Goal: Information Seeking & Learning: Learn about a topic

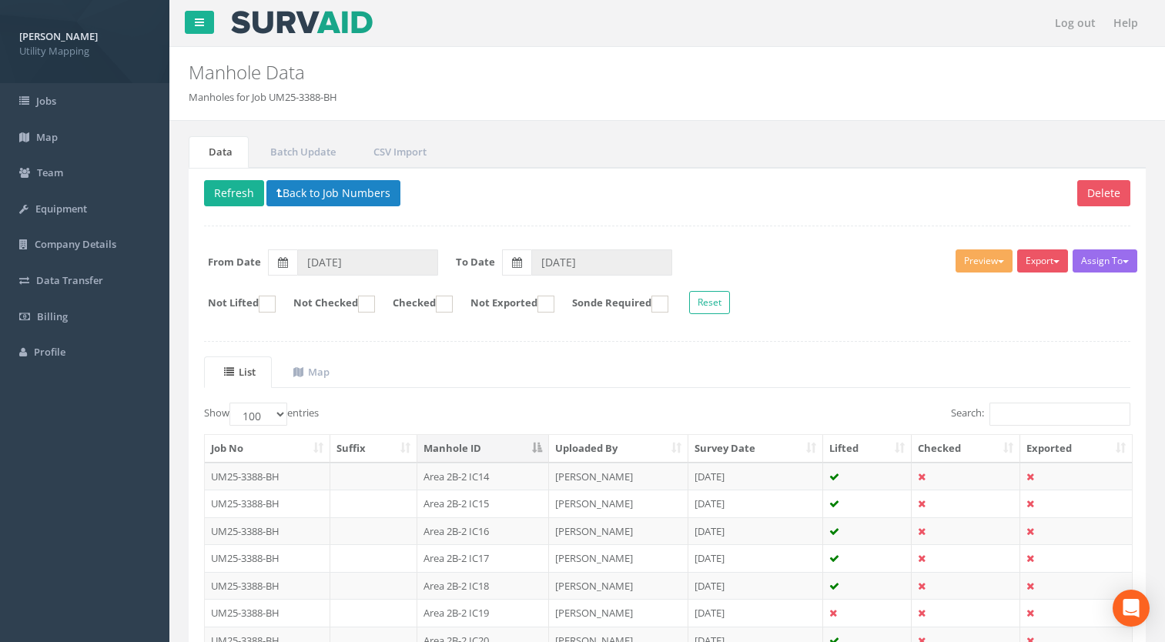
select select "100"
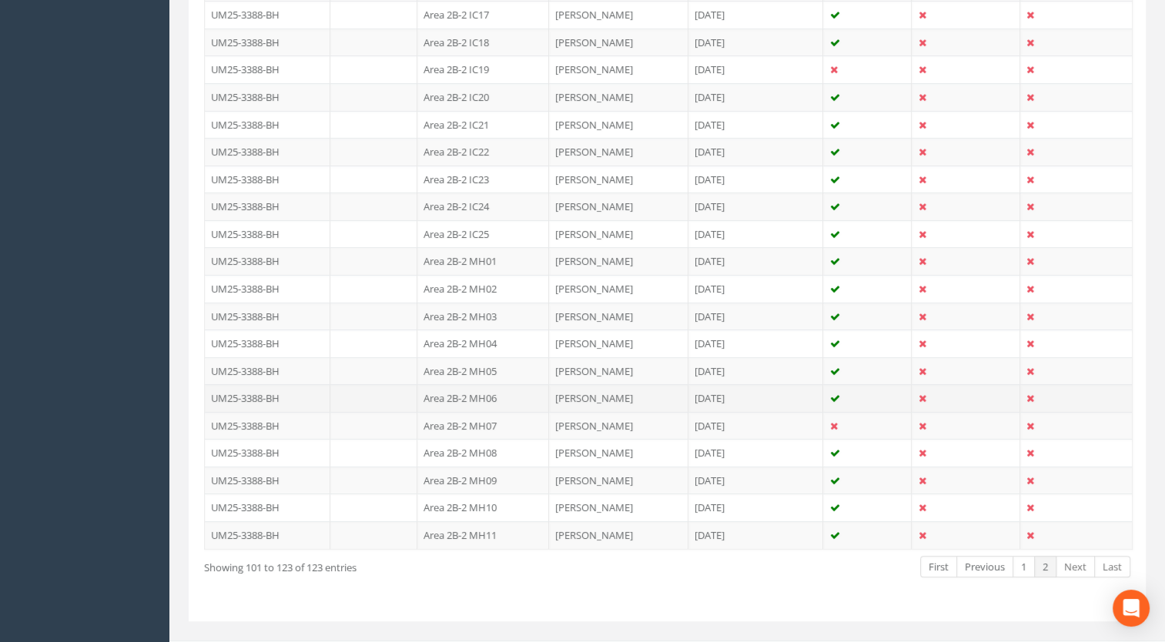
scroll to position [566, 0]
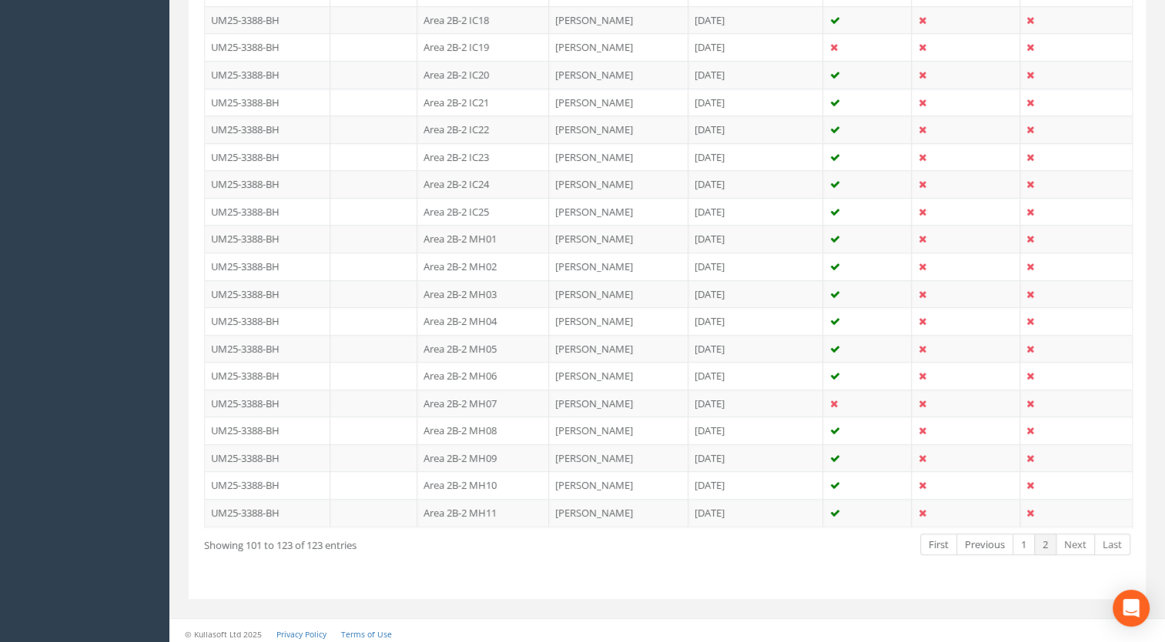
drag, startPoint x: 480, startPoint y: 502, endPoint x: 465, endPoint y: 514, distance: 19.7
click at [480, 502] on td "Area 2B-2 MH11" at bounding box center [483, 513] width 132 height 28
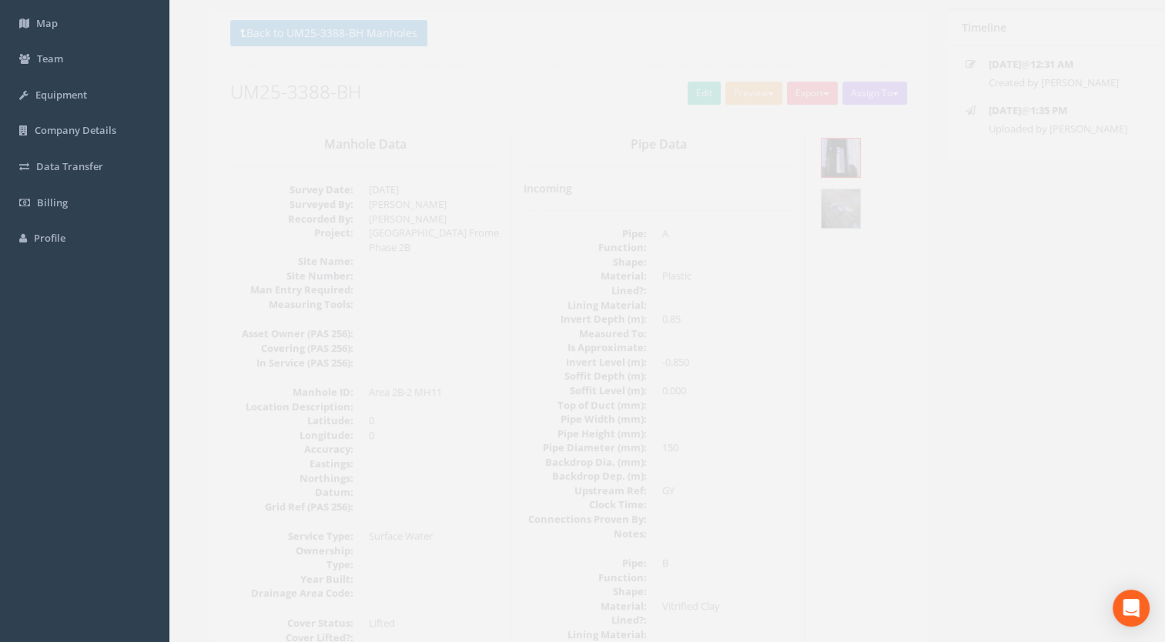
scroll to position [0, 0]
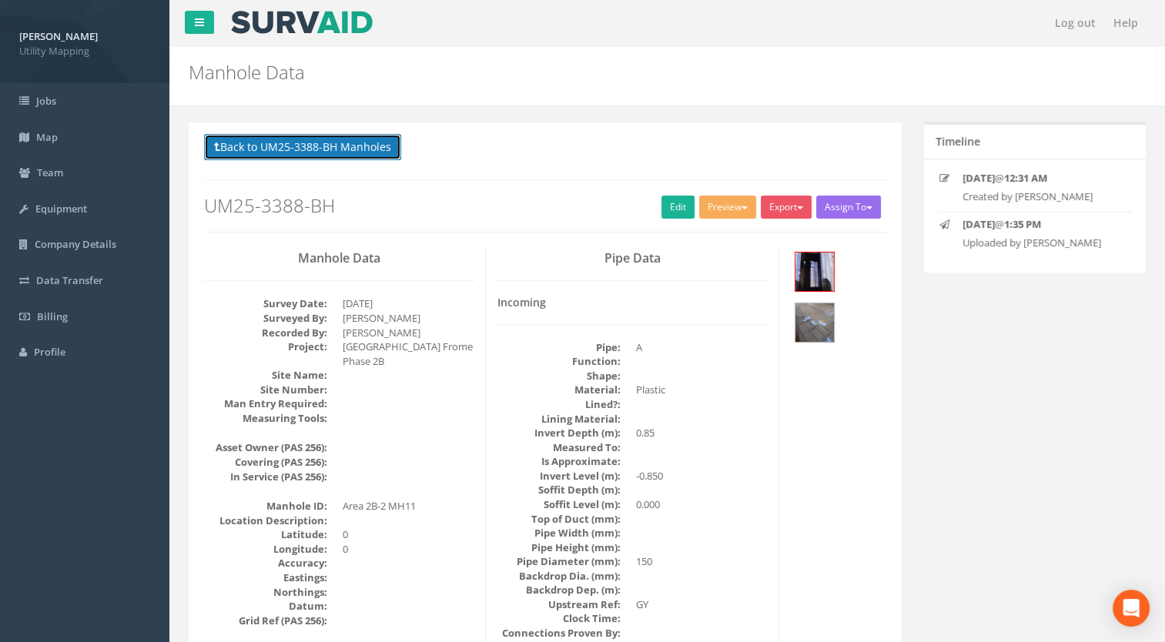
click at [353, 158] on button "Back to UM25-3388-BH Manholes" at bounding box center [302, 147] width 197 height 26
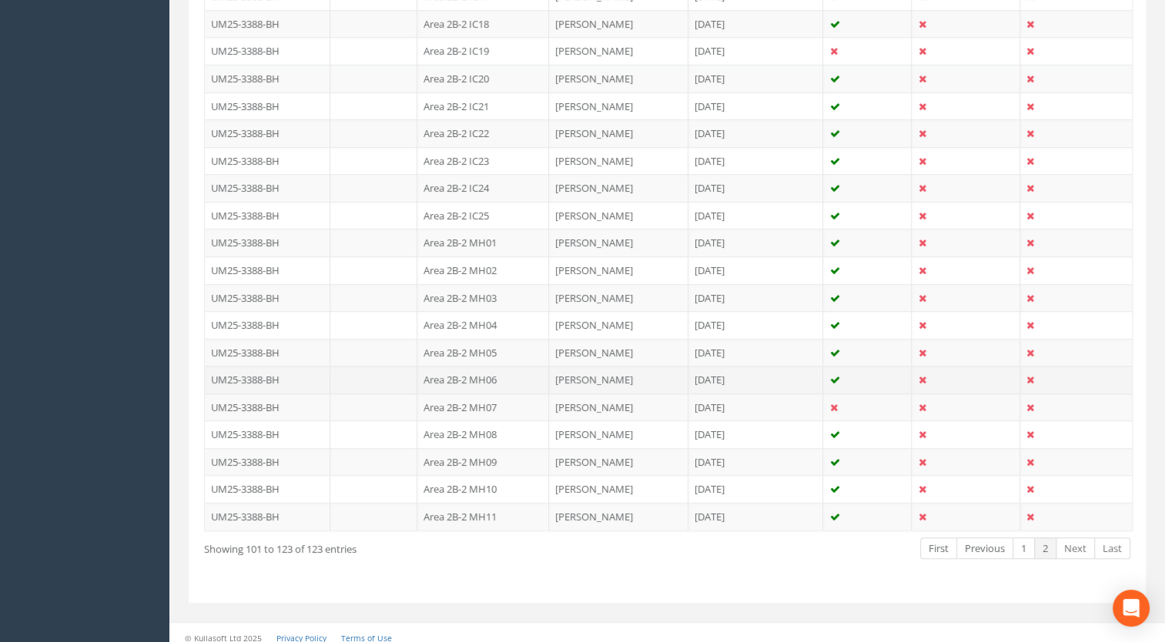
scroll to position [566, 0]
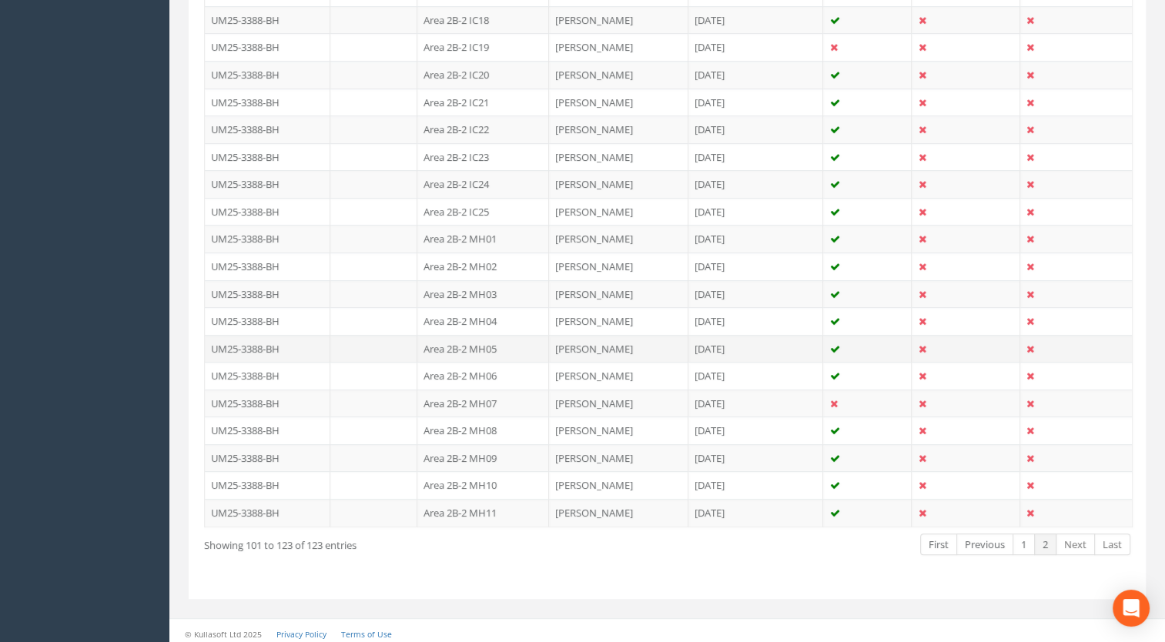
click at [475, 340] on td "Area 2B-2 MH05" at bounding box center [483, 349] width 132 height 28
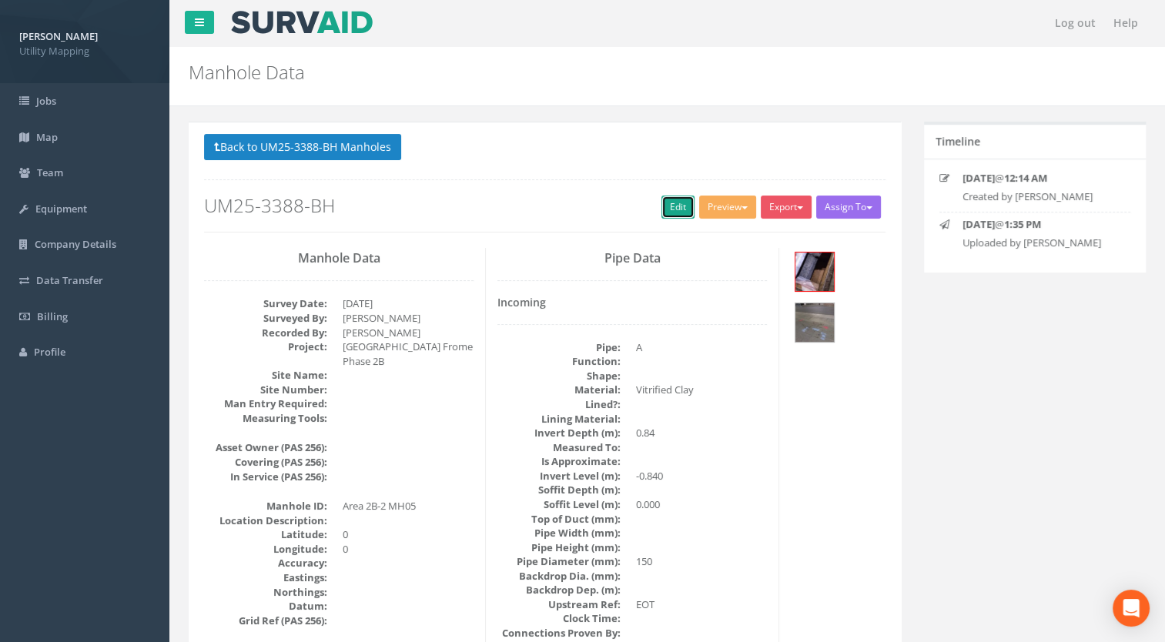
click at [681, 202] on link "Edit" at bounding box center [677, 207] width 33 height 23
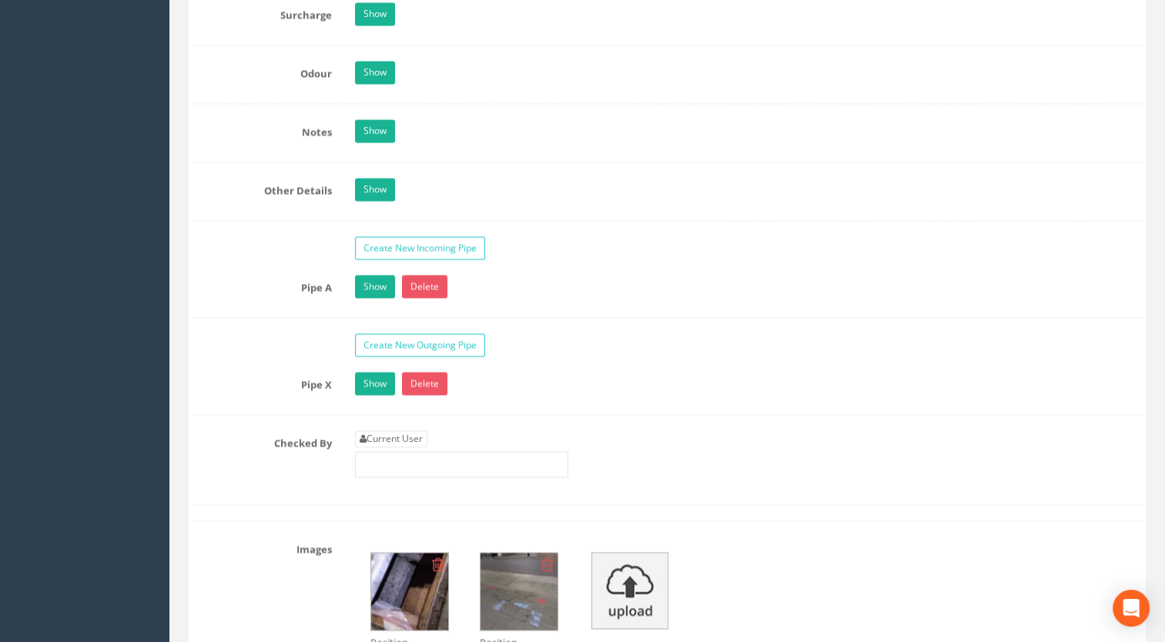
scroll to position [2464, 0]
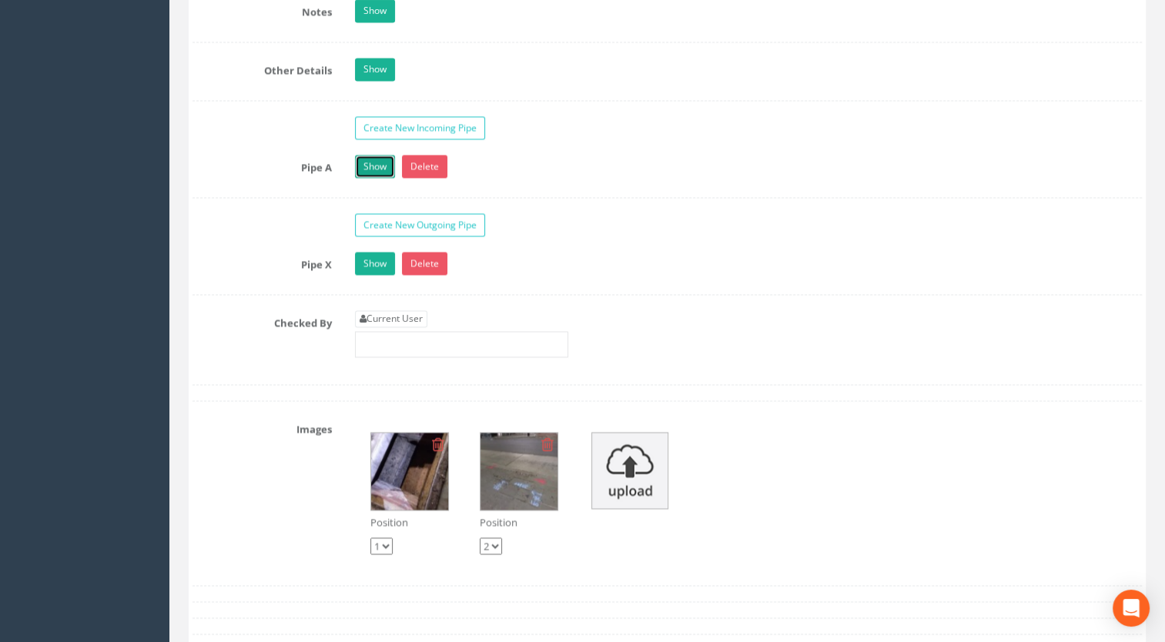
click at [374, 158] on link "Show" at bounding box center [375, 166] width 40 height 23
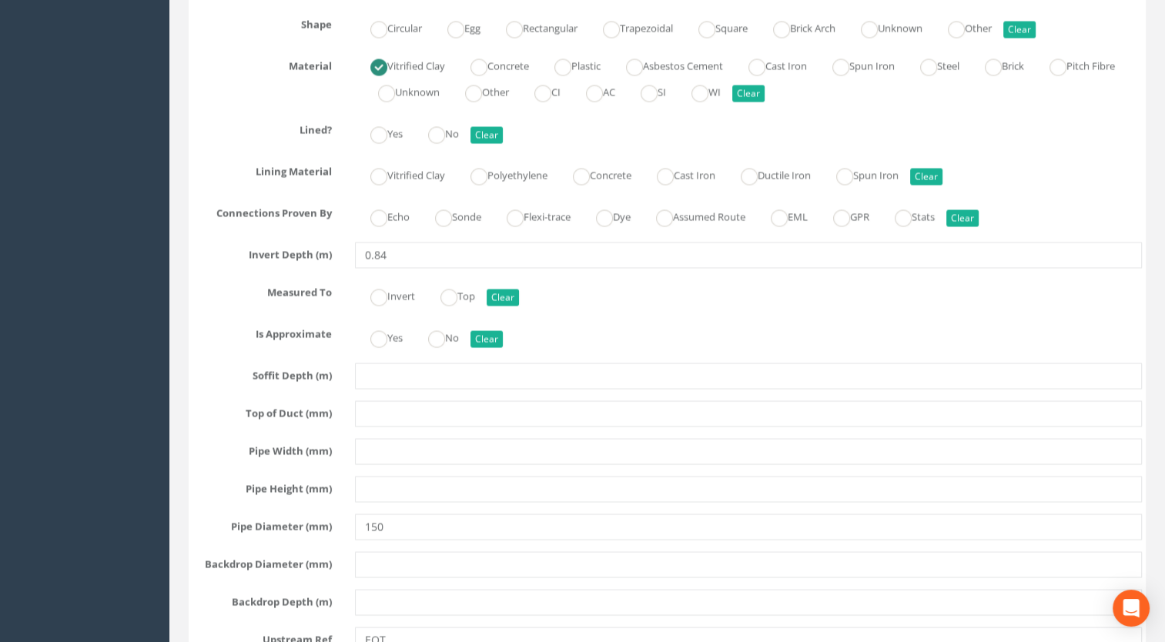
scroll to position [2926, 0]
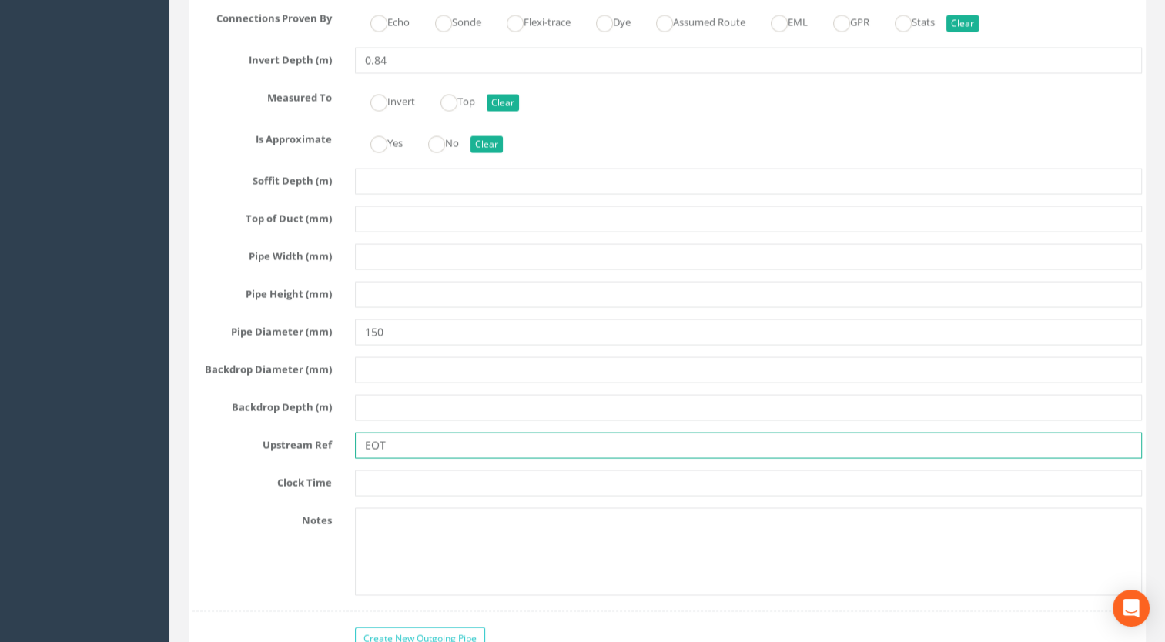
drag, startPoint x: 413, startPoint y: 443, endPoint x: 315, endPoint y: 431, distance: 99.3
click at [315, 433] on div "Upstream Ref EOT" at bounding box center [667, 446] width 972 height 26
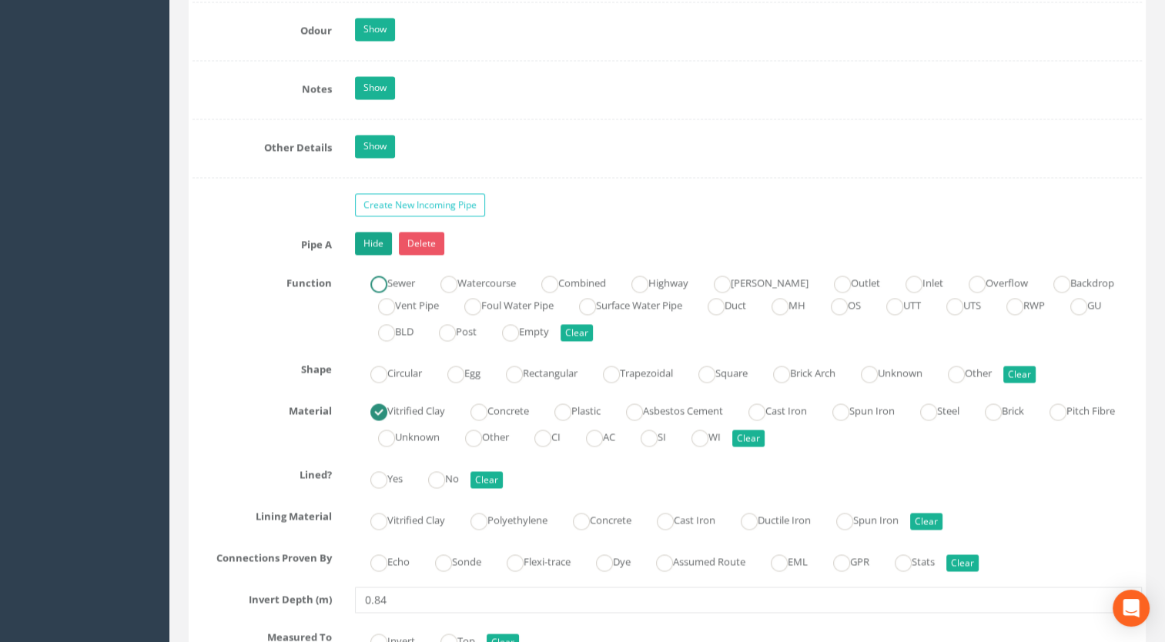
type input "GY"
click at [376, 235] on link "Hide" at bounding box center [373, 243] width 37 height 23
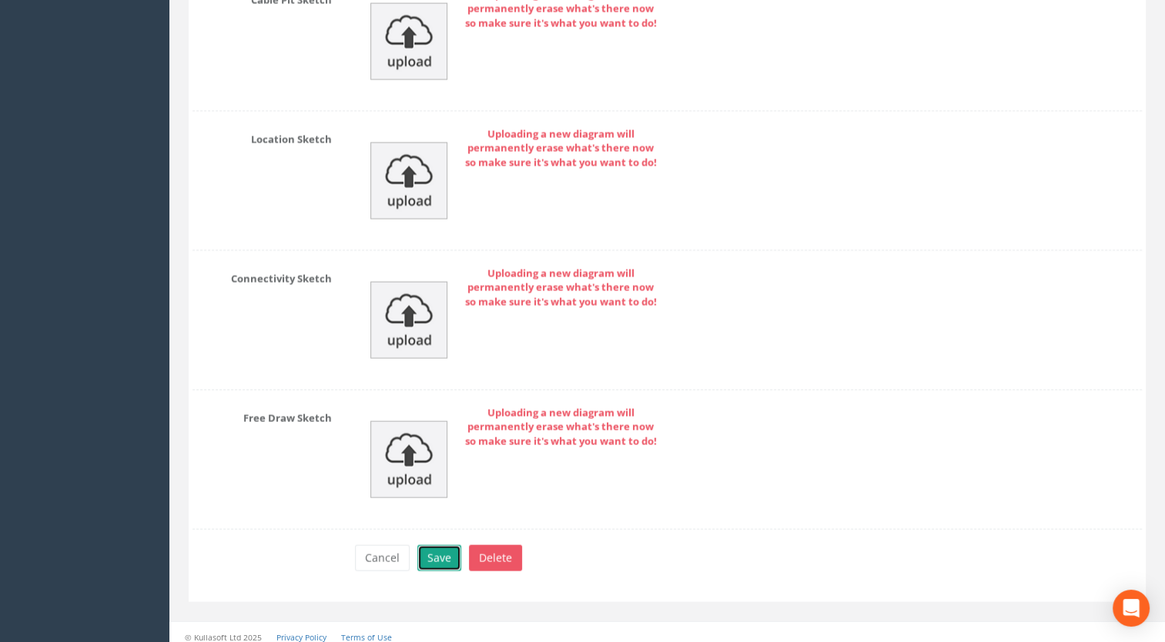
click at [430, 545] on button "Save" at bounding box center [439, 558] width 44 height 26
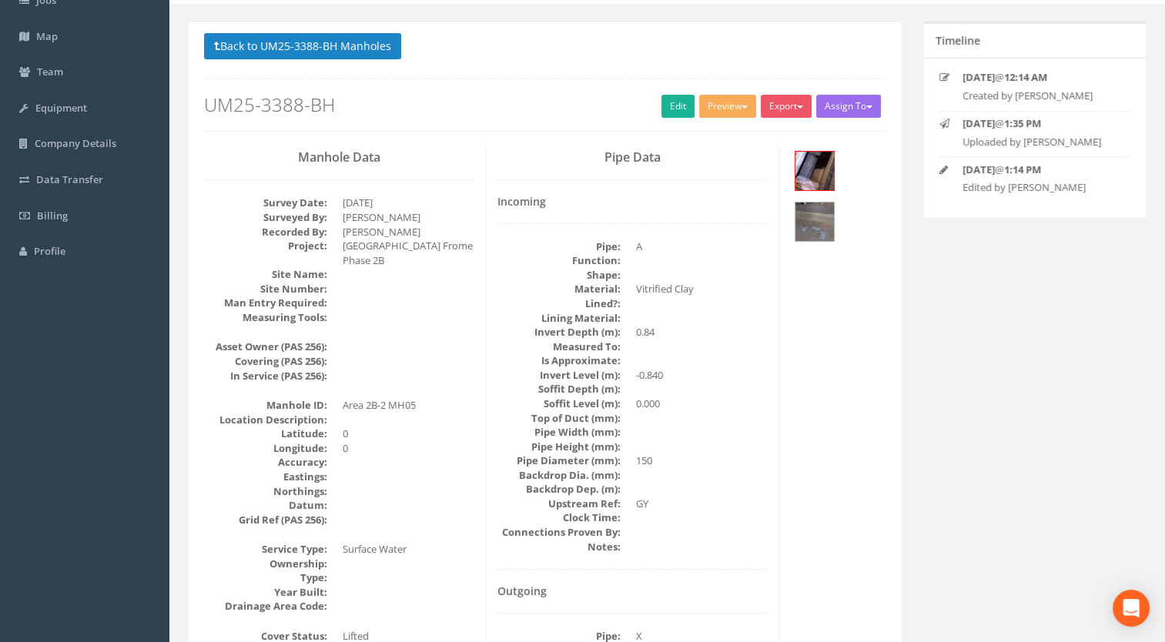
scroll to position [0, 0]
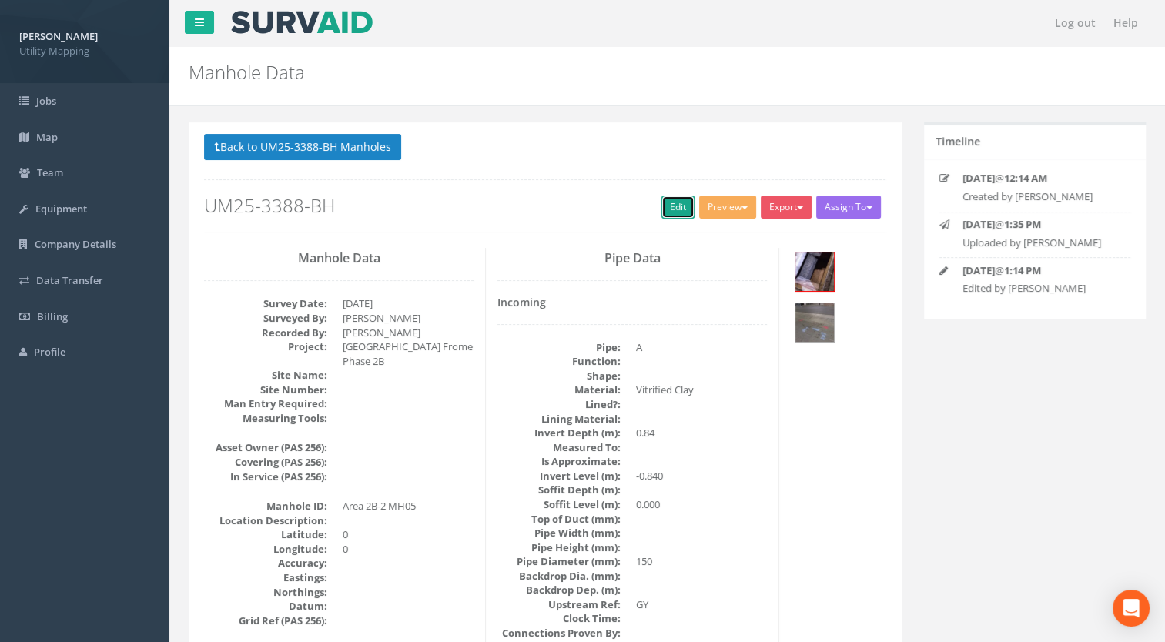
click at [662, 209] on link "Edit" at bounding box center [677, 207] width 33 height 23
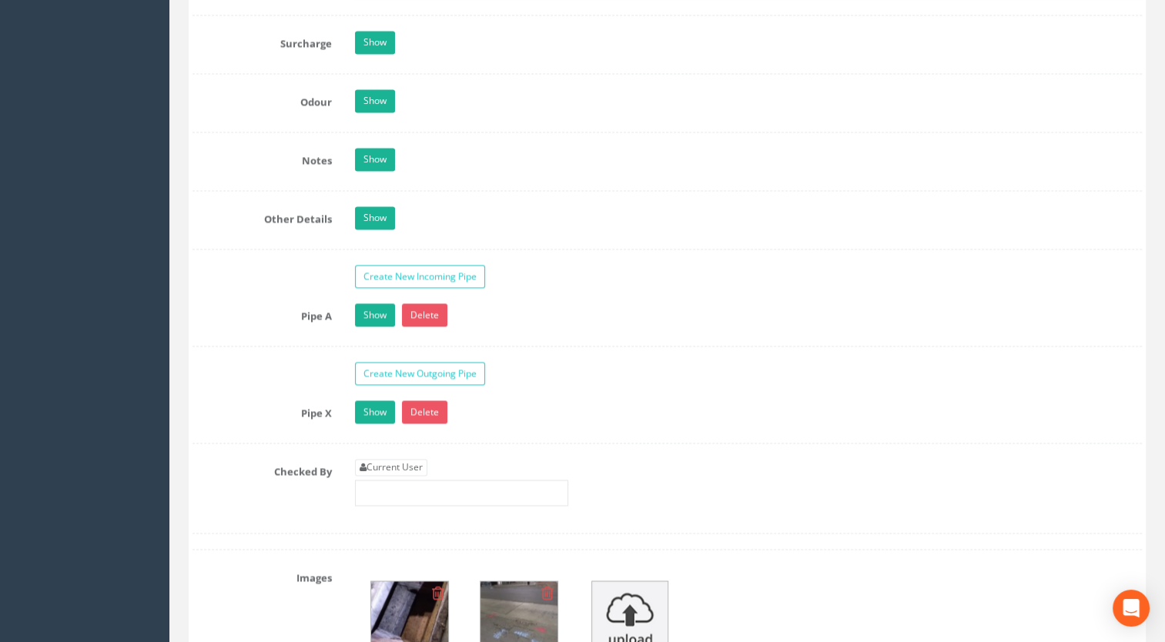
scroll to position [2387, 0]
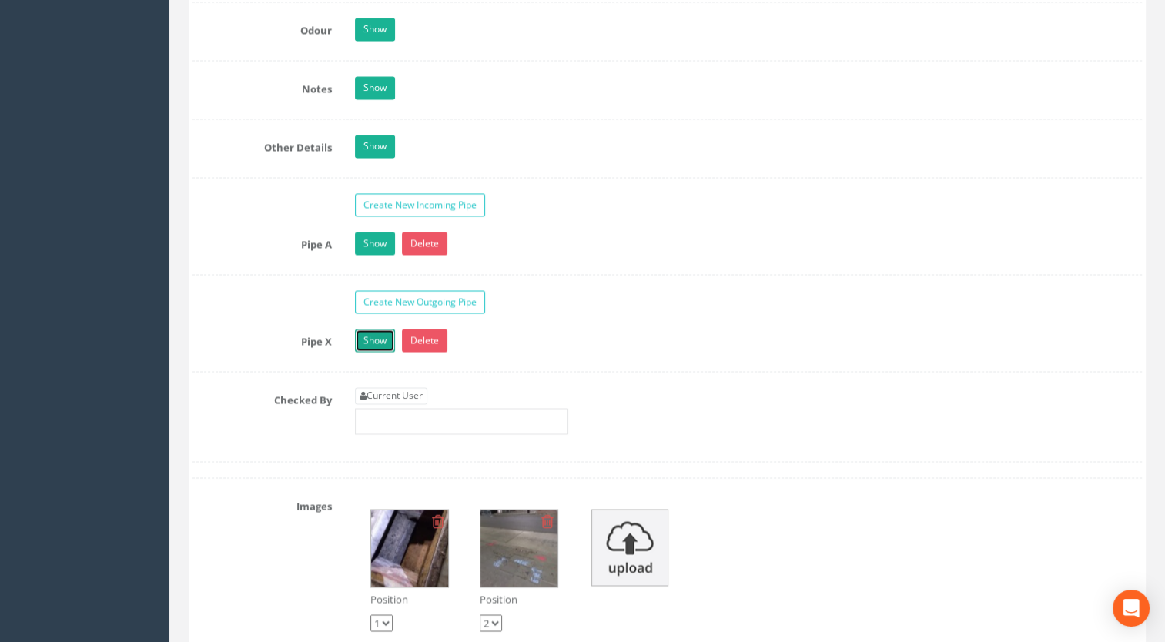
click at [380, 332] on link "Show" at bounding box center [375, 340] width 40 height 23
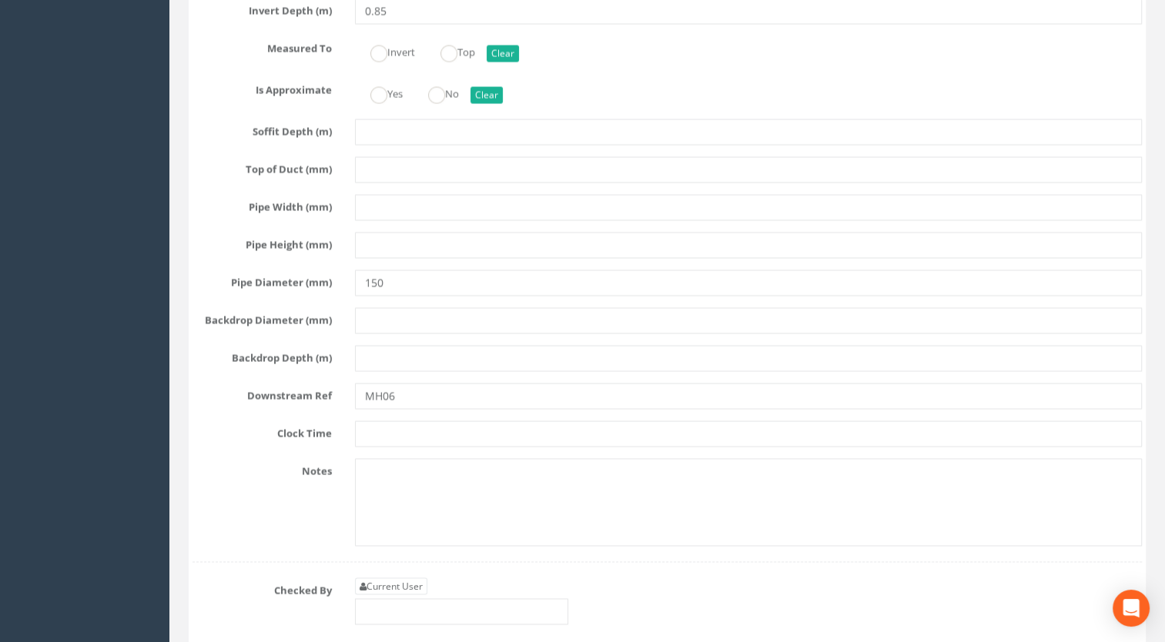
scroll to position [3080, 0]
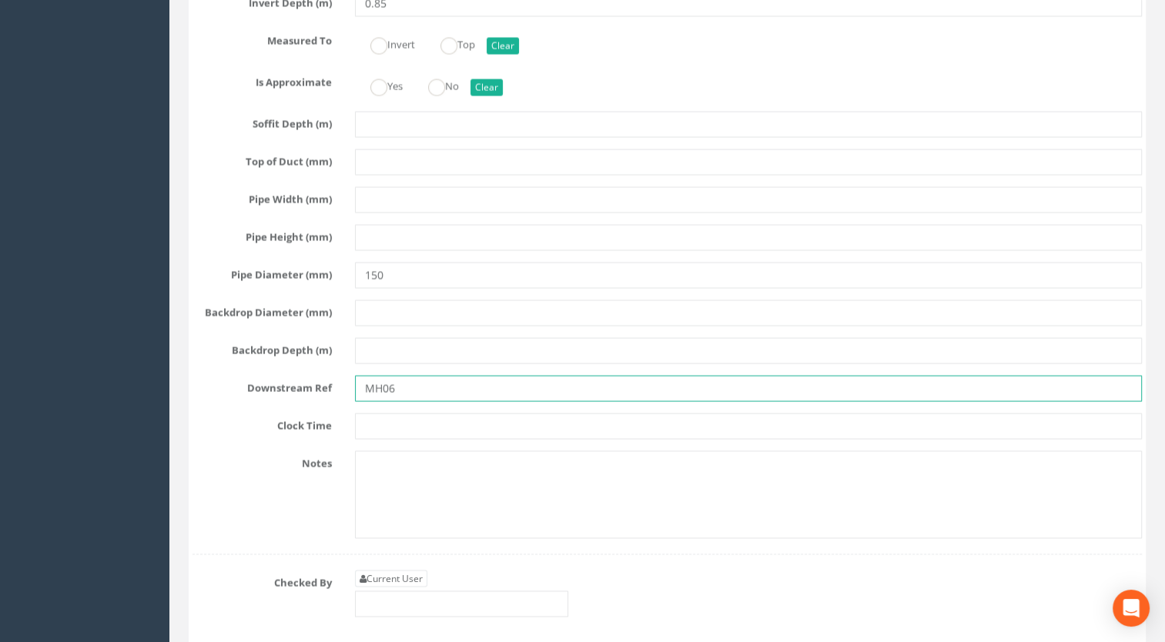
drag, startPoint x: 409, startPoint y: 378, endPoint x: 383, endPoint y: 381, distance: 25.6
click at [383, 381] on input "MH06" at bounding box center [749, 389] width 788 height 26
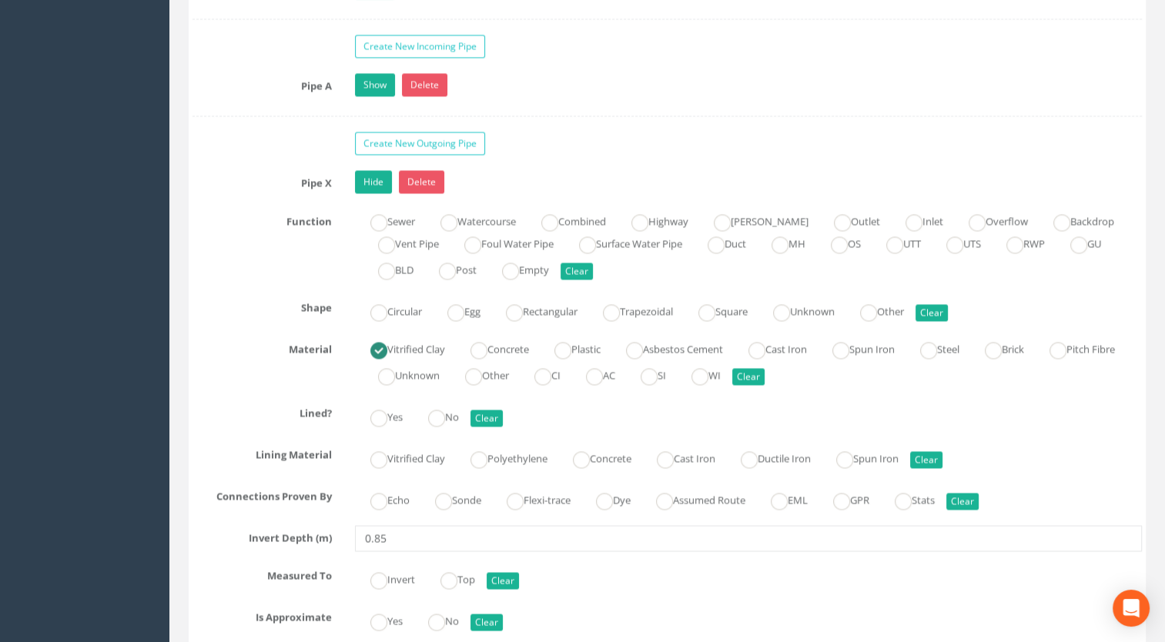
scroll to position [2541, 0]
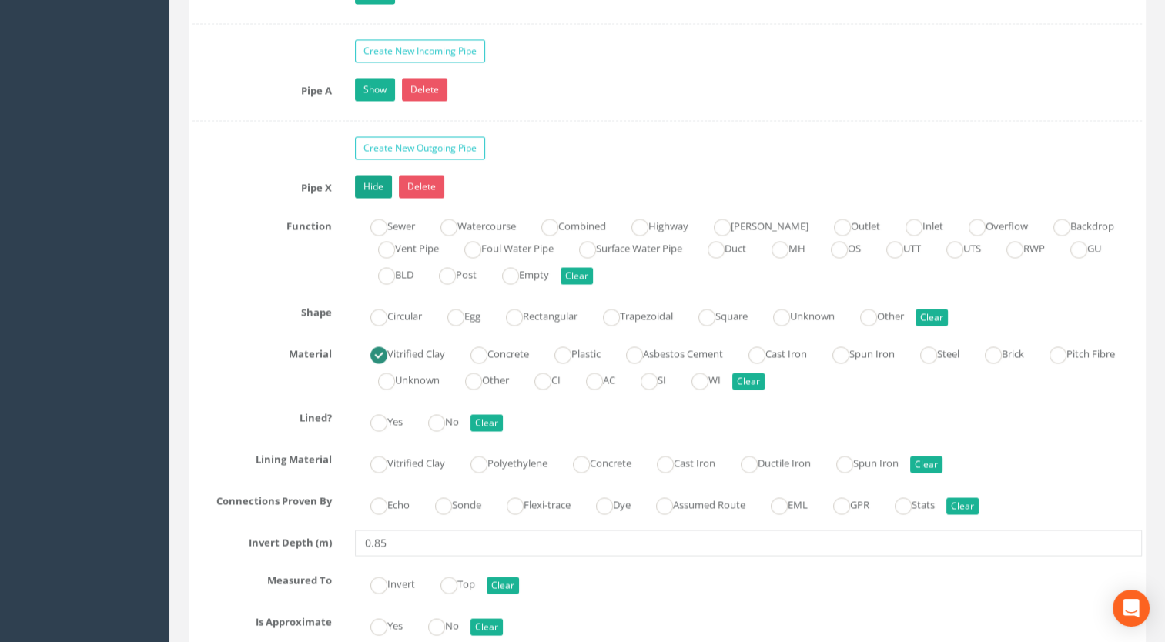
type input "MH11"
click at [366, 180] on link "Hide" at bounding box center [373, 186] width 37 height 23
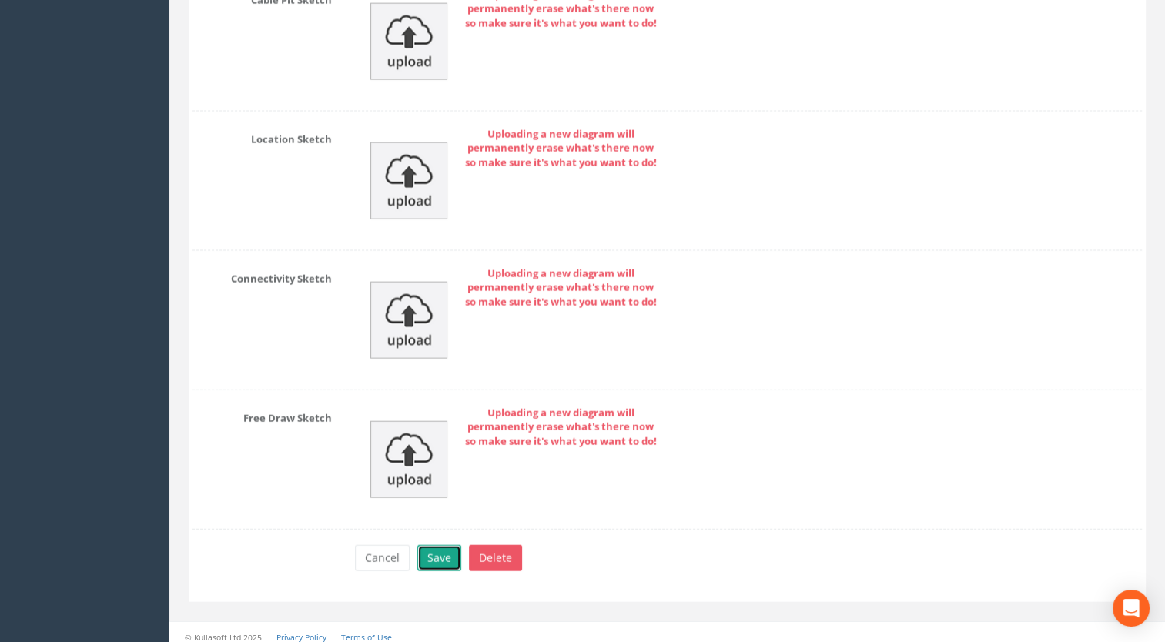
click at [427, 545] on button "Save" at bounding box center [439, 558] width 44 height 26
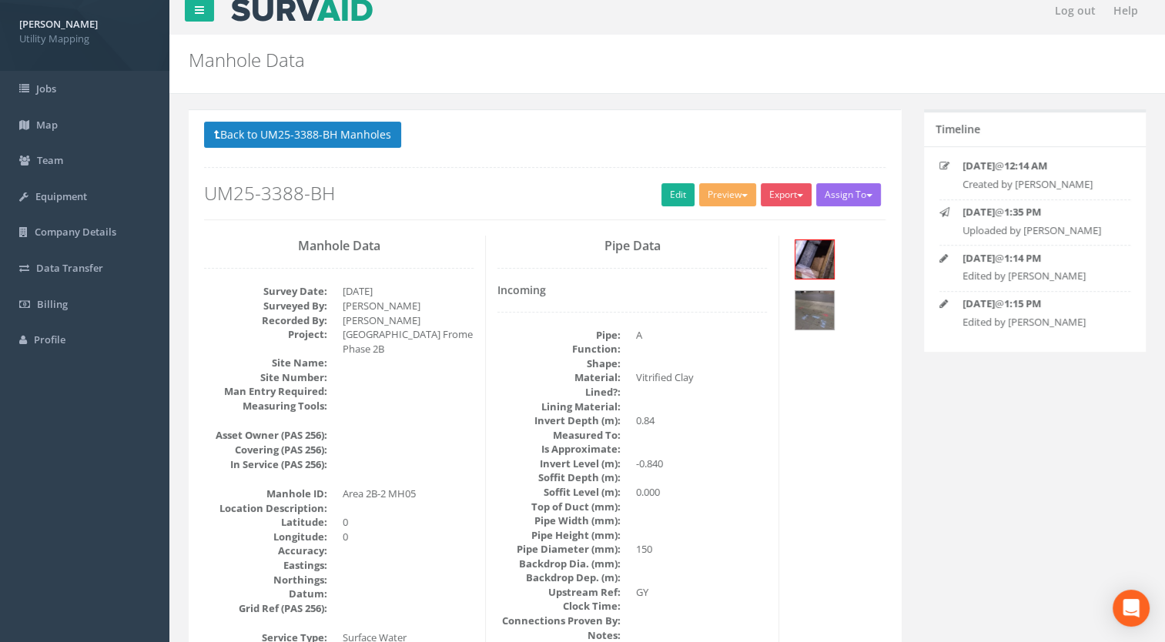
scroll to position [0, 0]
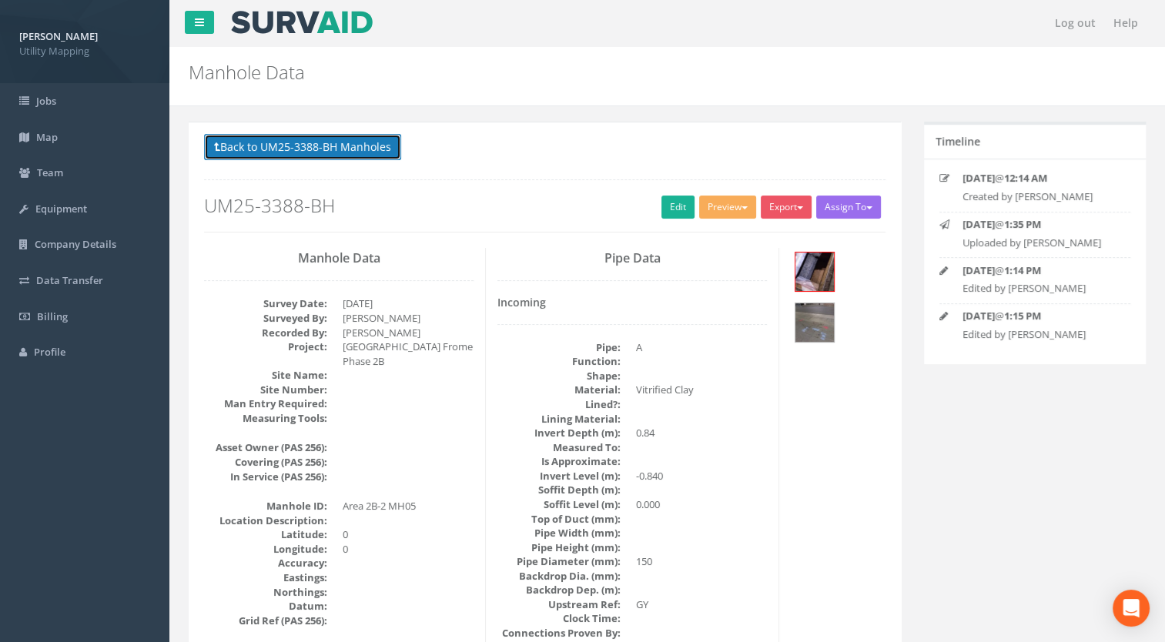
click at [360, 142] on button "Back to UM25-3388-BH Manholes" at bounding box center [302, 147] width 197 height 26
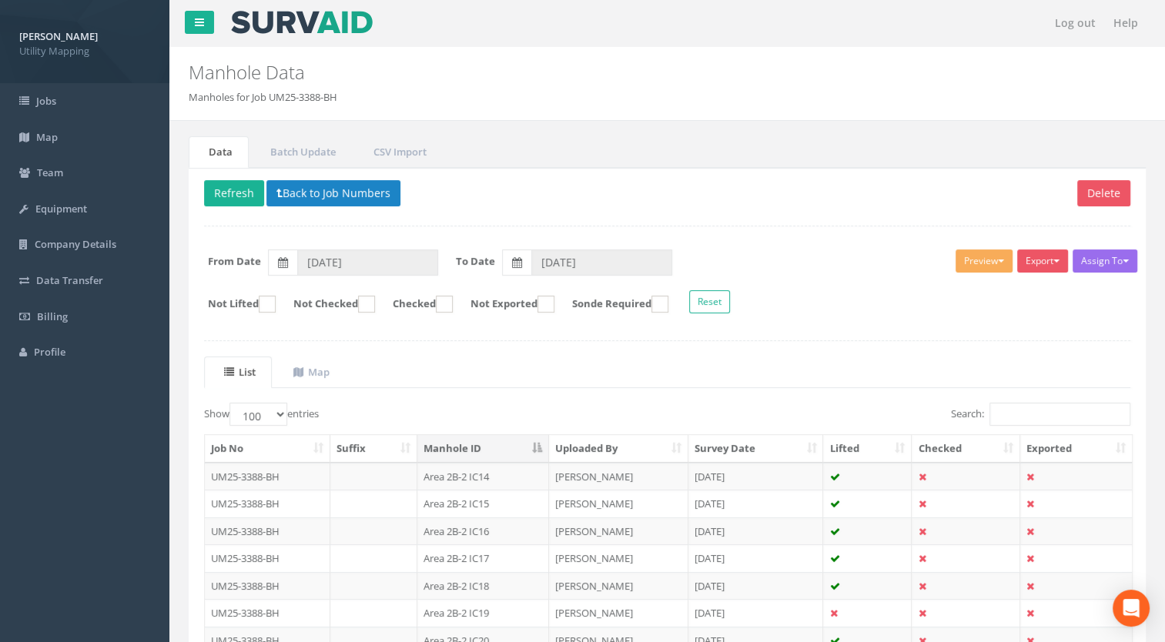
click at [0, 477] on html "[PERSON_NAME] Utility Mapping Logout S Jobs Map Team Equipment Company Details …" at bounding box center [582, 321] width 1165 height 642
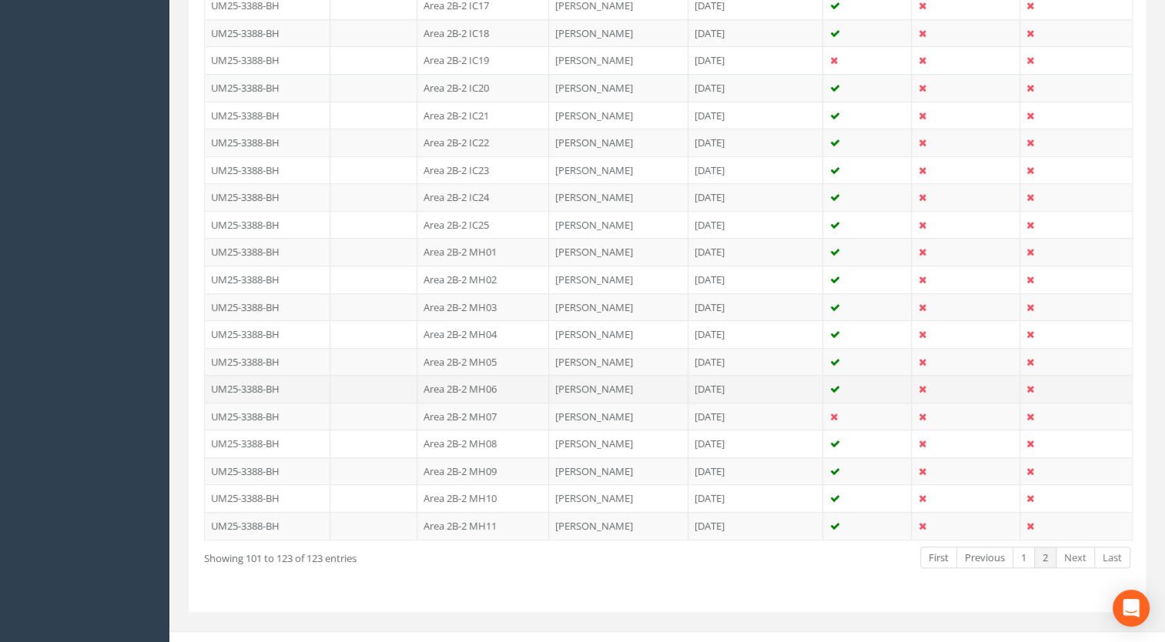
scroll to position [566, 0]
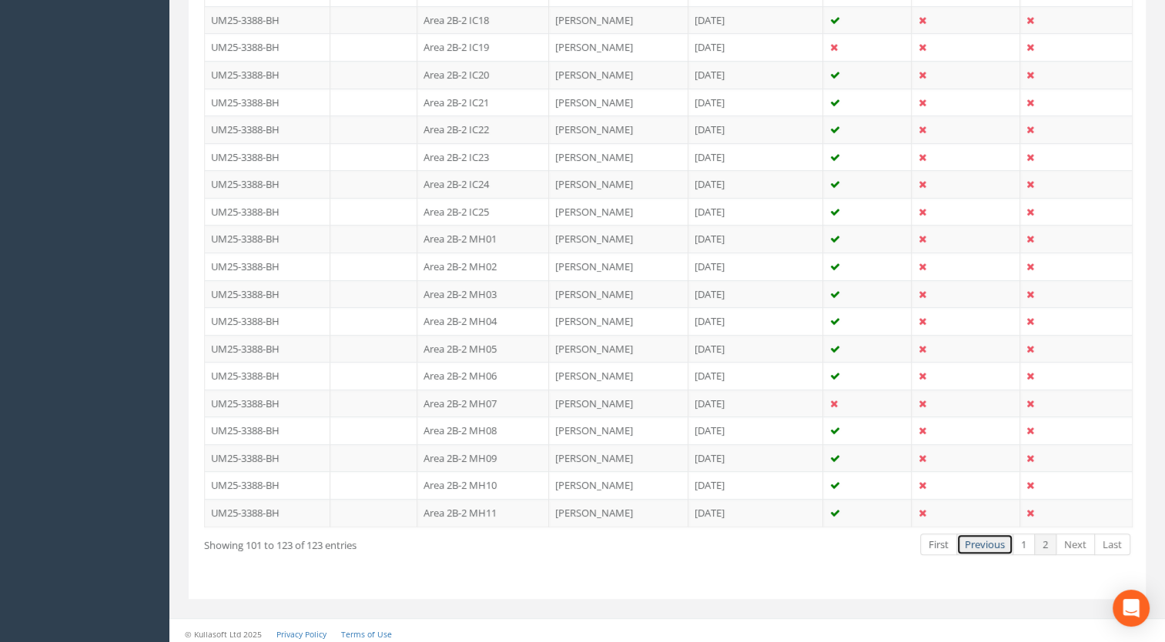
click at [979, 539] on link "Previous" at bounding box center [984, 545] width 57 height 22
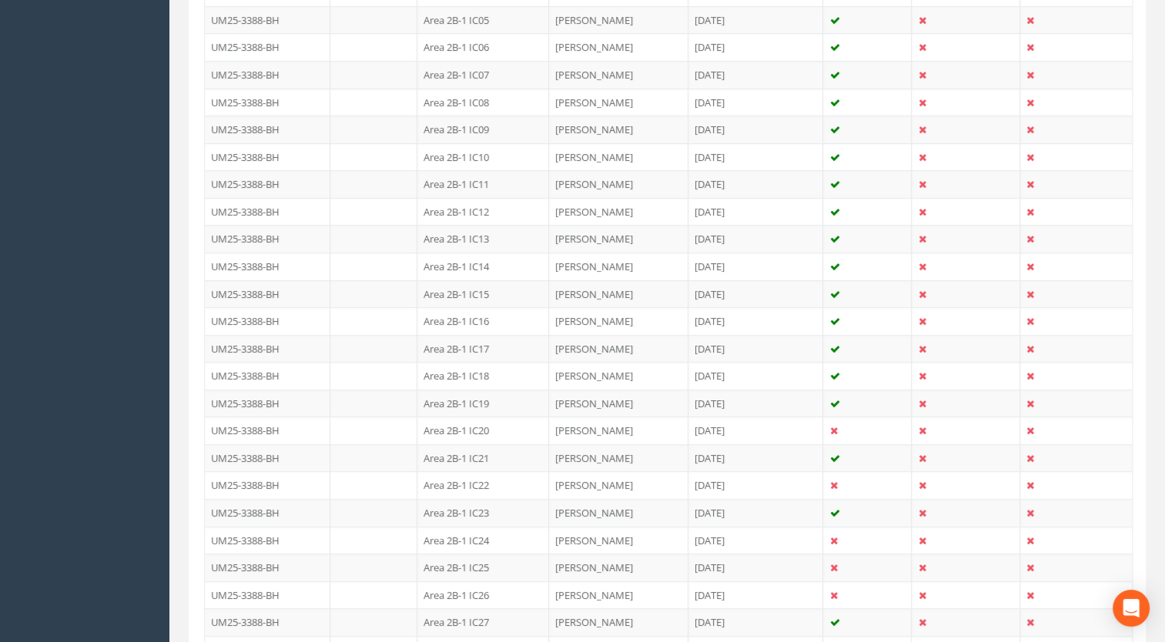
scroll to position [2663, 0]
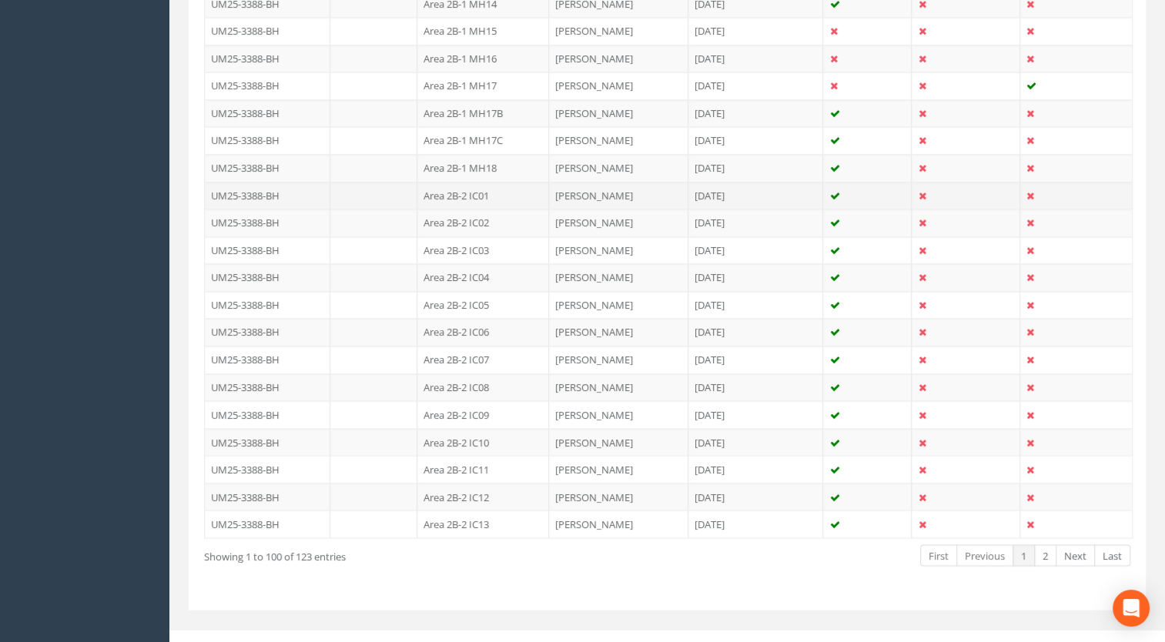
click at [313, 182] on td "UM25-3388-BH" at bounding box center [268, 196] width 126 height 28
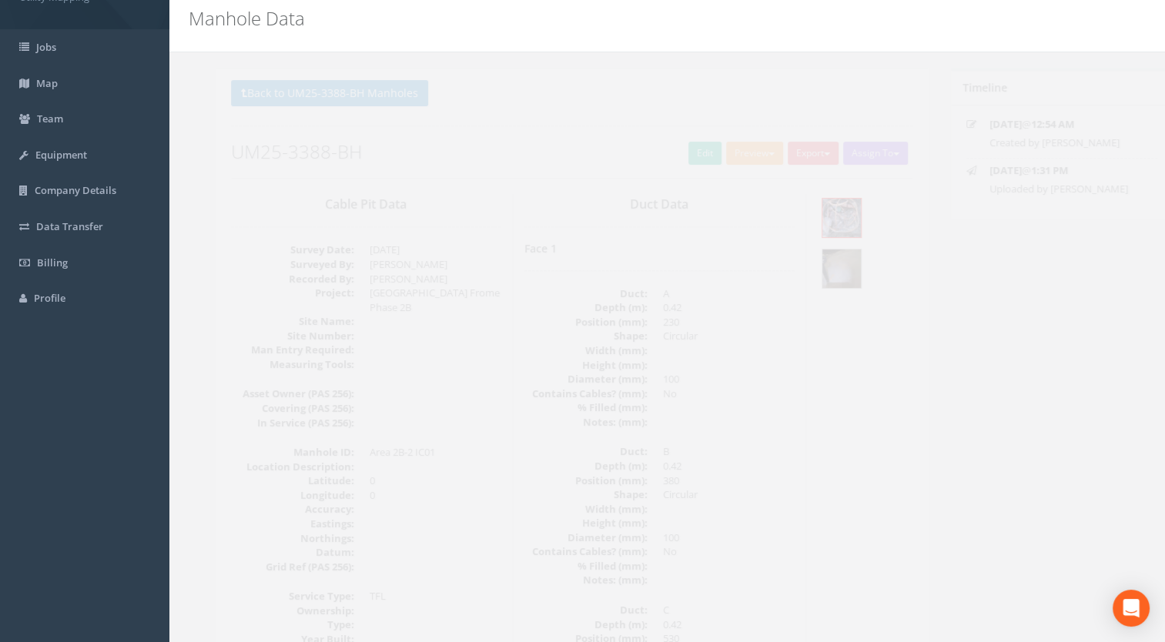
scroll to position [0, 0]
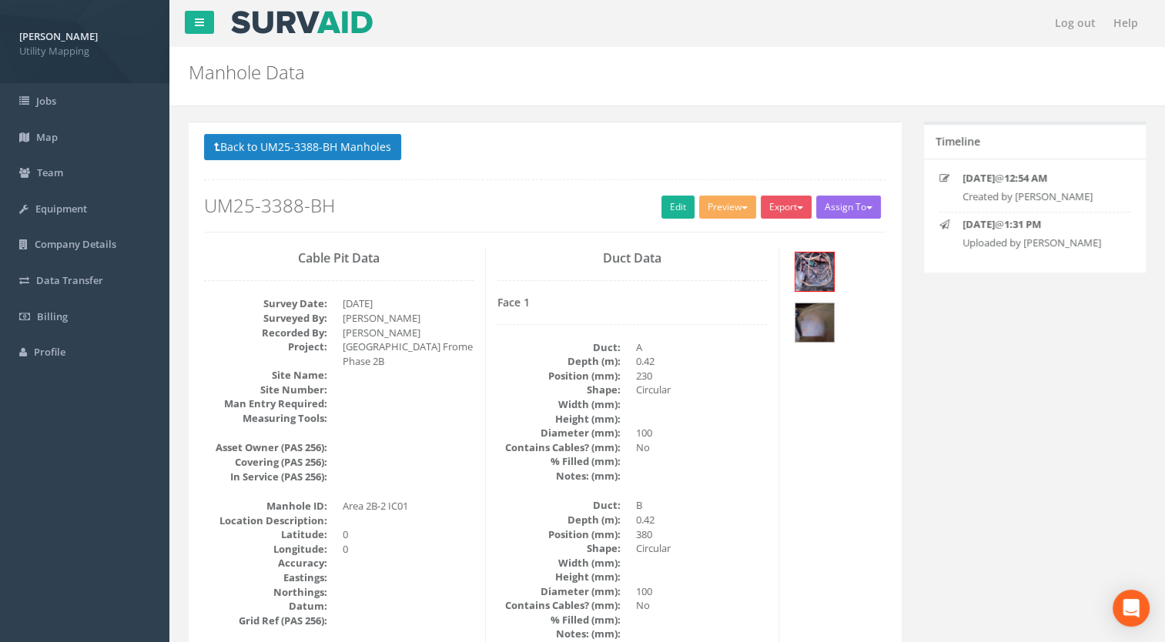
click at [327, 134] on button "Back to UM25-3388-BH Manholes" at bounding box center [302, 147] width 197 height 26
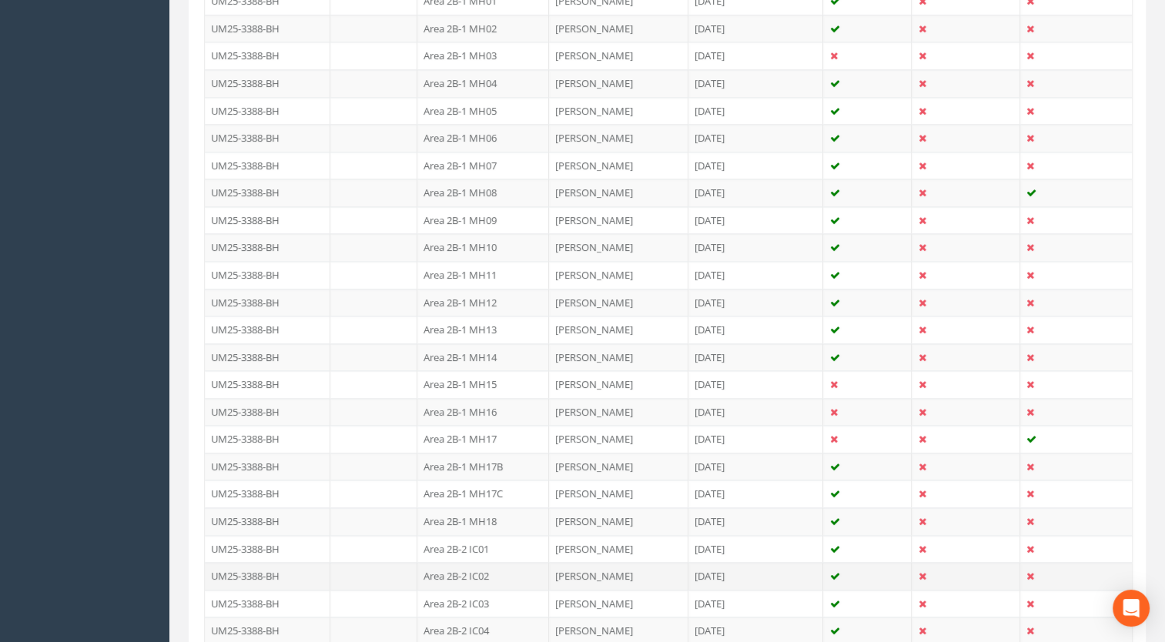
scroll to position [2541, 0]
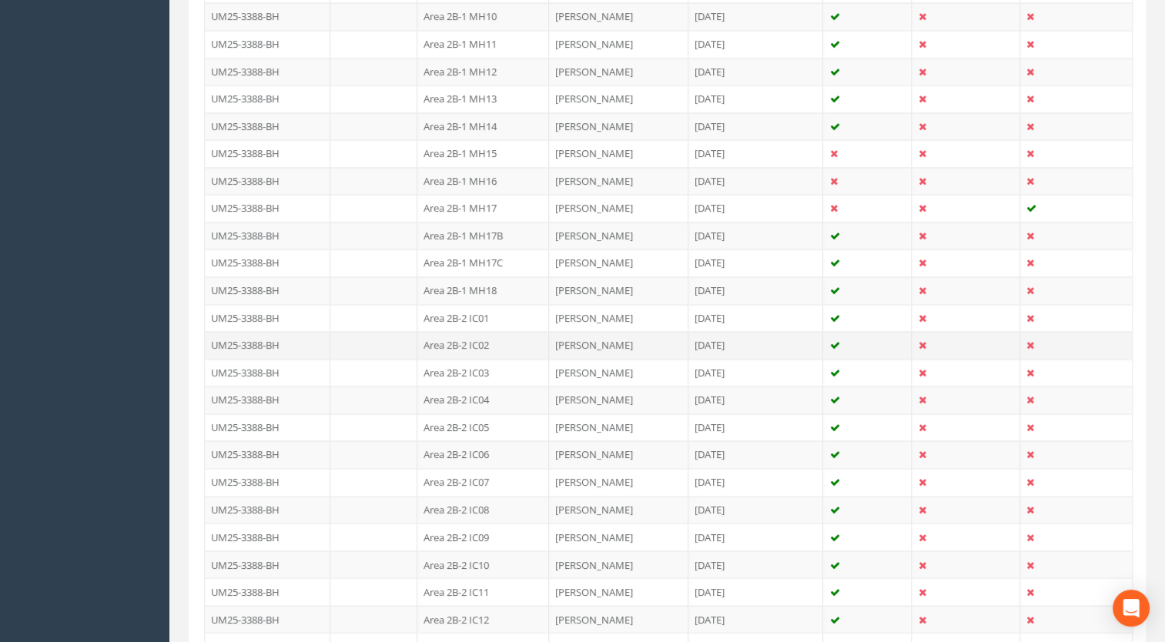
click at [485, 331] on td "Area 2B-2 IC02" at bounding box center [483, 345] width 132 height 28
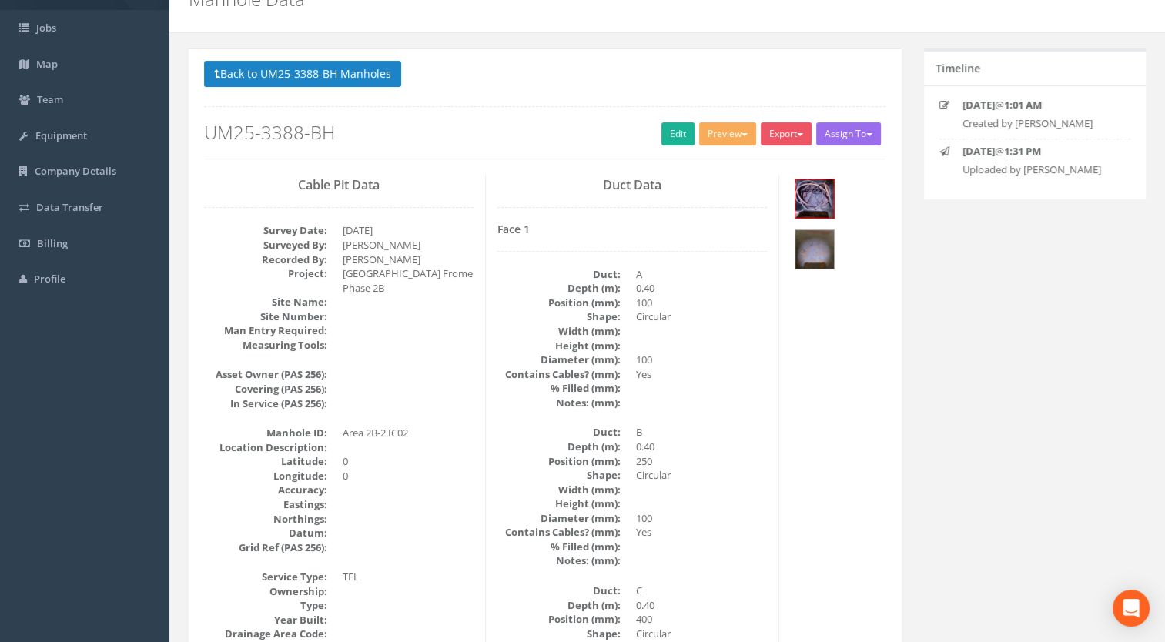
scroll to position [0, 0]
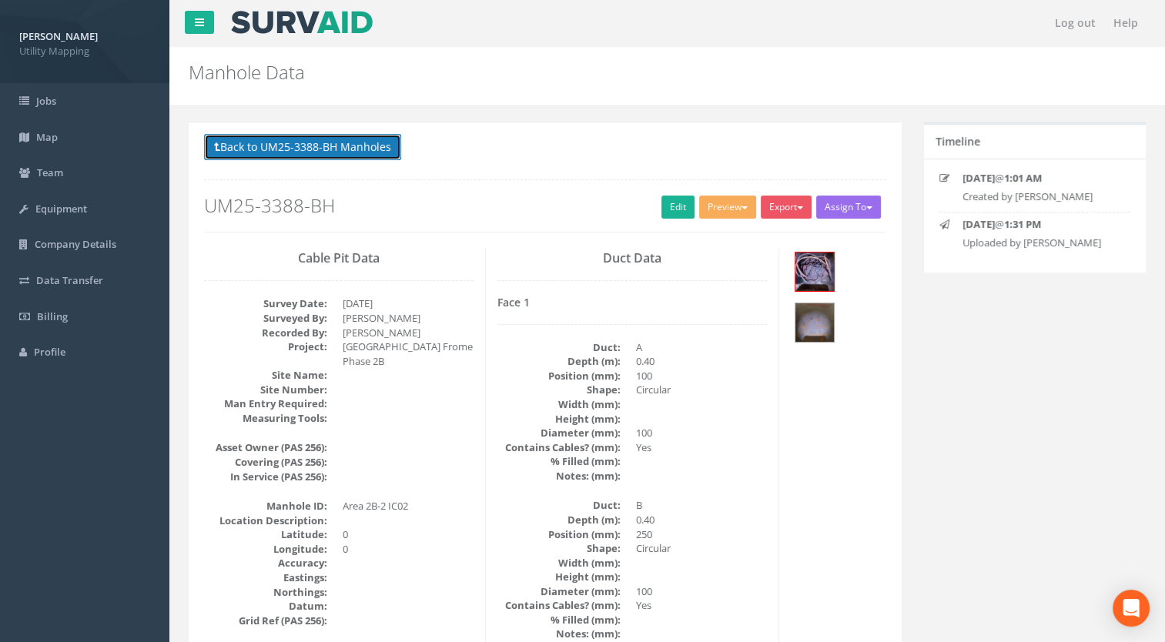
click at [330, 148] on button "Back to UM25-3388-BH Manholes" at bounding box center [302, 147] width 197 height 26
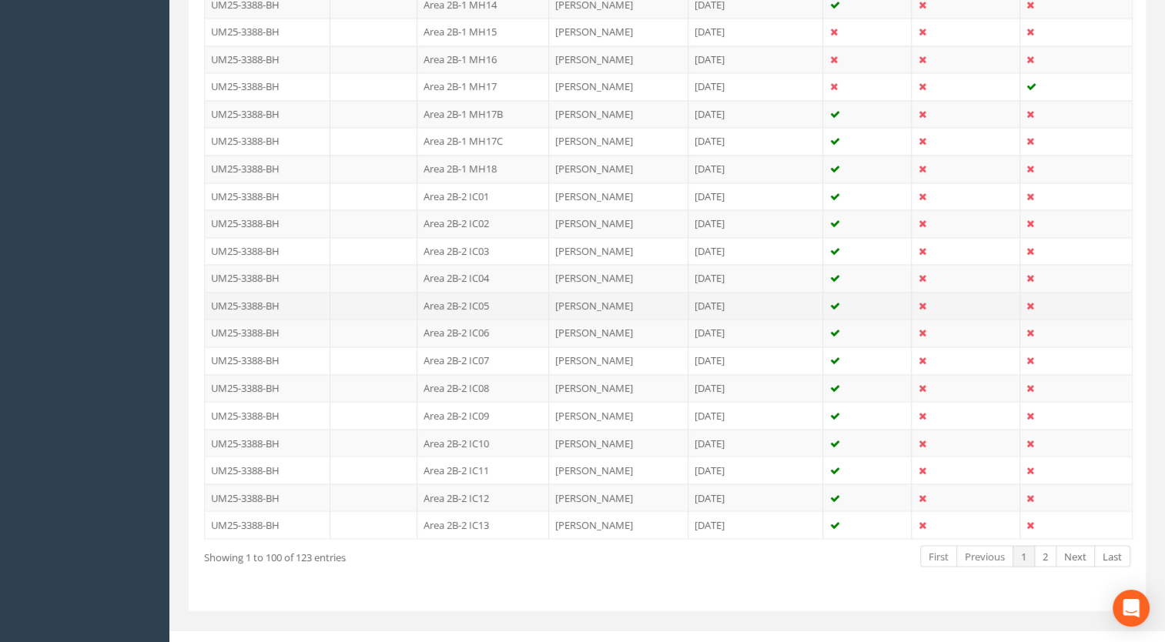
scroll to position [2663, 0]
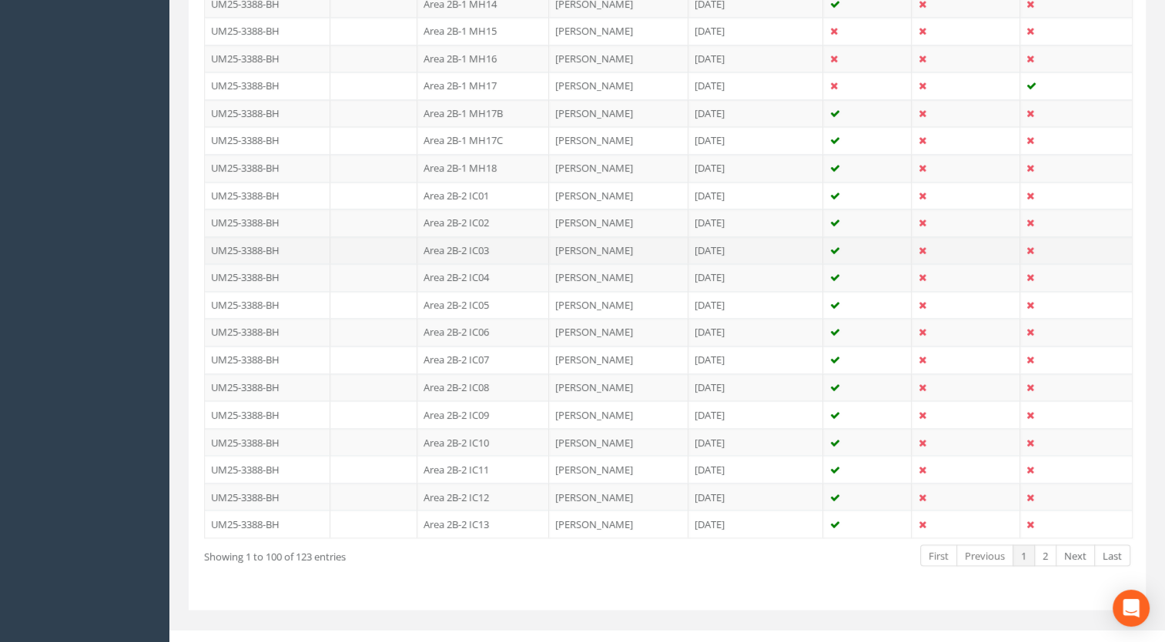
click at [489, 236] on td "Area 2B-2 IC03" at bounding box center [483, 250] width 132 height 28
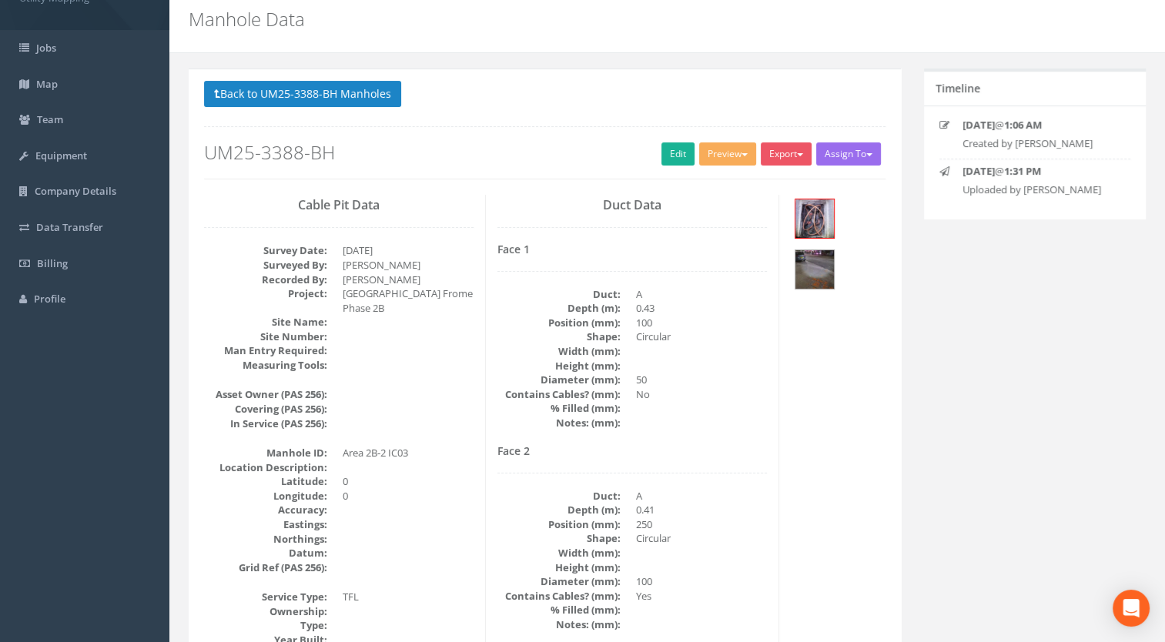
scroll to position [0, 0]
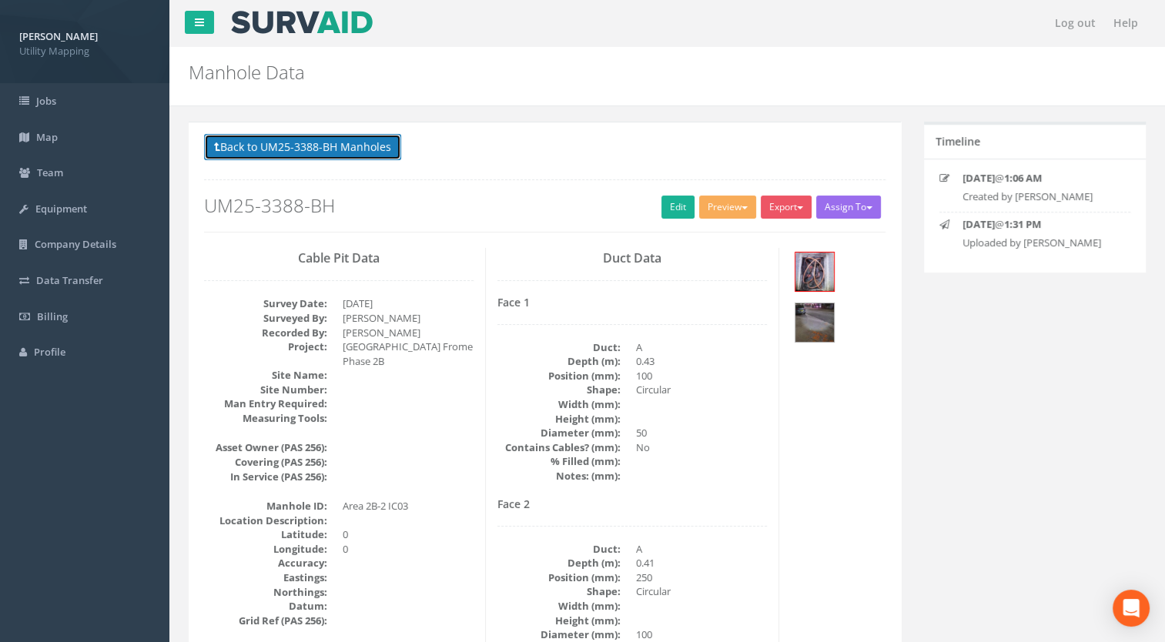
click at [337, 146] on button "Back to UM25-3388-BH Manholes" at bounding box center [302, 147] width 197 height 26
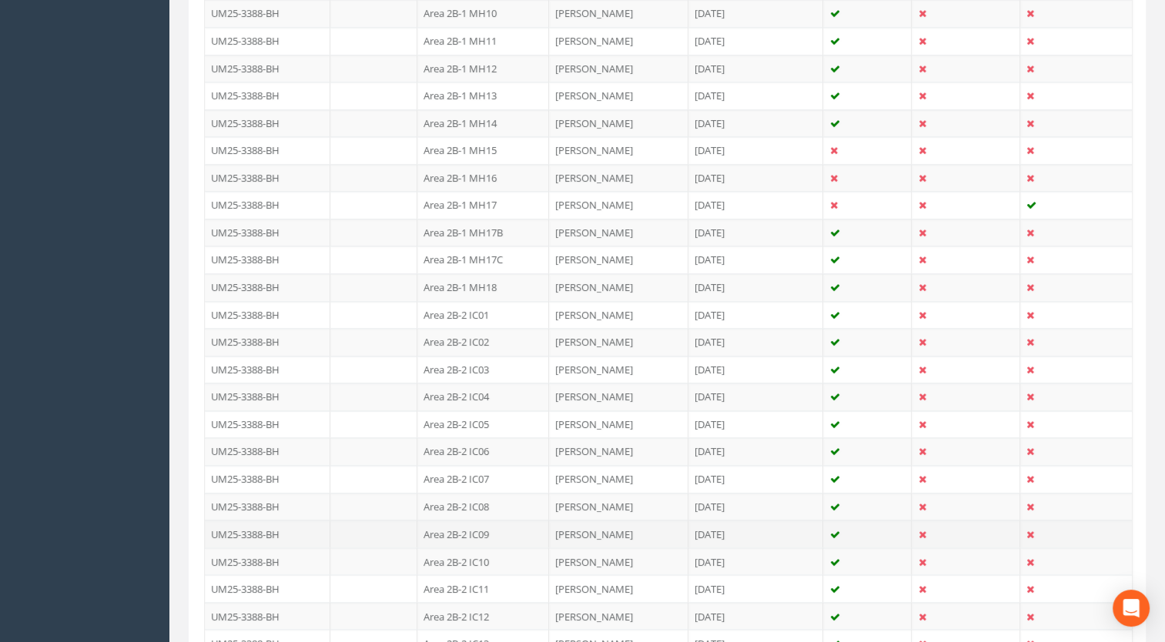
scroll to position [2663, 0]
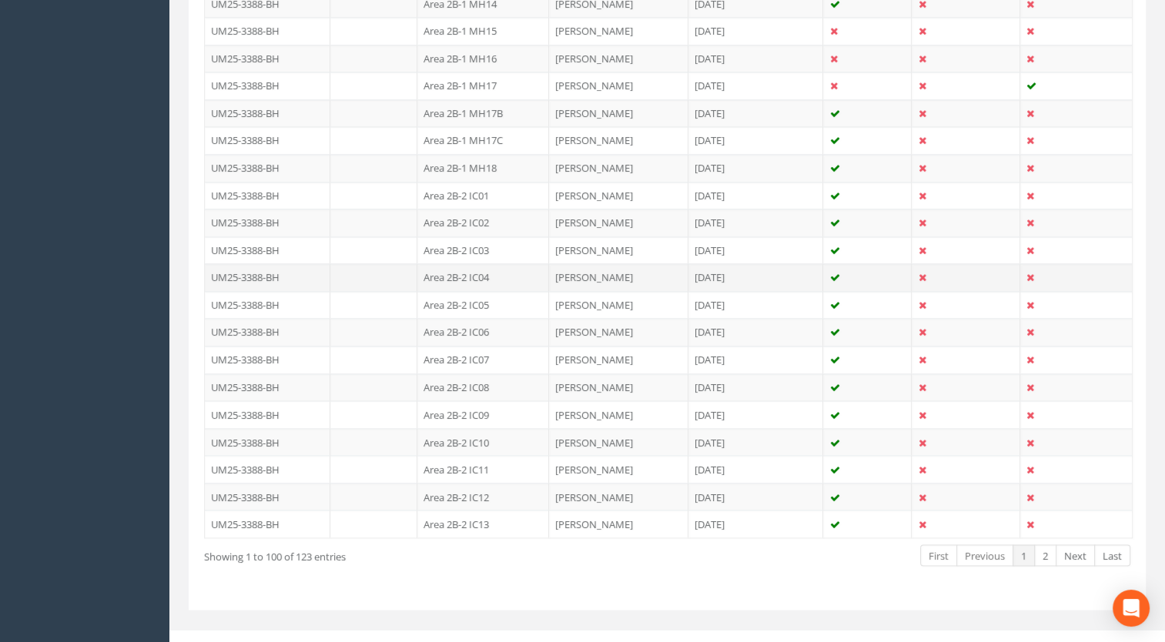
click at [484, 263] on td "Area 2B-2 IC04" at bounding box center [483, 277] width 132 height 28
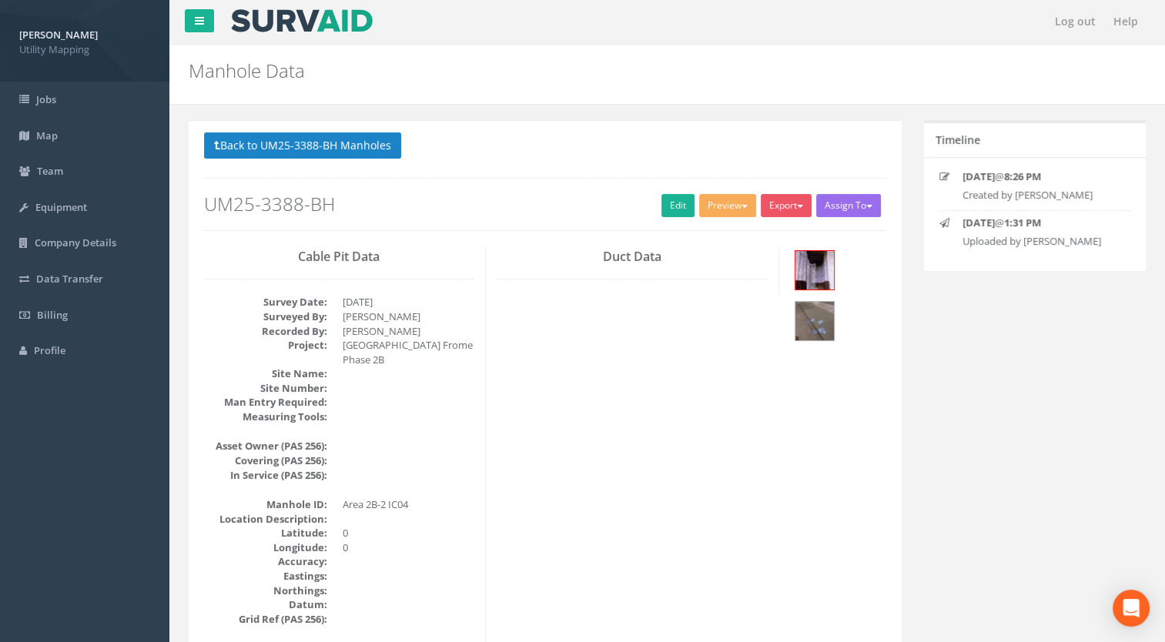
scroll to position [0, 0]
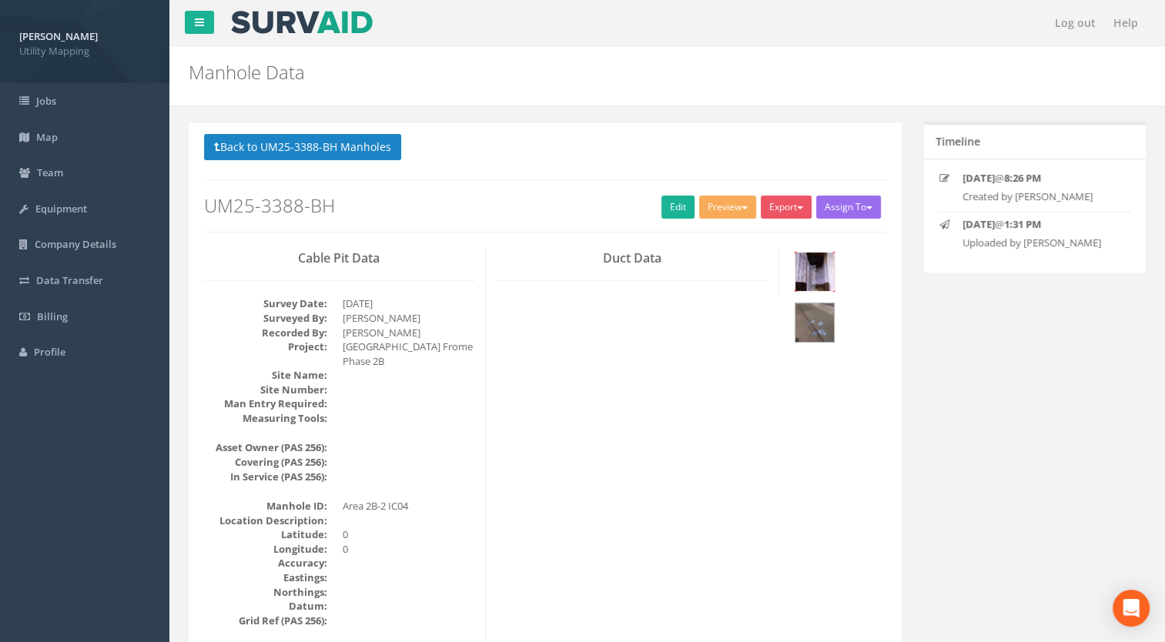
click at [802, 269] on img at bounding box center [814, 272] width 38 height 38
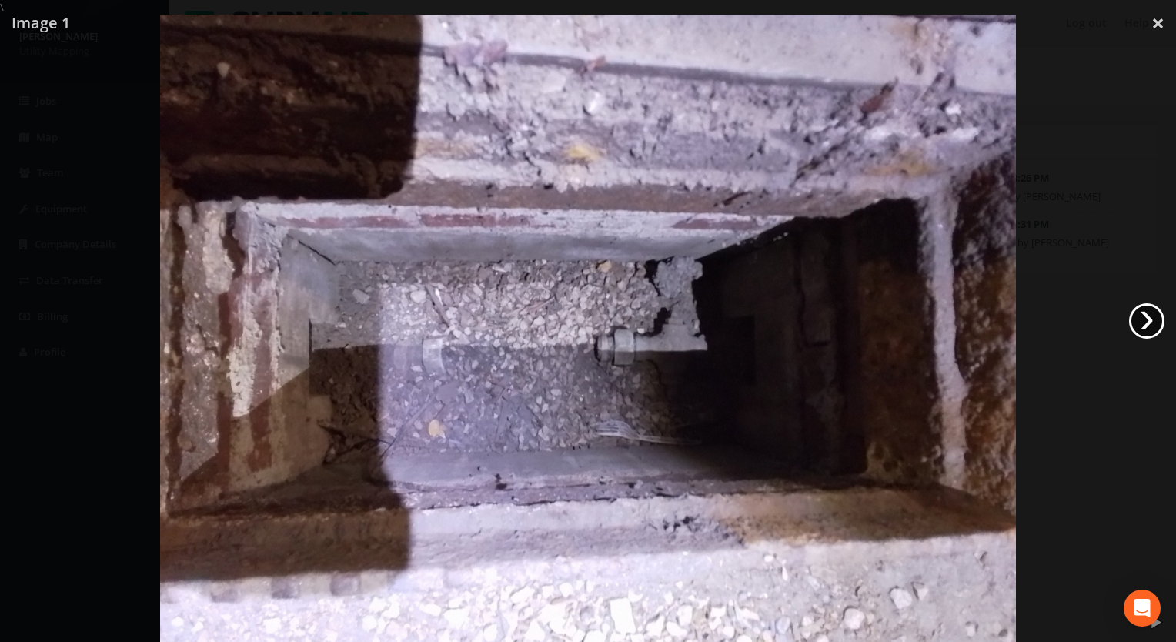
click at [1141, 327] on link "›" at bounding box center [1147, 320] width 35 height 35
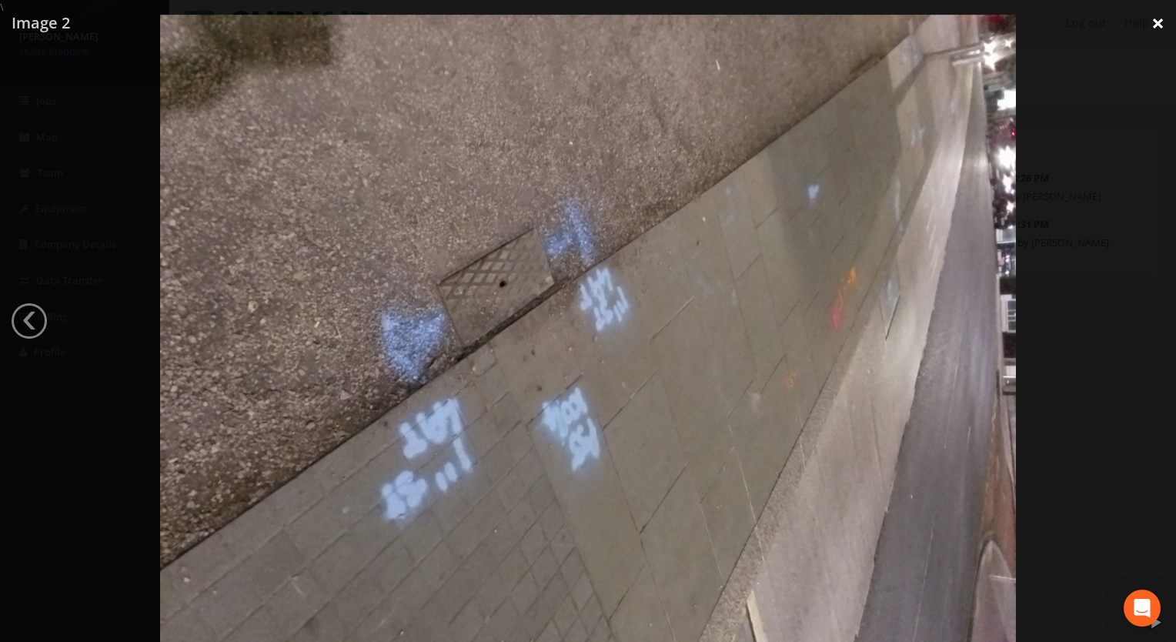
click at [1157, 22] on link "×" at bounding box center [1158, 23] width 36 height 46
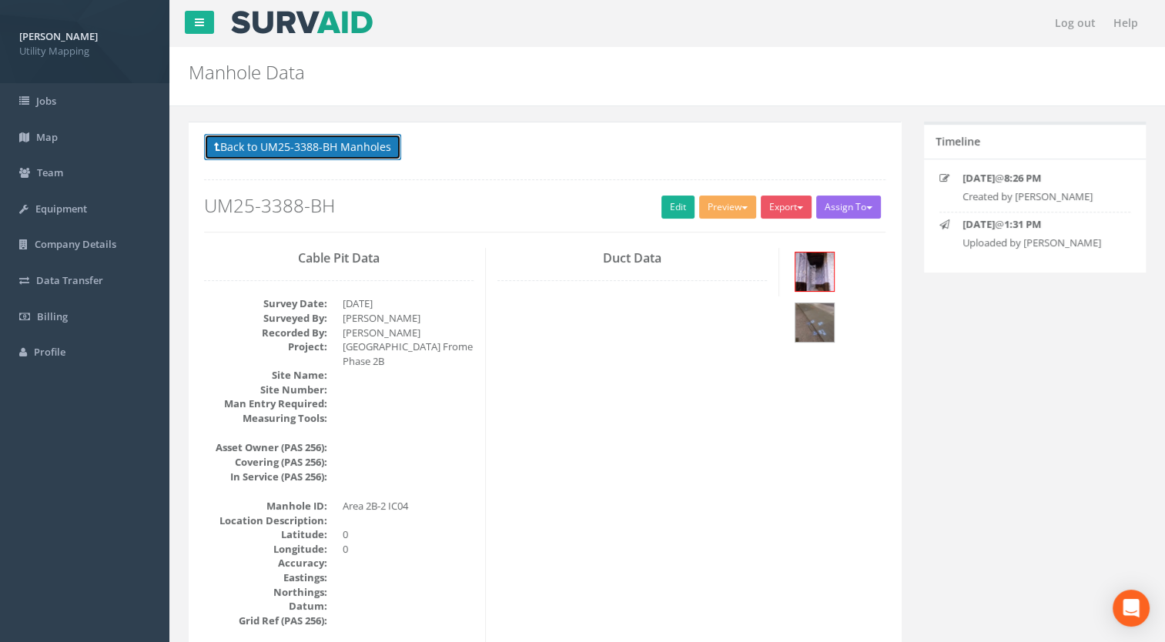
click at [372, 148] on button "Back to UM25-3388-BH Manholes" at bounding box center [302, 147] width 197 height 26
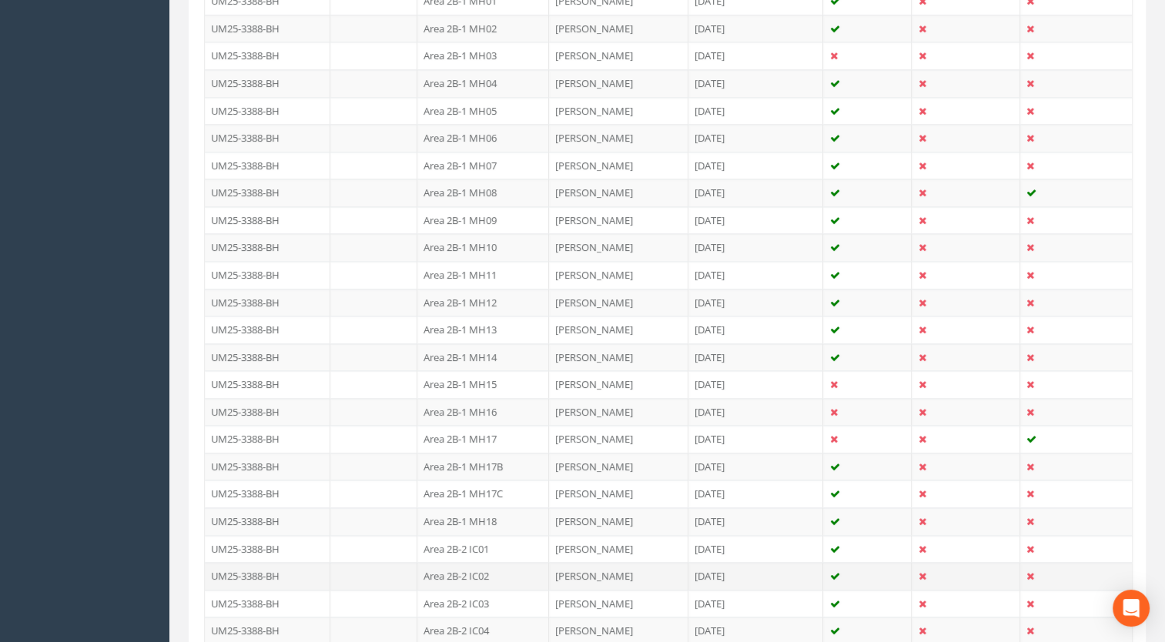
scroll to position [2663, 0]
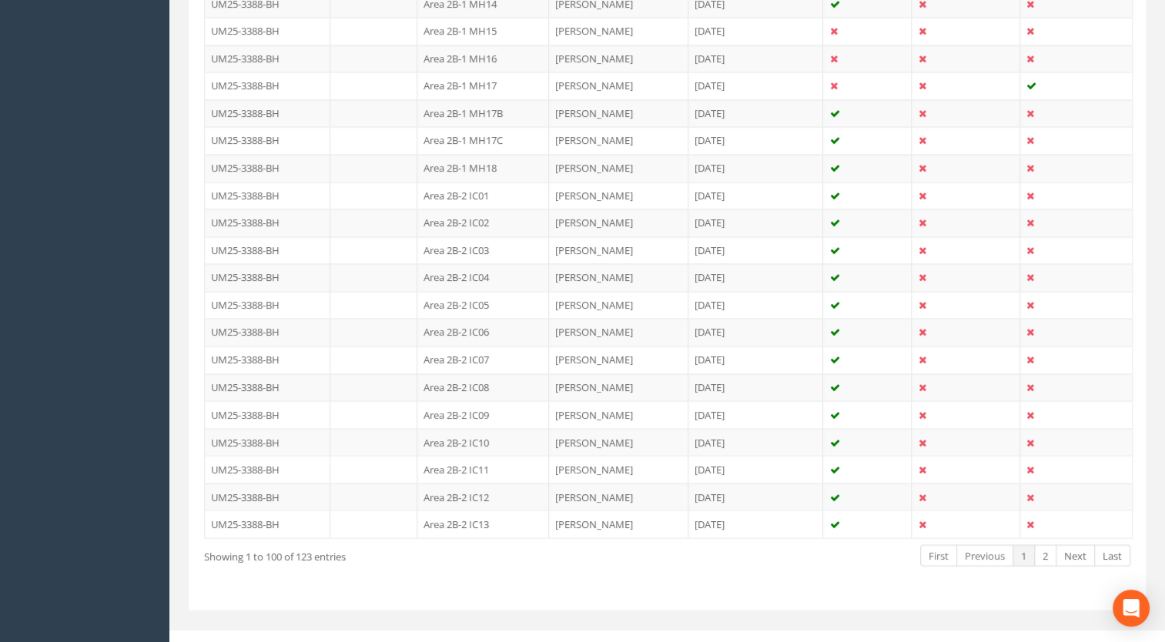
drag, startPoint x: 488, startPoint y: 289, endPoint x: 474, endPoint y: 316, distance: 31.0
click at [488, 291] on td "Area 2B-2 IC05" at bounding box center [483, 305] width 132 height 28
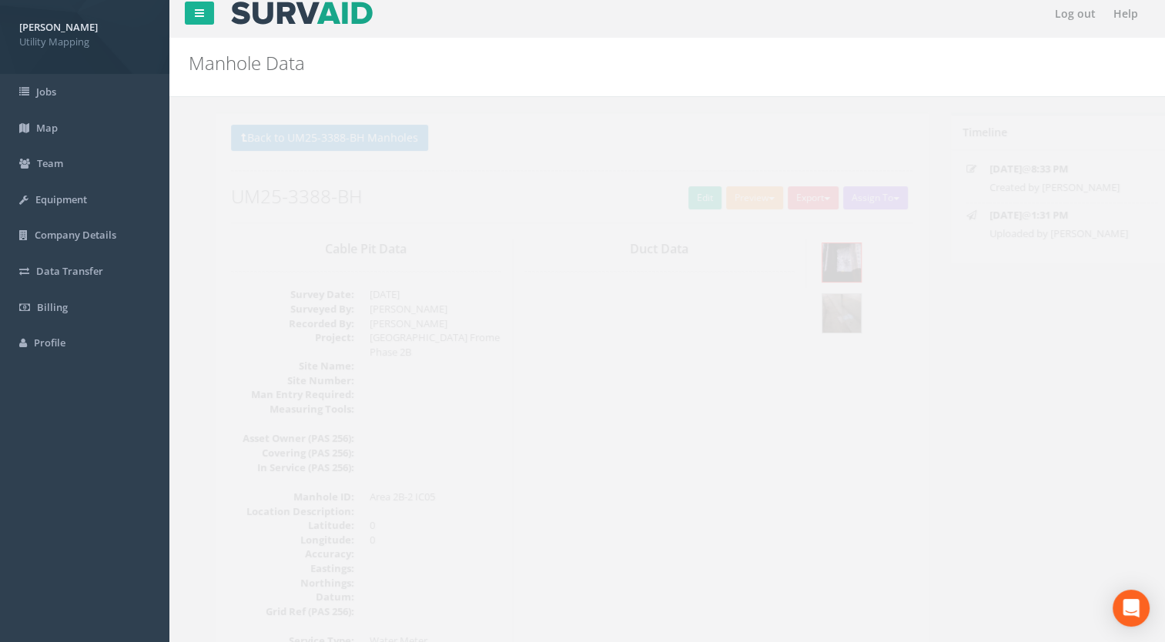
scroll to position [0, 0]
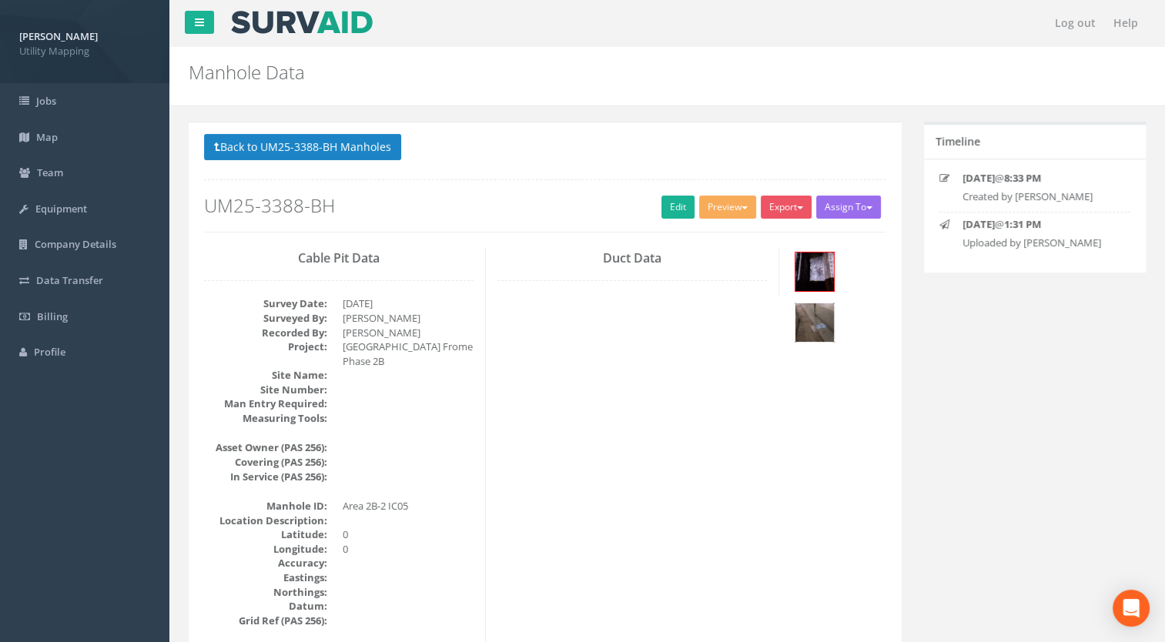
click at [833, 314] on img at bounding box center [814, 322] width 38 height 38
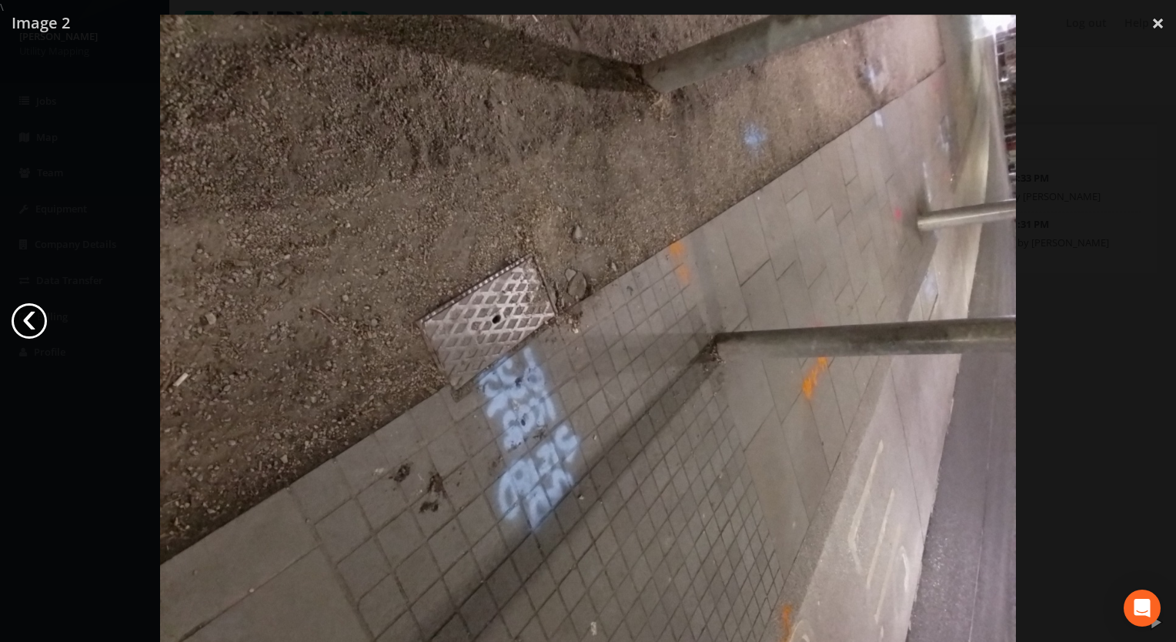
click at [35, 322] on link "‹" at bounding box center [29, 320] width 35 height 35
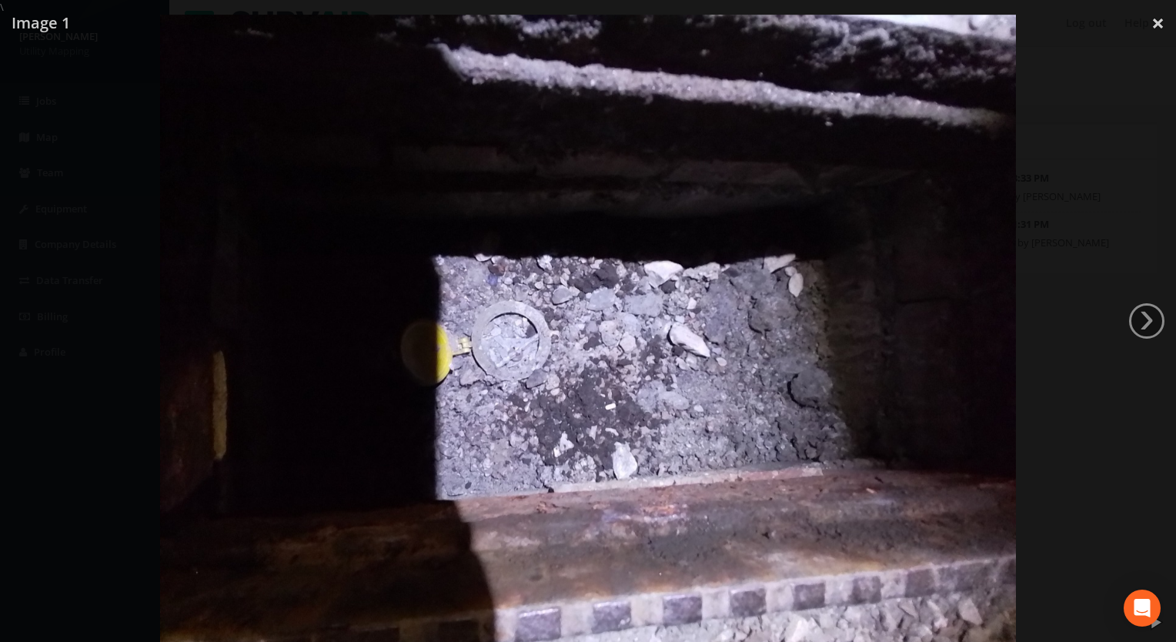
click at [1161, 323] on link "›" at bounding box center [1147, 320] width 35 height 35
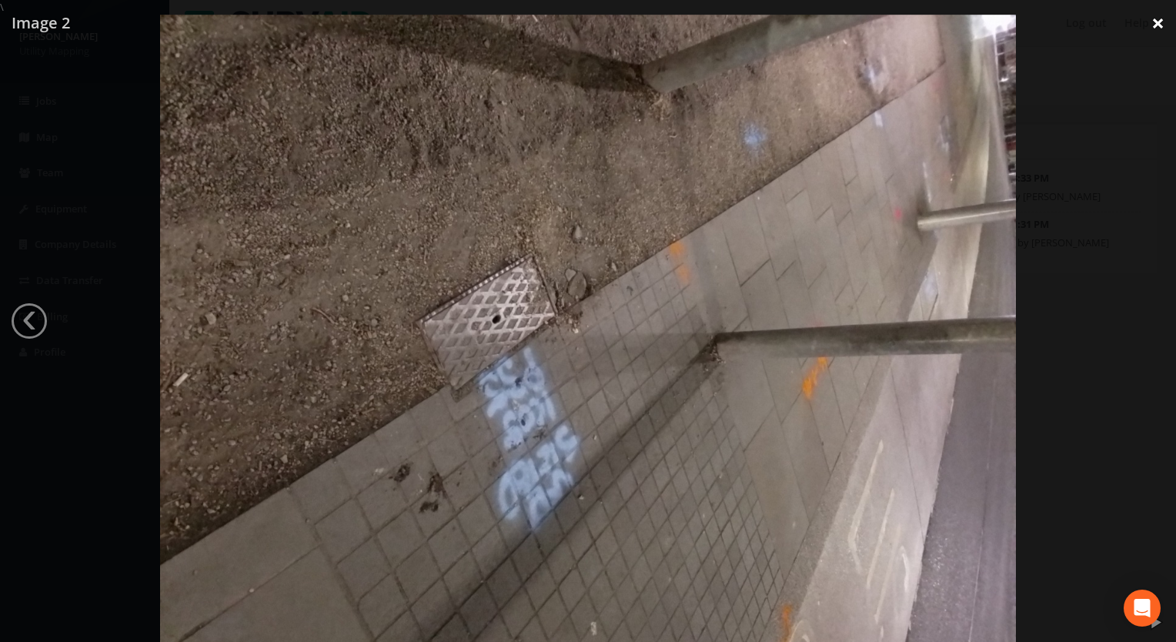
click at [1163, 25] on link "×" at bounding box center [1158, 23] width 36 height 46
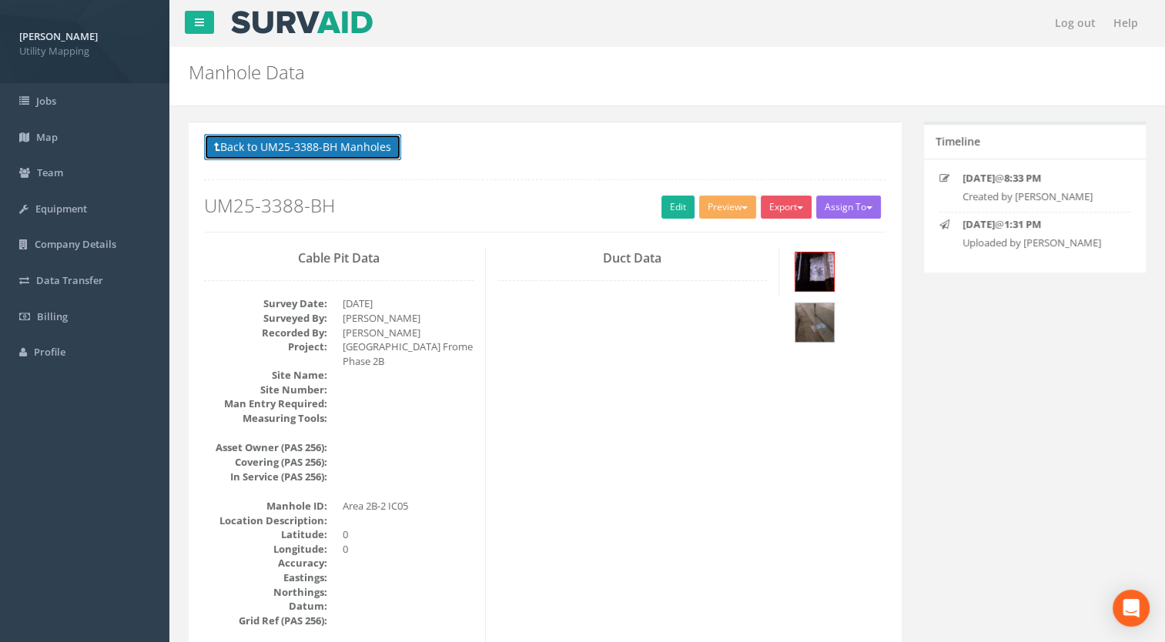
click at [380, 149] on button "Back to UM25-3388-BH Manholes" at bounding box center [302, 147] width 197 height 26
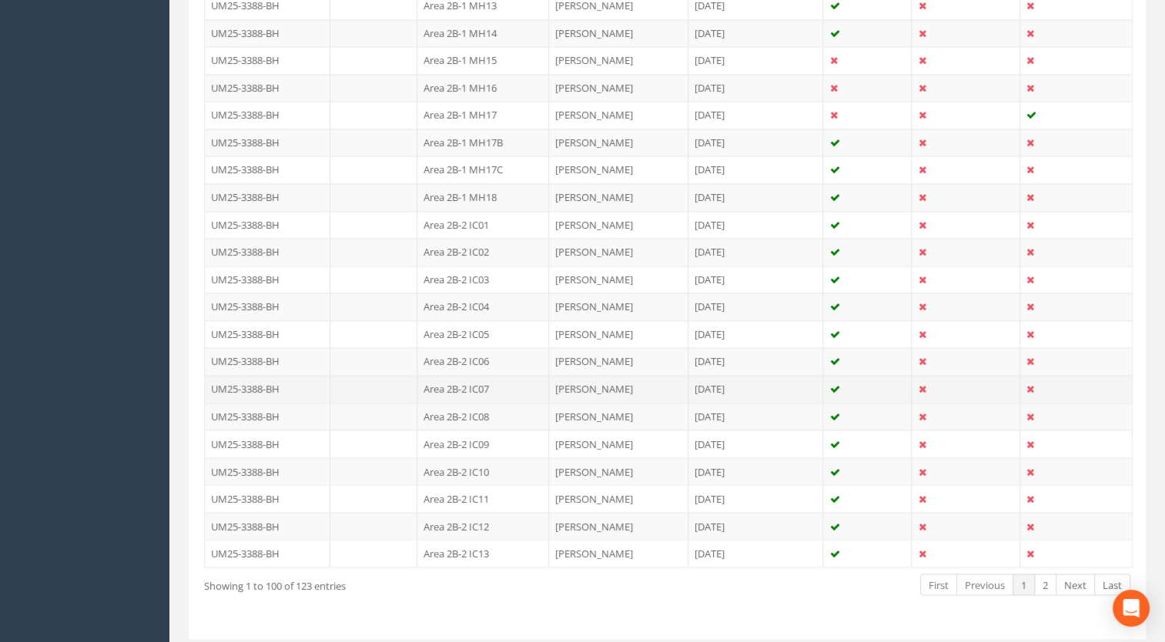
scroll to position [2663, 0]
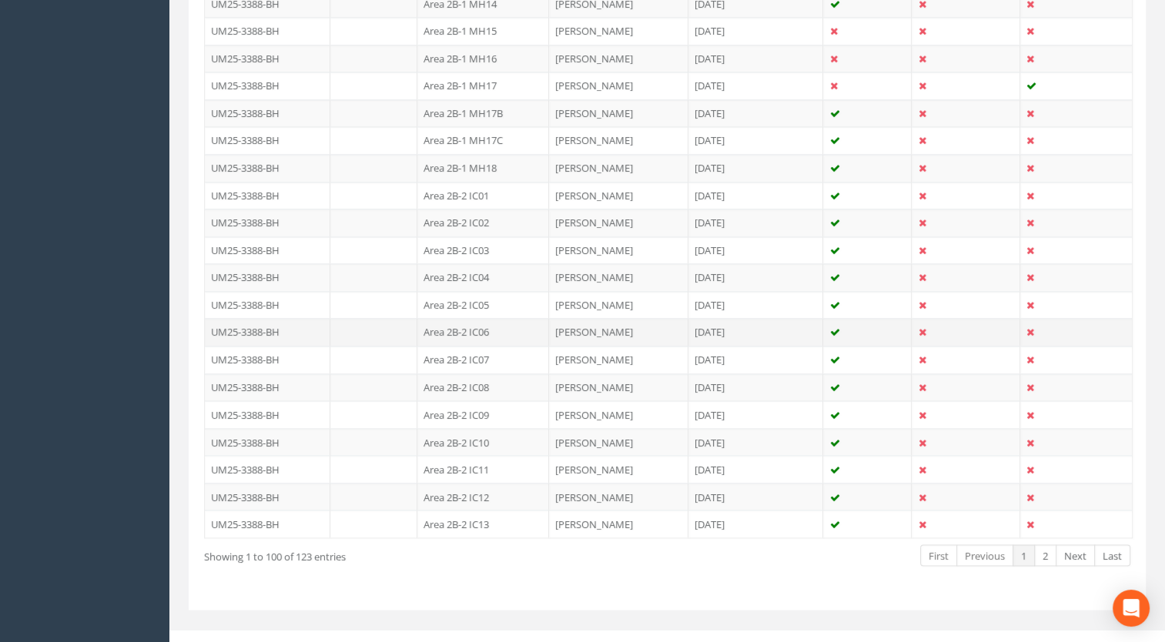
click at [488, 318] on td "Area 2B-2 IC06" at bounding box center [483, 332] width 132 height 28
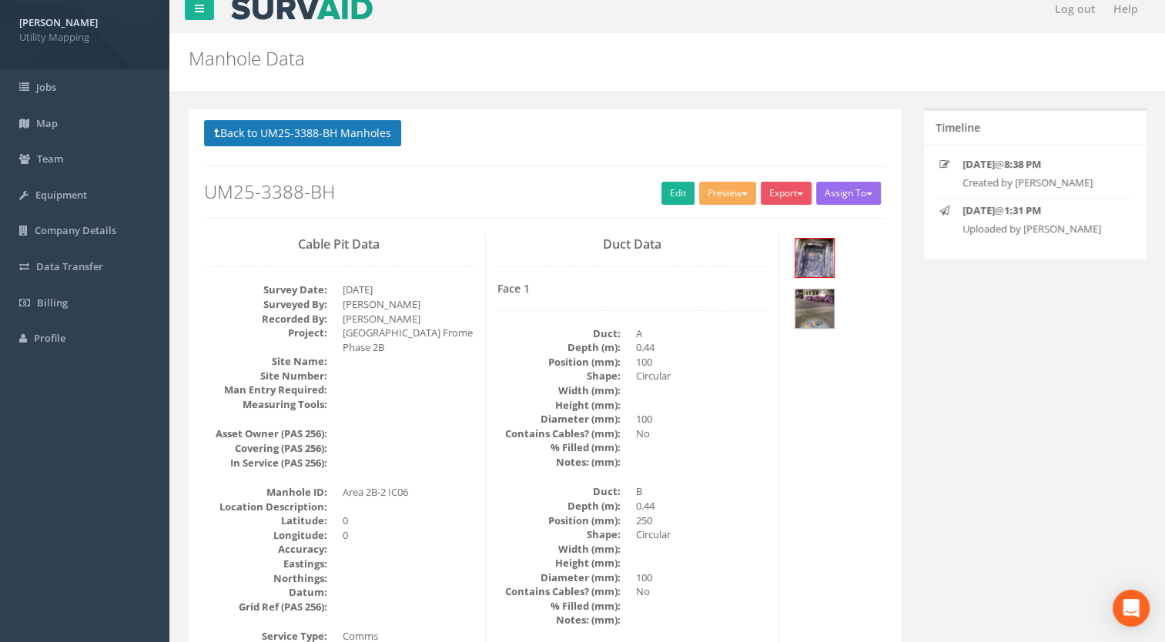
scroll to position [0, 0]
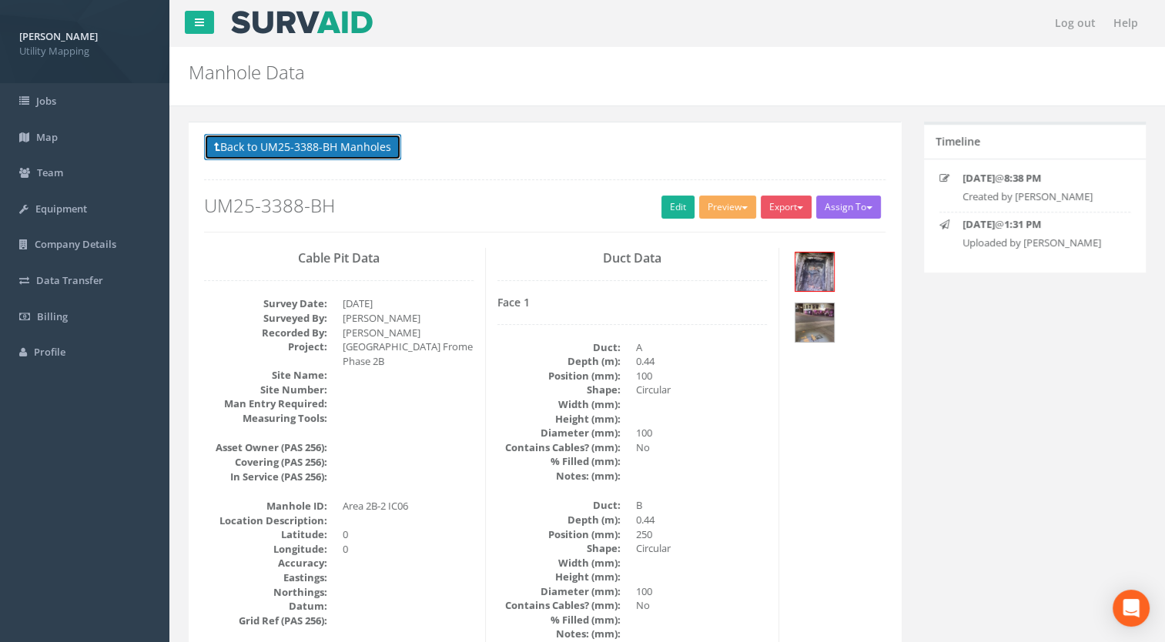
click at [371, 151] on button "Back to UM25-3388-BH Manholes" at bounding box center [302, 147] width 197 height 26
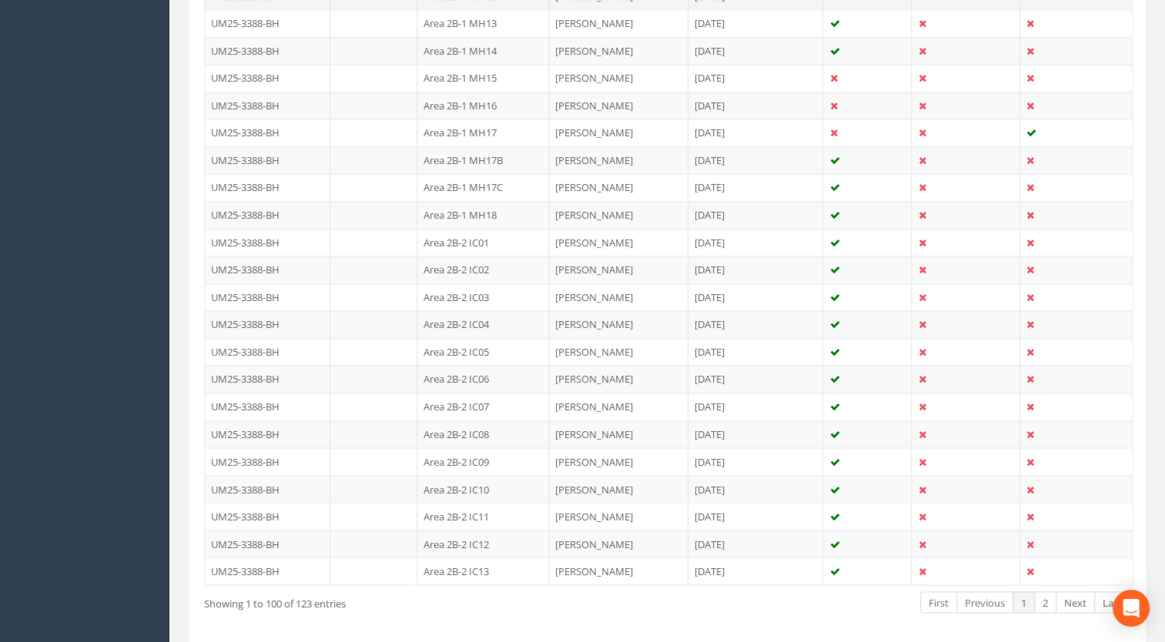
scroll to position [2663, 0]
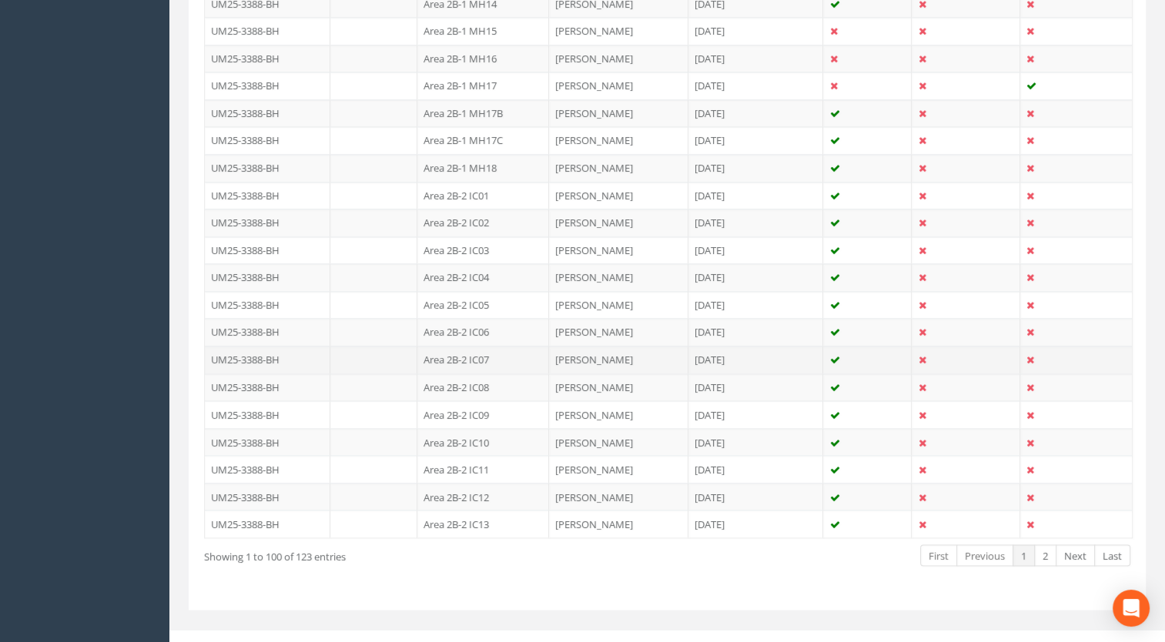
click at [478, 346] on td "Area 2B-2 IC07" at bounding box center [483, 360] width 132 height 28
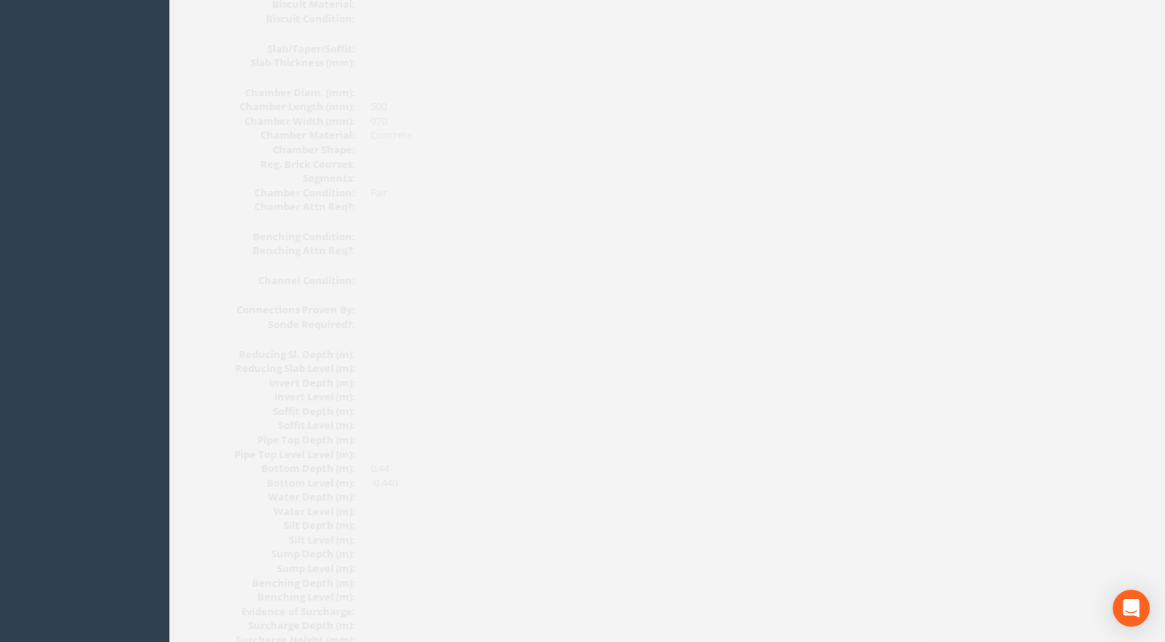
scroll to position [1046, 0]
drag, startPoint x: 602, startPoint y: 457, endPoint x: 606, endPoint y: 424, distance: 33.3
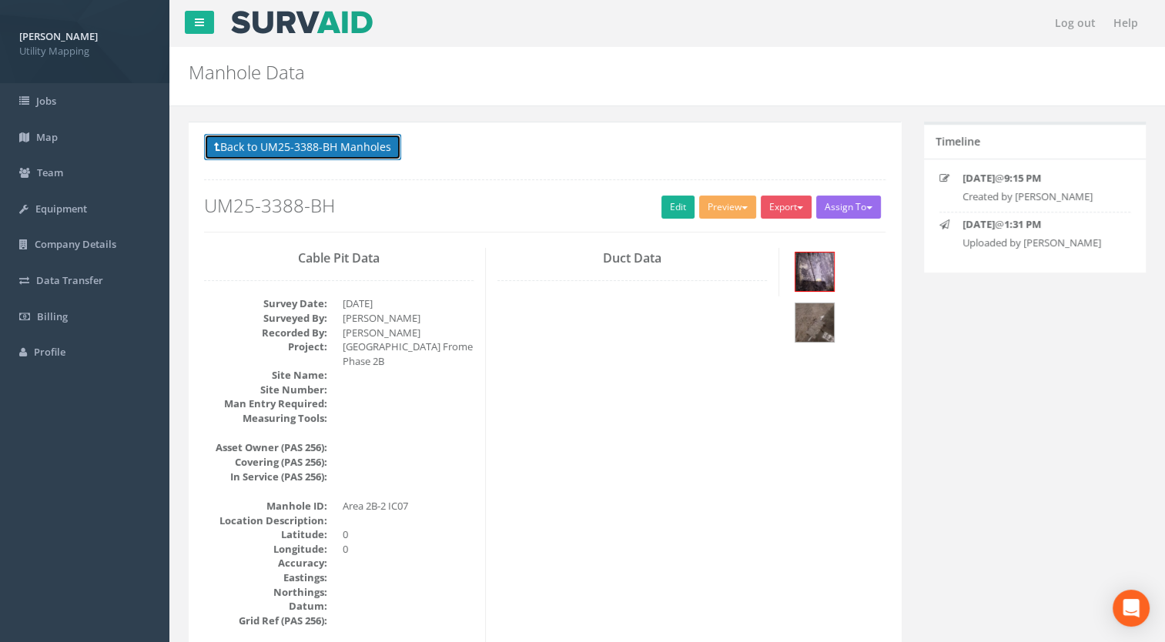
click at [361, 139] on button "Back to UM25-3388-BH Manholes" at bounding box center [302, 147] width 197 height 26
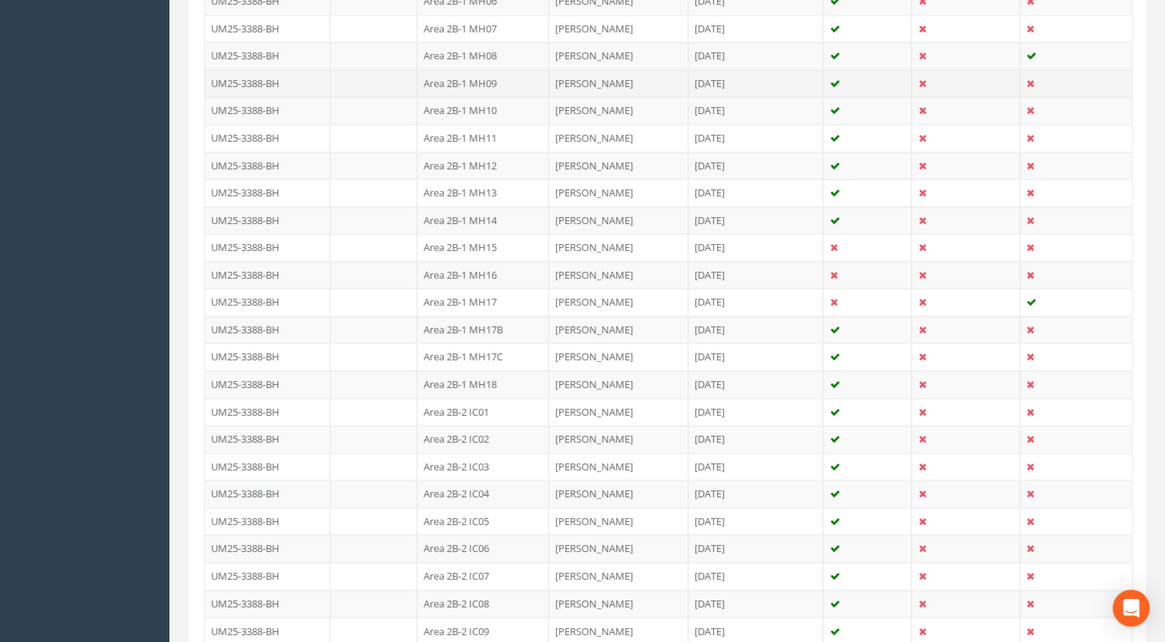
scroll to position [2663, 0]
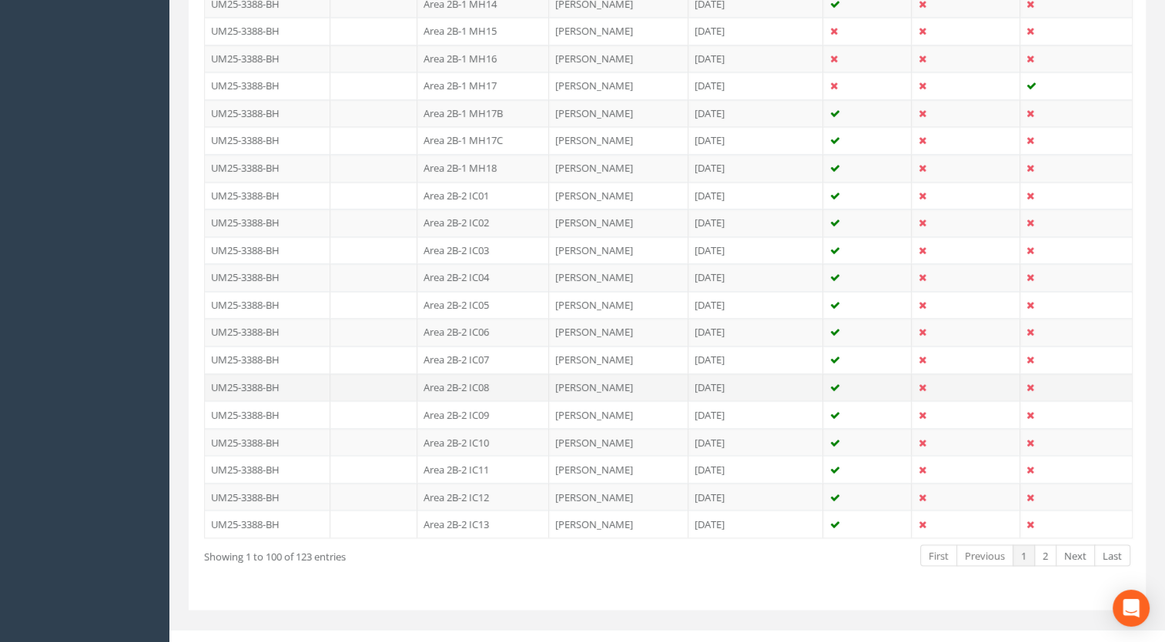
click at [487, 375] on td "Area 2B-2 IC08" at bounding box center [483, 387] width 132 height 28
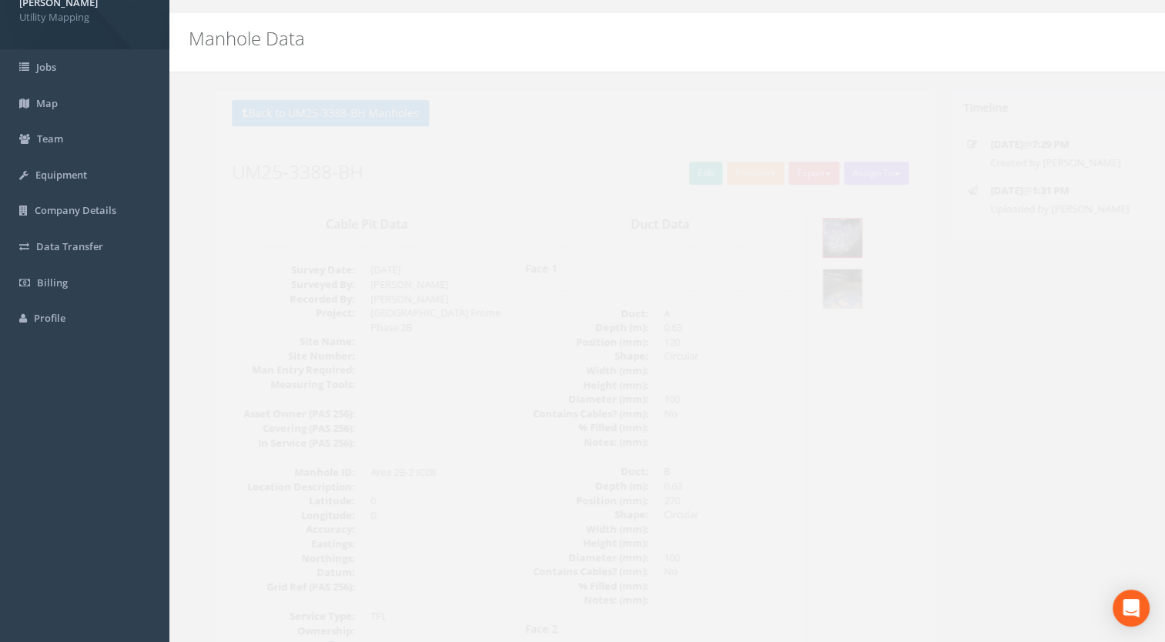
scroll to position [0, 0]
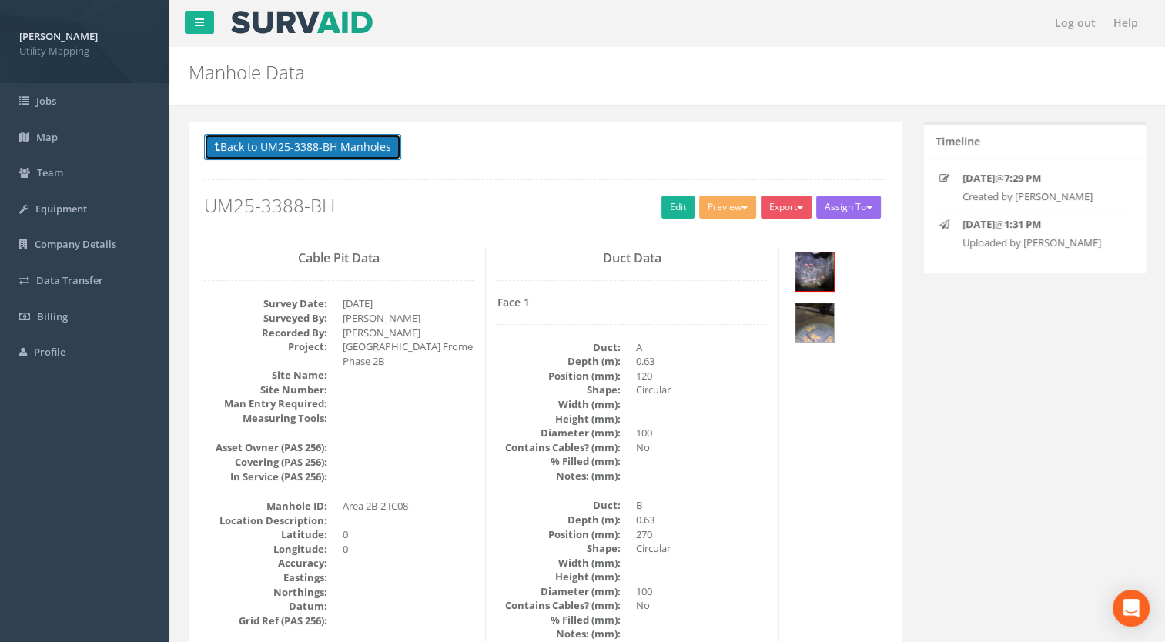
click at [317, 137] on button "Back to UM25-3388-BH Manholes" at bounding box center [302, 147] width 197 height 26
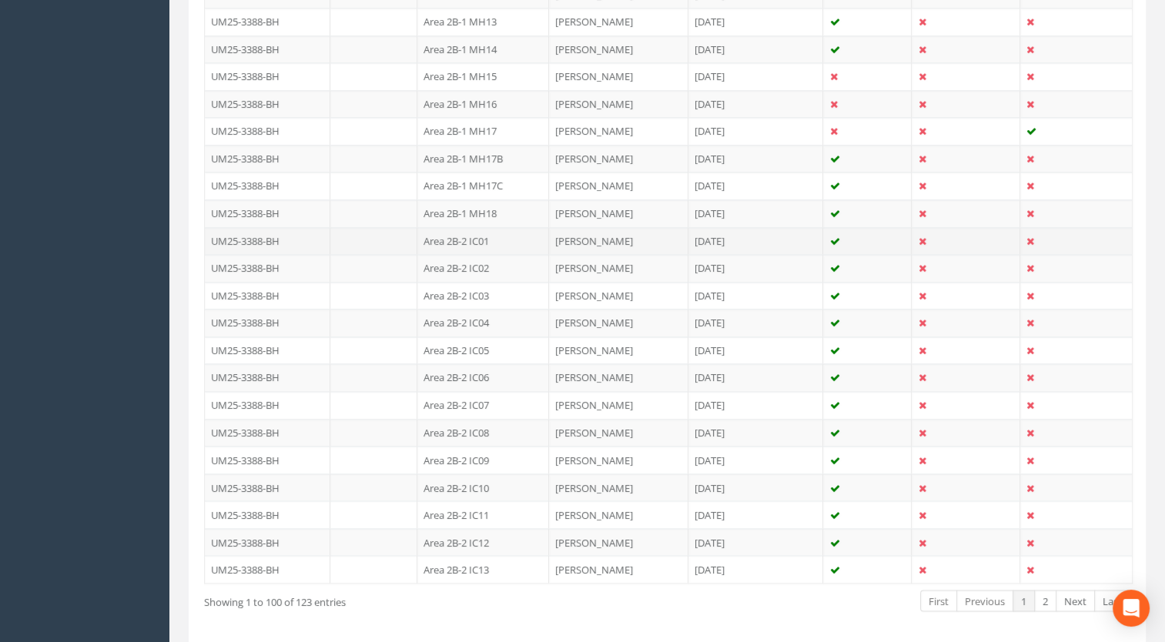
scroll to position [2663, 0]
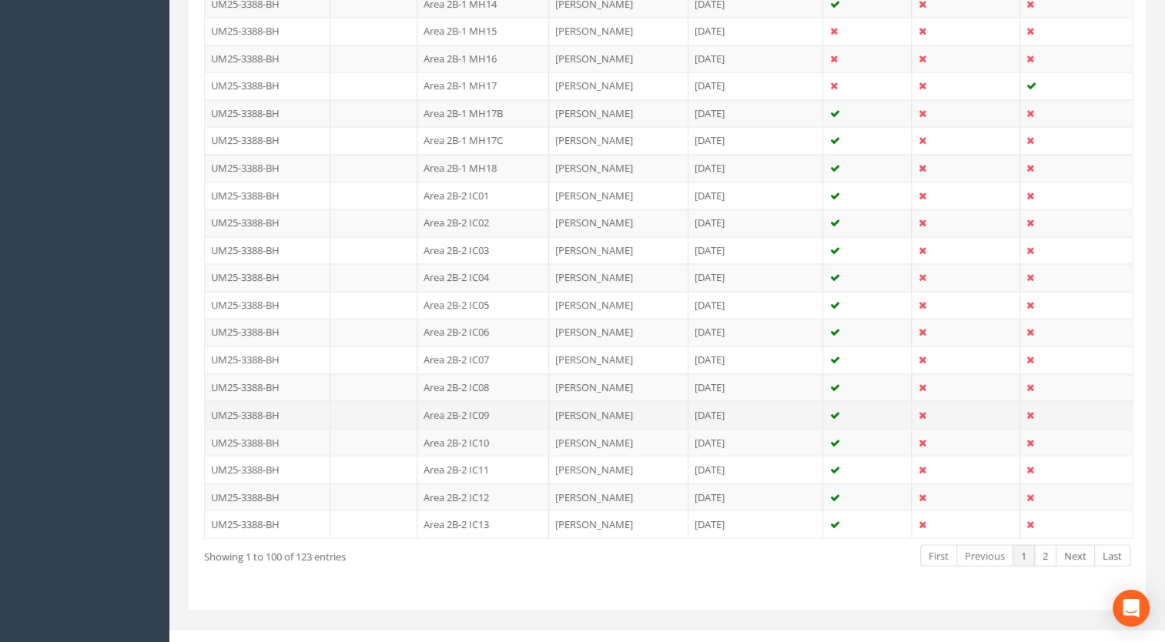
click at [487, 401] on td "Area 2B-2 IC09" at bounding box center [483, 414] width 132 height 28
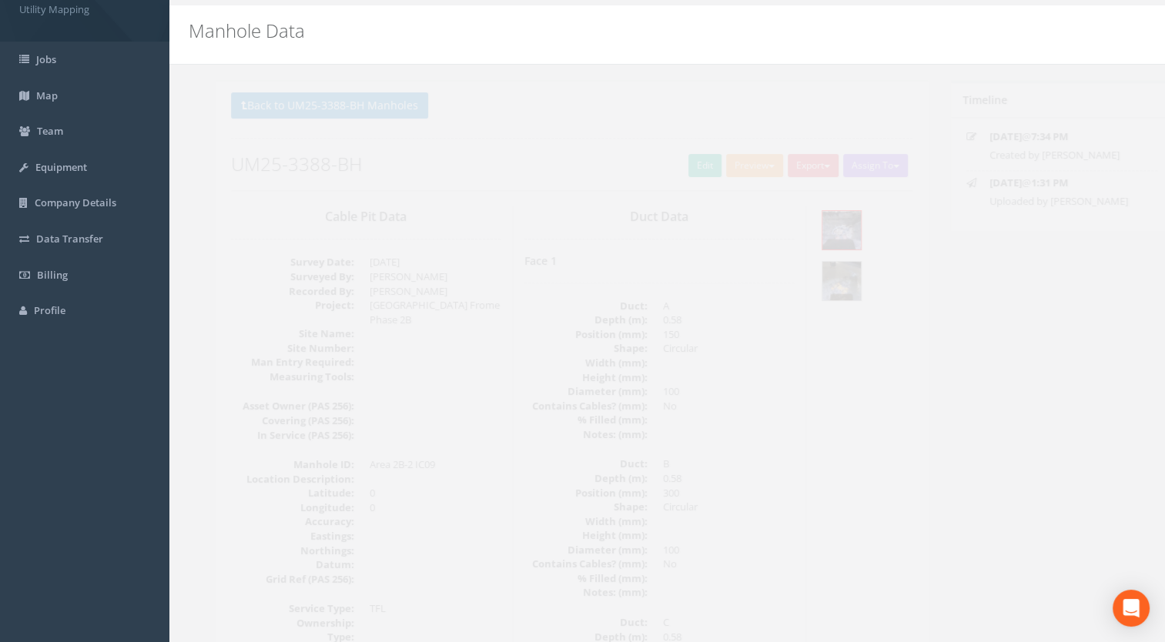
scroll to position [0, 0]
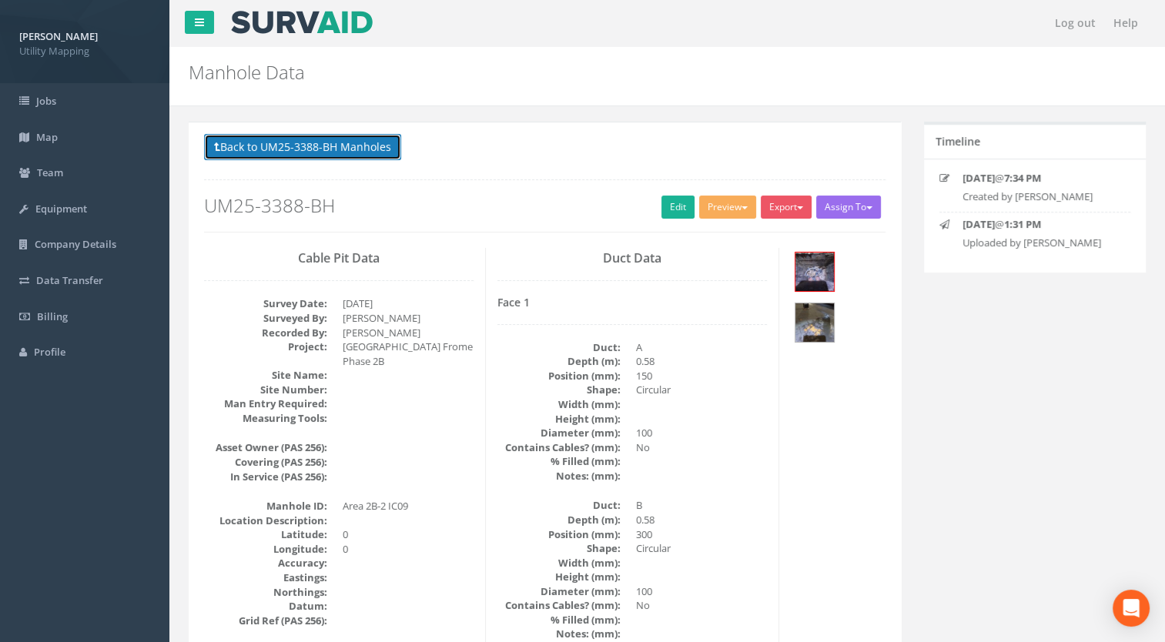
click at [349, 136] on button "Back to UM25-3388-BH Manholes" at bounding box center [302, 147] width 197 height 26
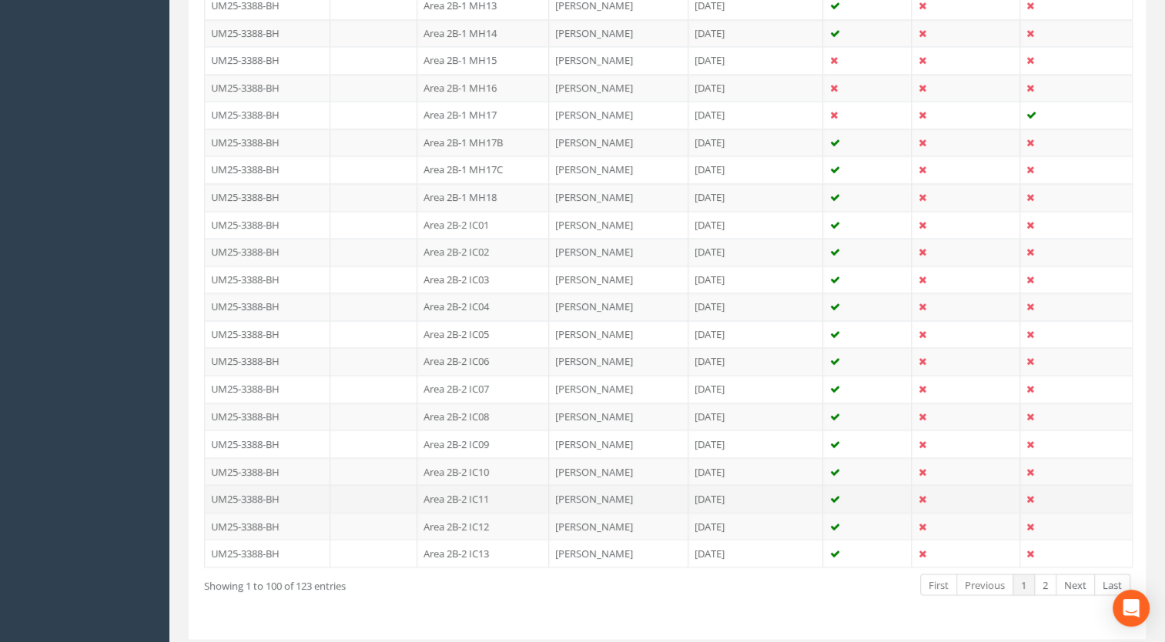
scroll to position [2663, 0]
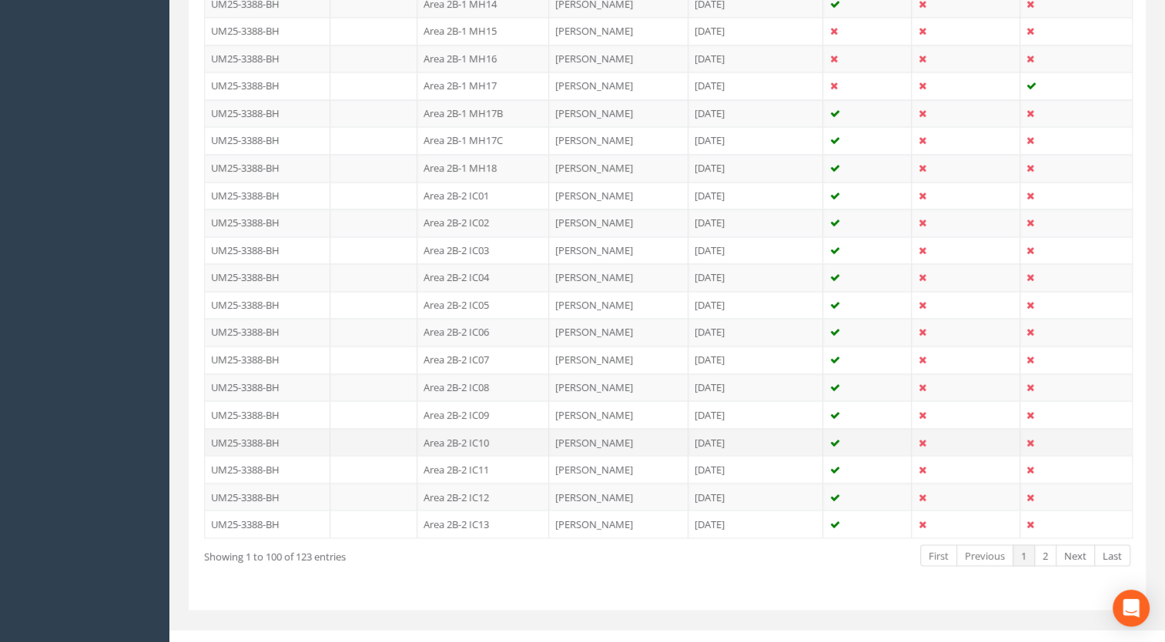
click at [474, 428] on td "Area 2B-2 IC10" at bounding box center [483, 442] width 132 height 28
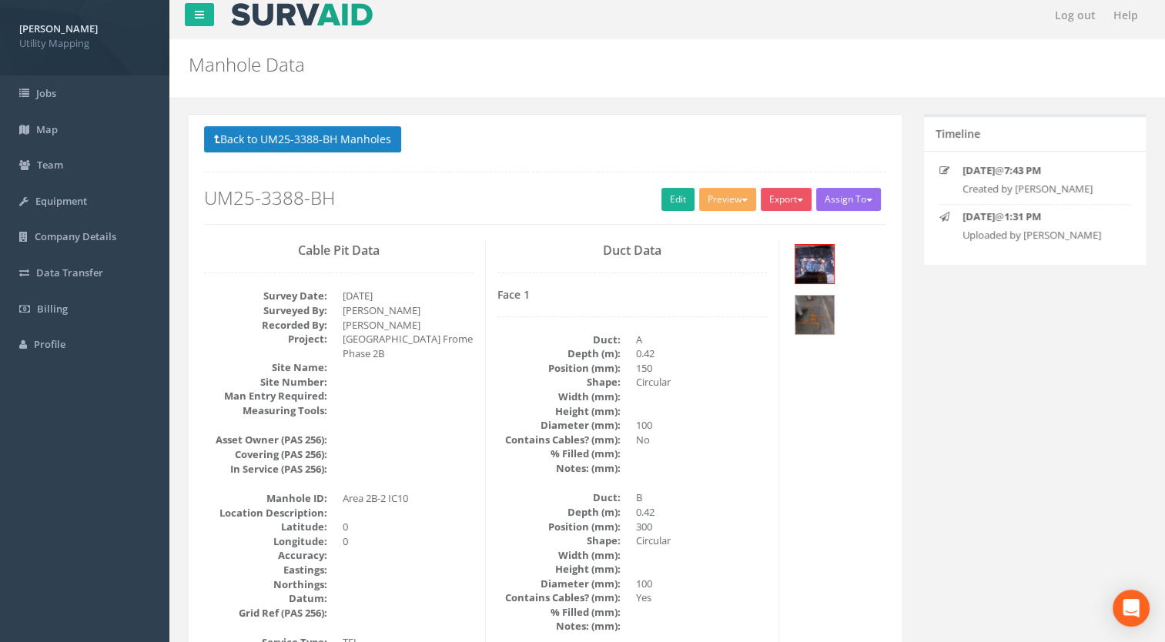
scroll to position [0, 0]
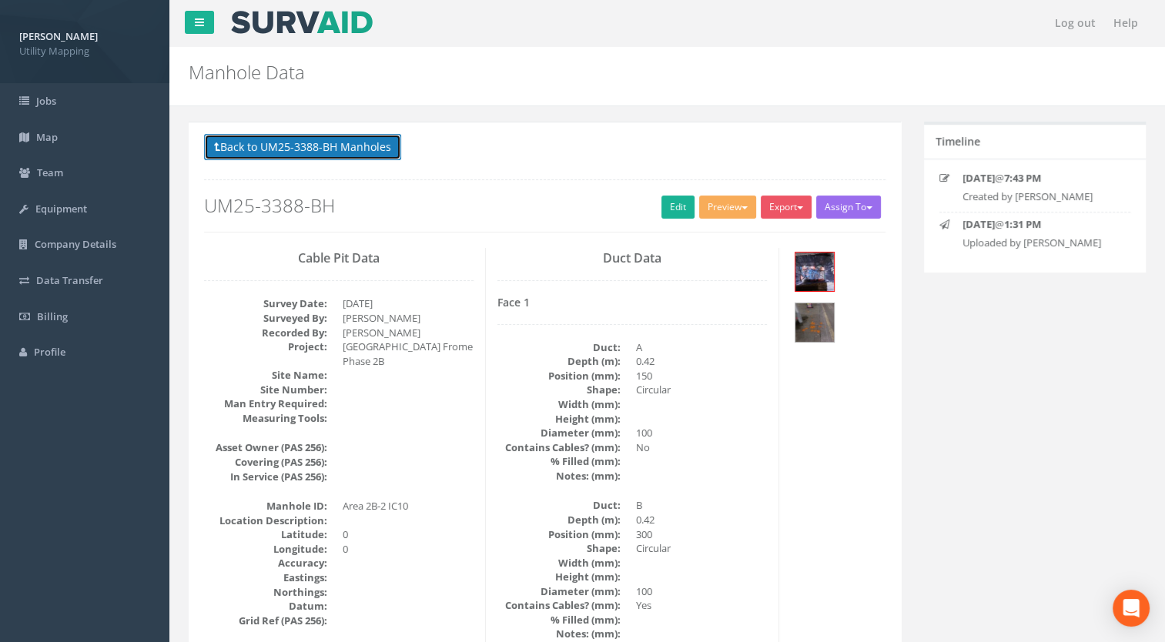
click at [304, 148] on button "Back to UM25-3388-BH Manholes" at bounding box center [302, 147] width 197 height 26
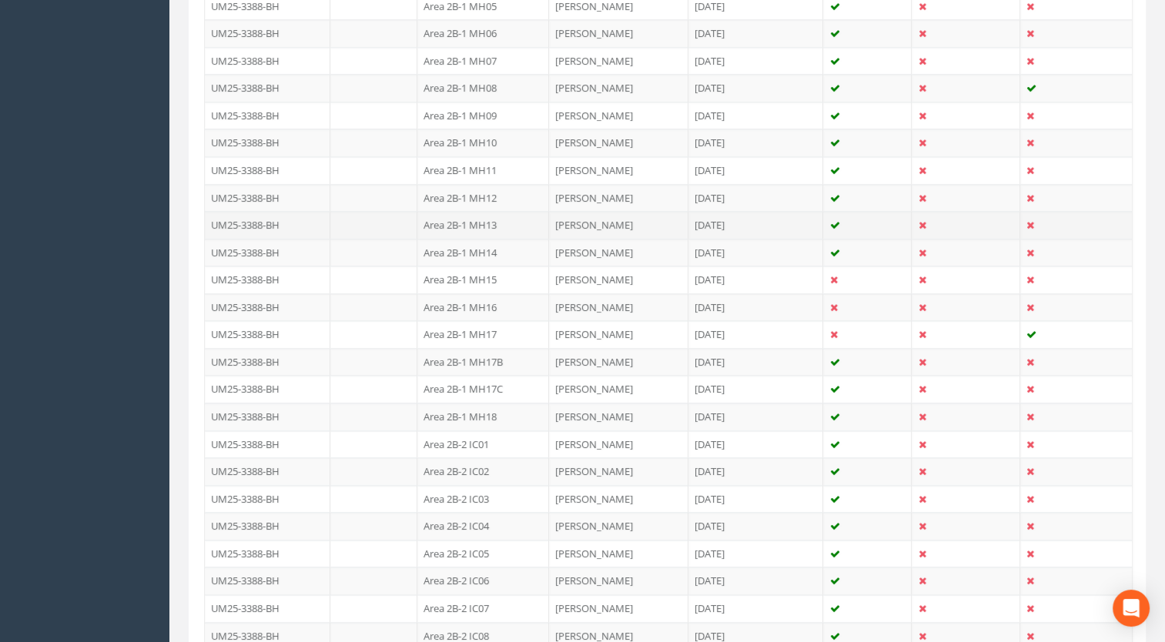
scroll to position [2663, 0]
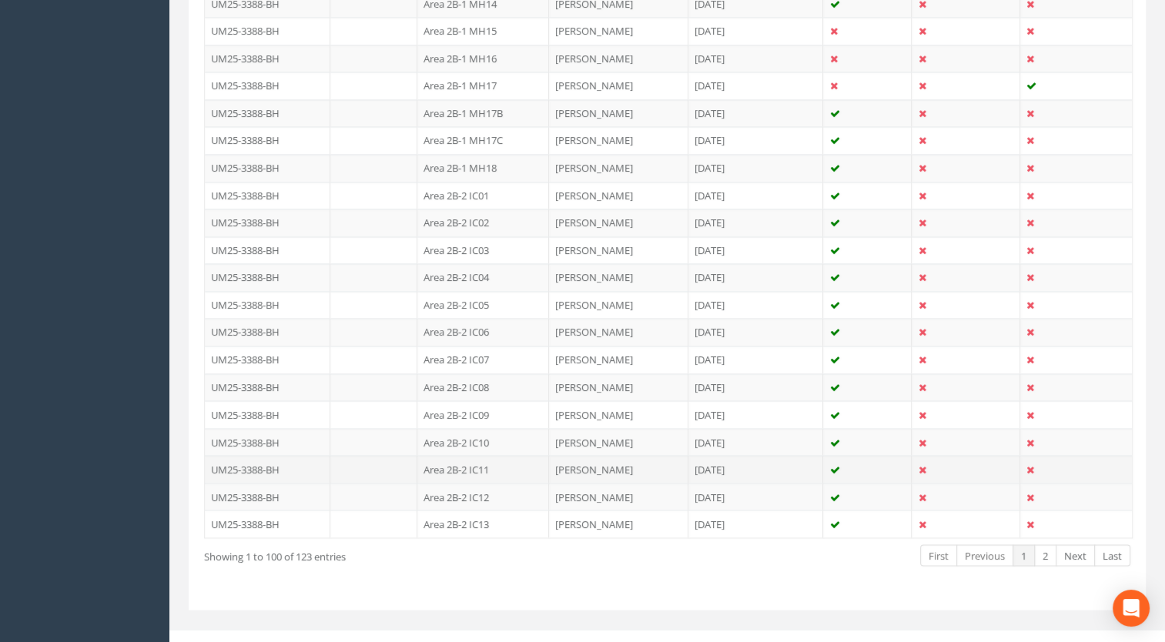
click at [472, 455] on td "Area 2B-2 IC11" at bounding box center [483, 469] width 132 height 28
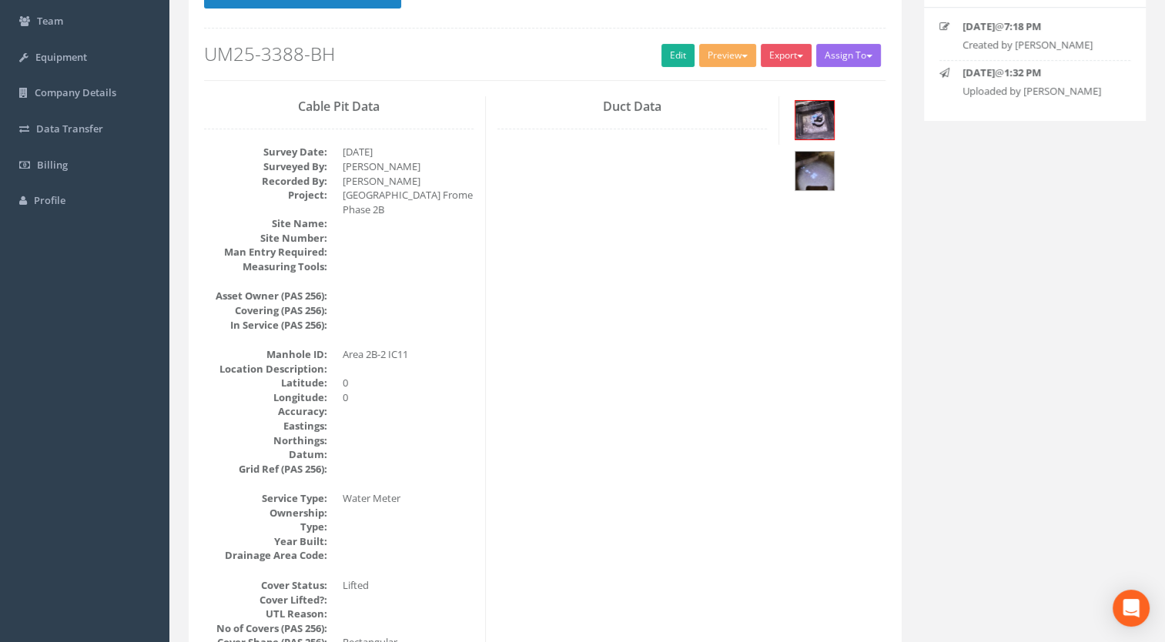
scroll to position [0, 0]
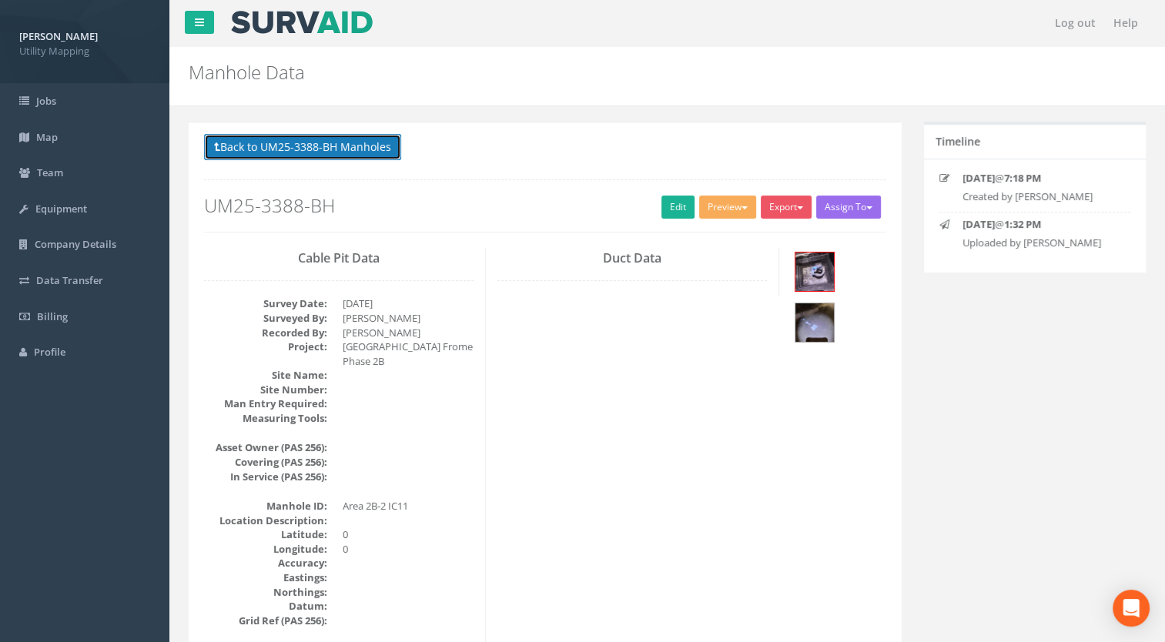
click at [315, 150] on button "Back to UM25-3388-BH Manholes" at bounding box center [302, 147] width 197 height 26
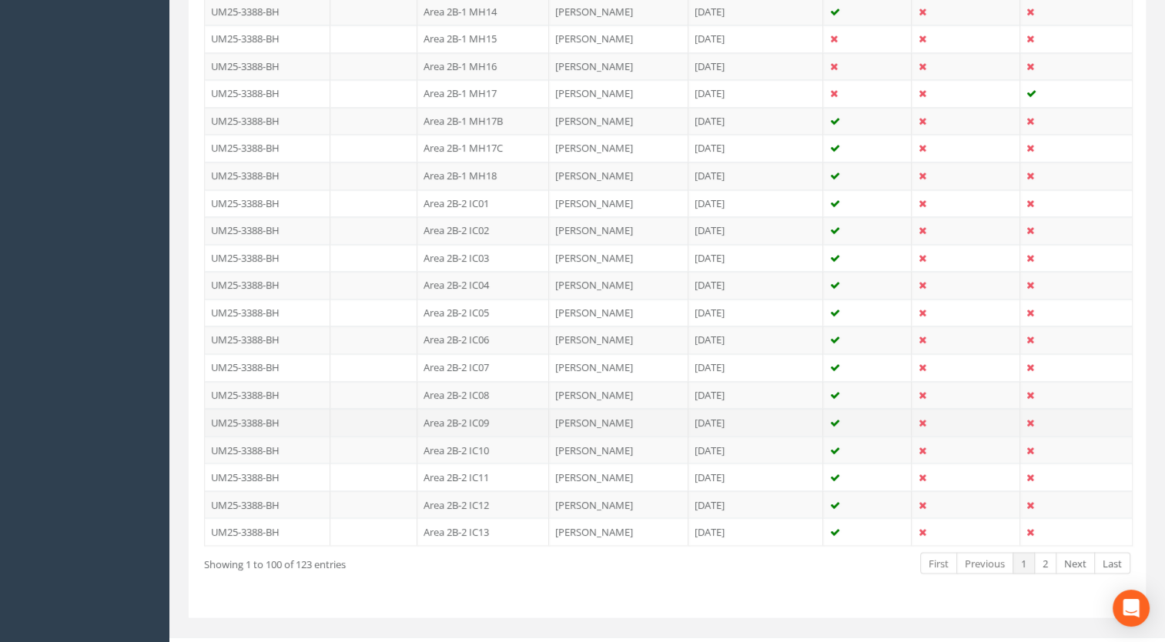
scroll to position [2663, 0]
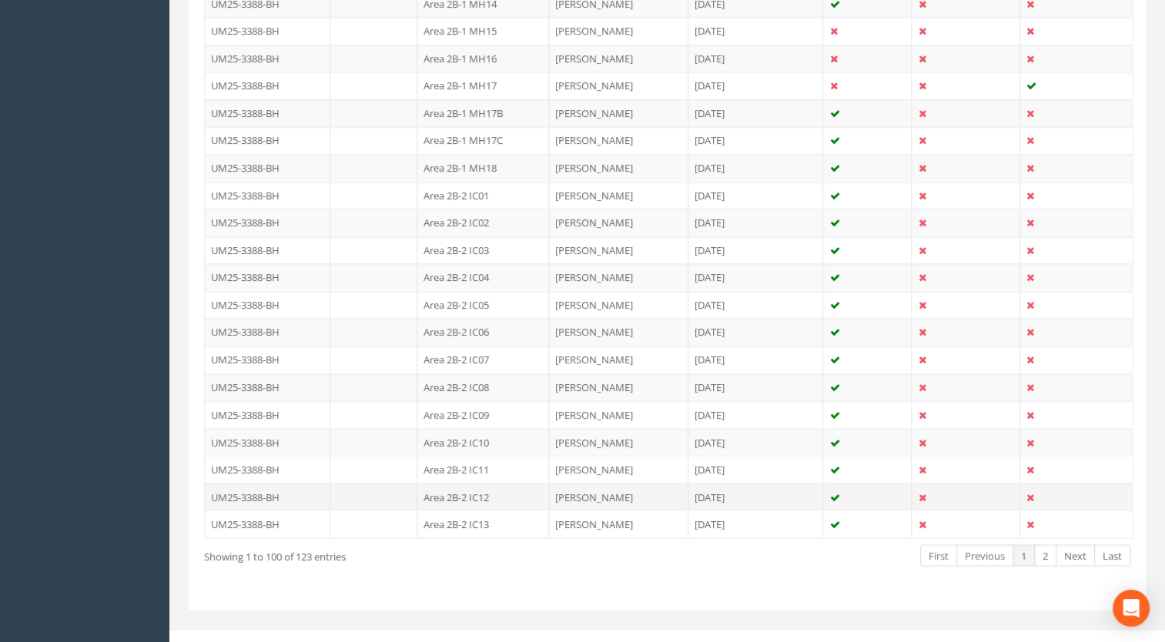
click at [476, 483] on td "Area 2B-2 IC12" at bounding box center [483, 497] width 132 height 28
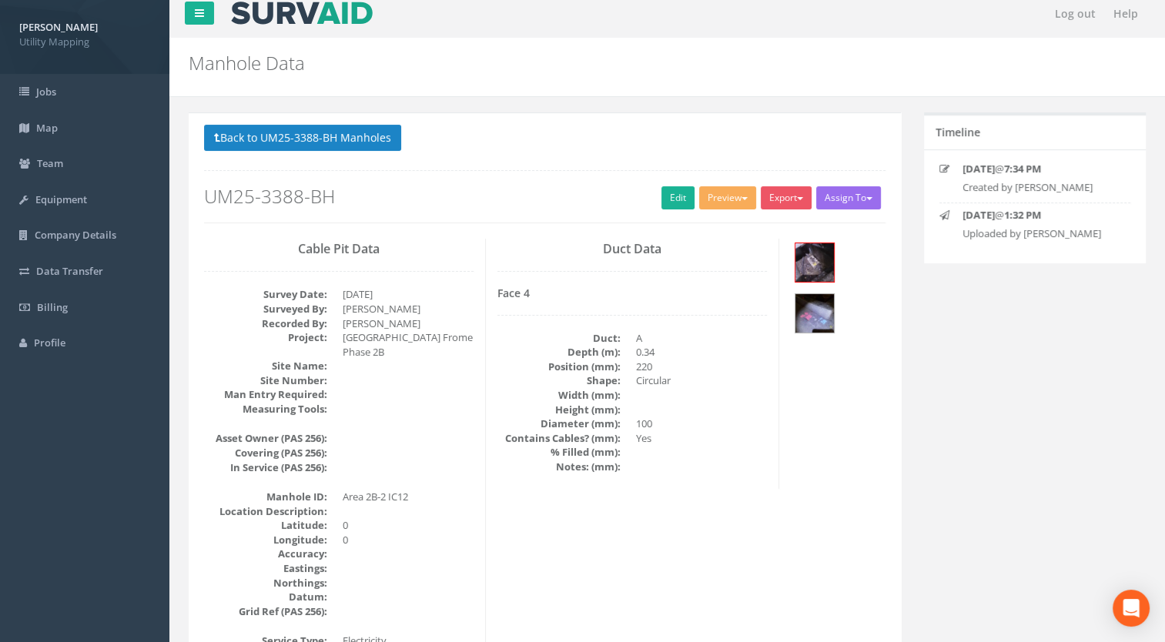
scroll to position [0, 0]
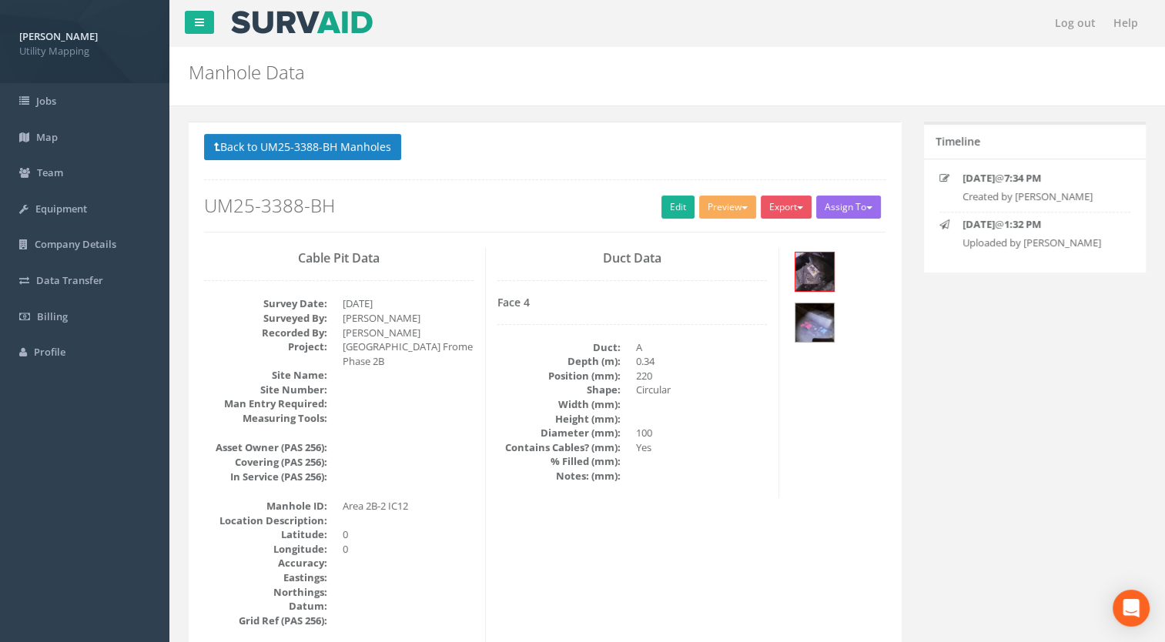
click at [362, 162] on p "Back to UM25-3388-BH Manholes Back to Map" at bounding box center [544, 149] width 681 height 30
click at [360, 157] on button "Back to UM25-3388-BH Manholes" at bounding box center [302, 147] width 197 height 26
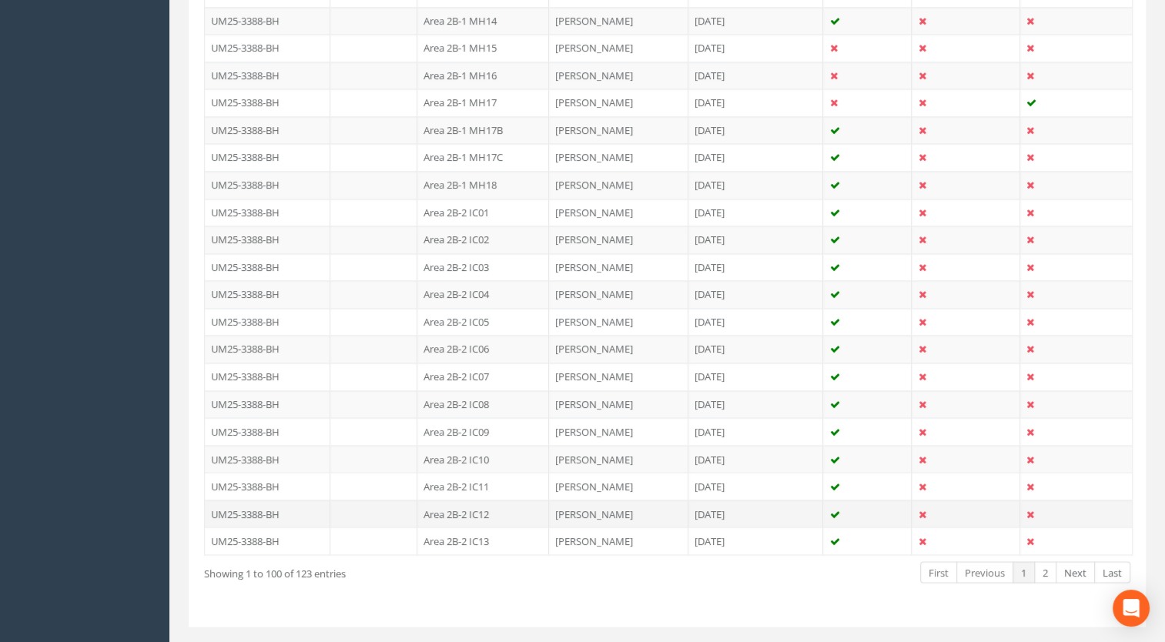
scroll to position [2663, 0]
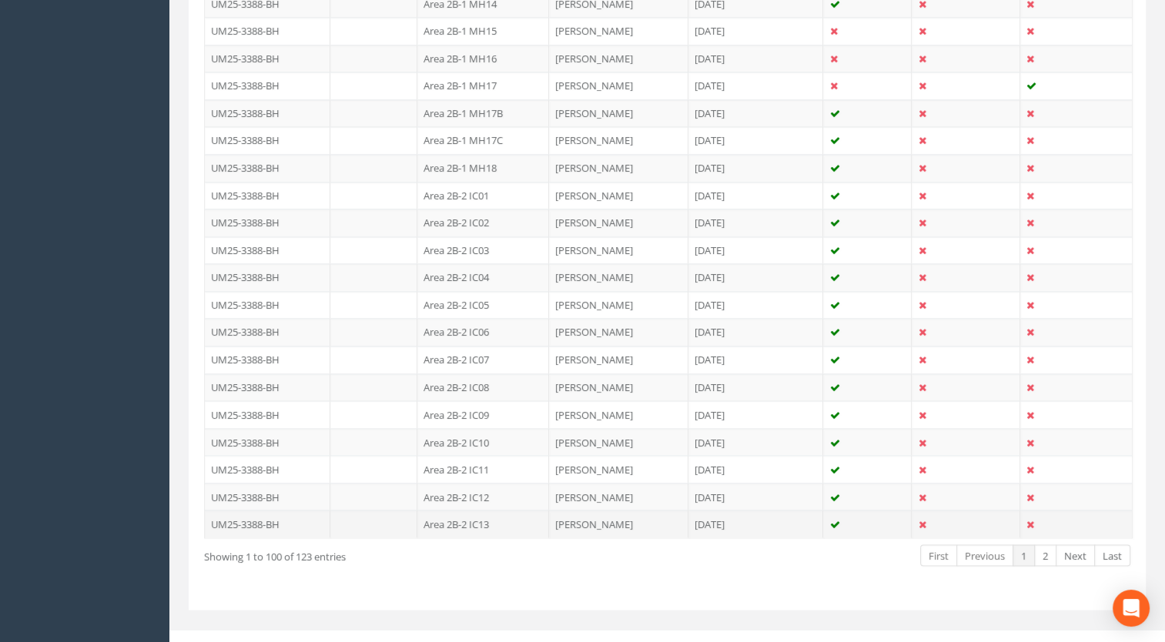
click at [492, 510] on td "Area 2B-2 IC13" at bounding box center [483, 524] width 132 height 28
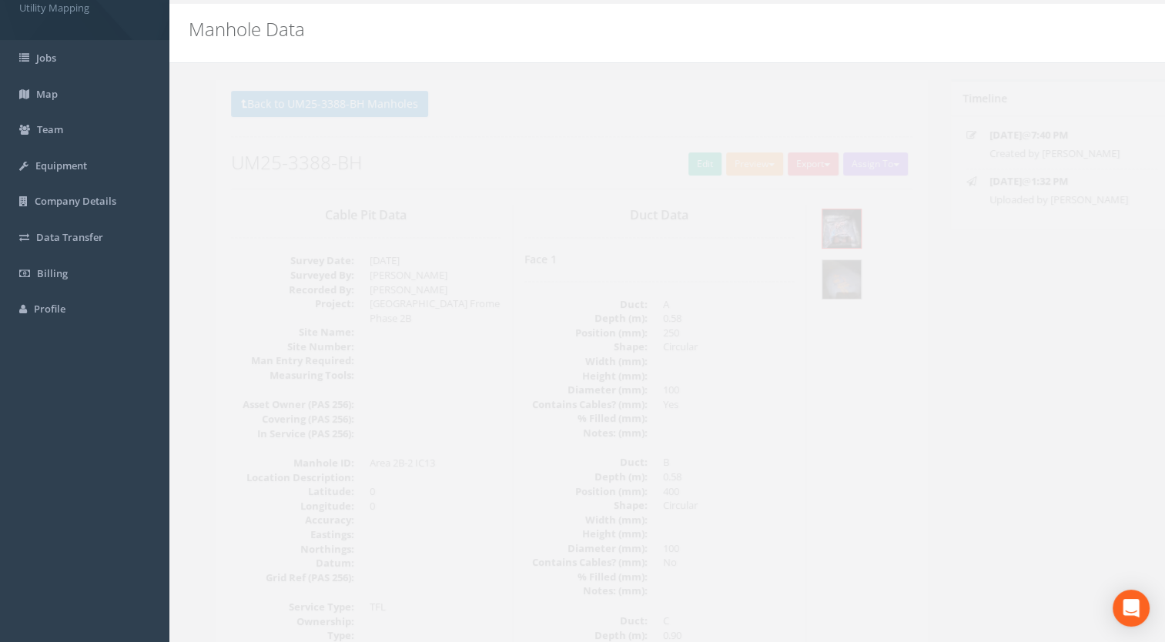
scroll to position [0, 0]
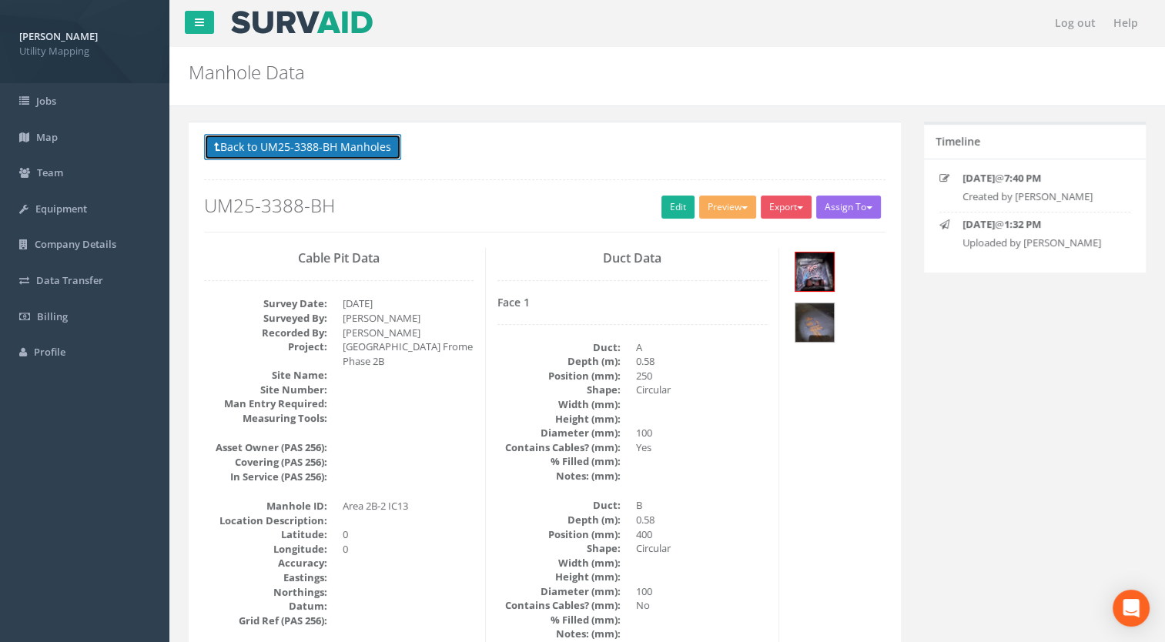
click at [363, 156] on button "Back to UM25-3388-BH Manholes" at bounding box center [302, 147] width 197 height 26
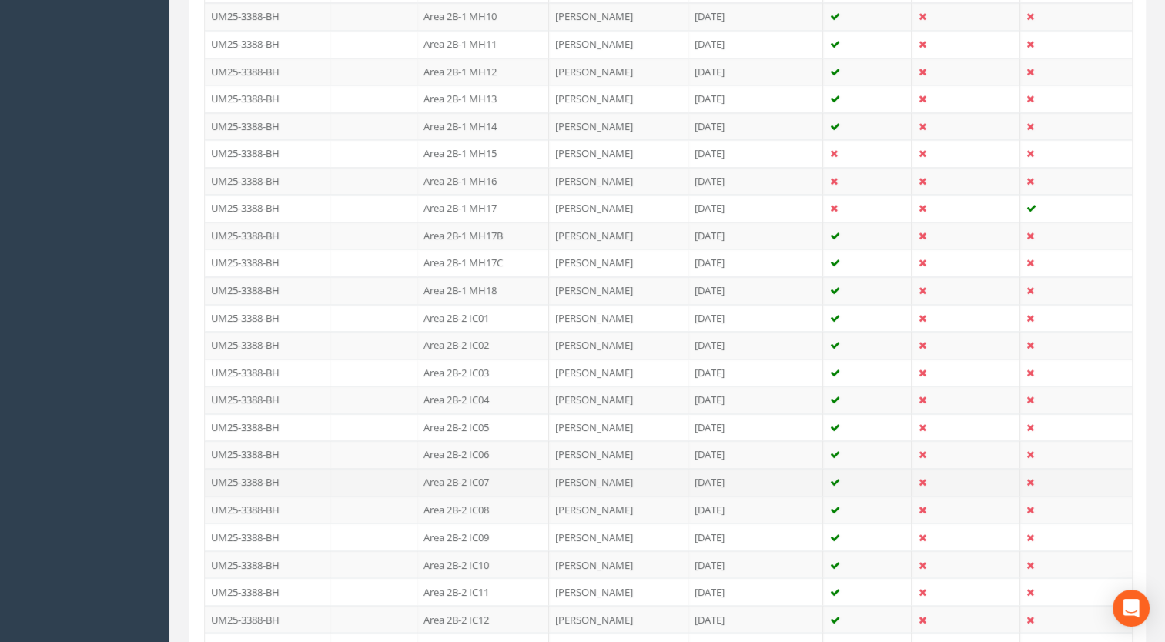
scroll to position [2663, 0]
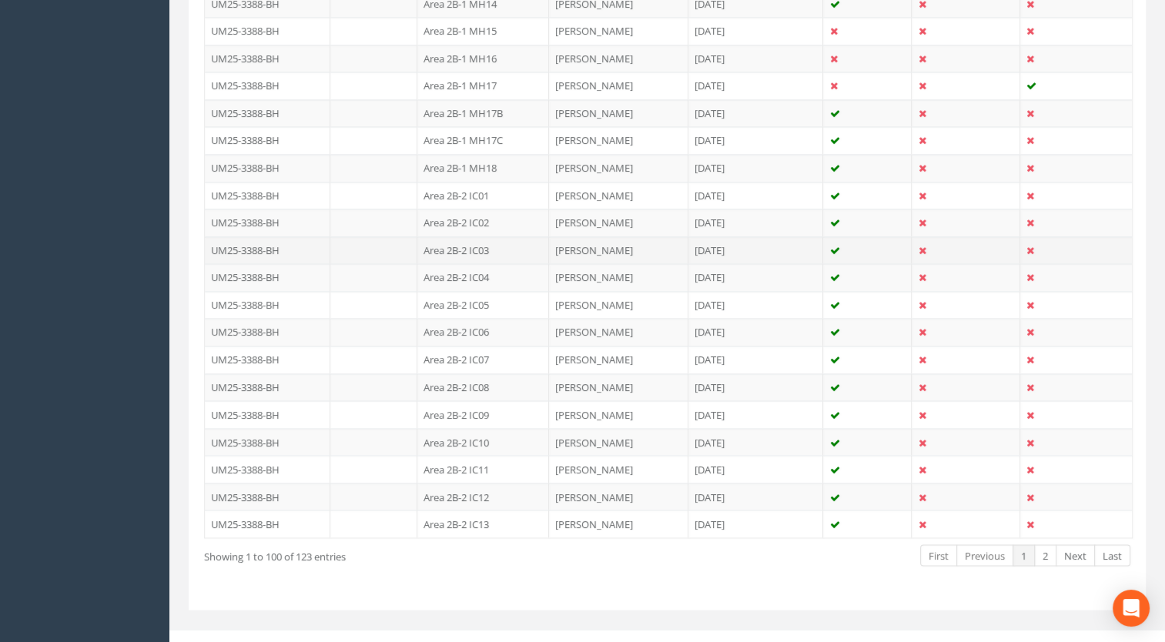
click at [488, 236] on td "Area 2B-2 IC03" at bounding box center [483, 250] width 132 height 28
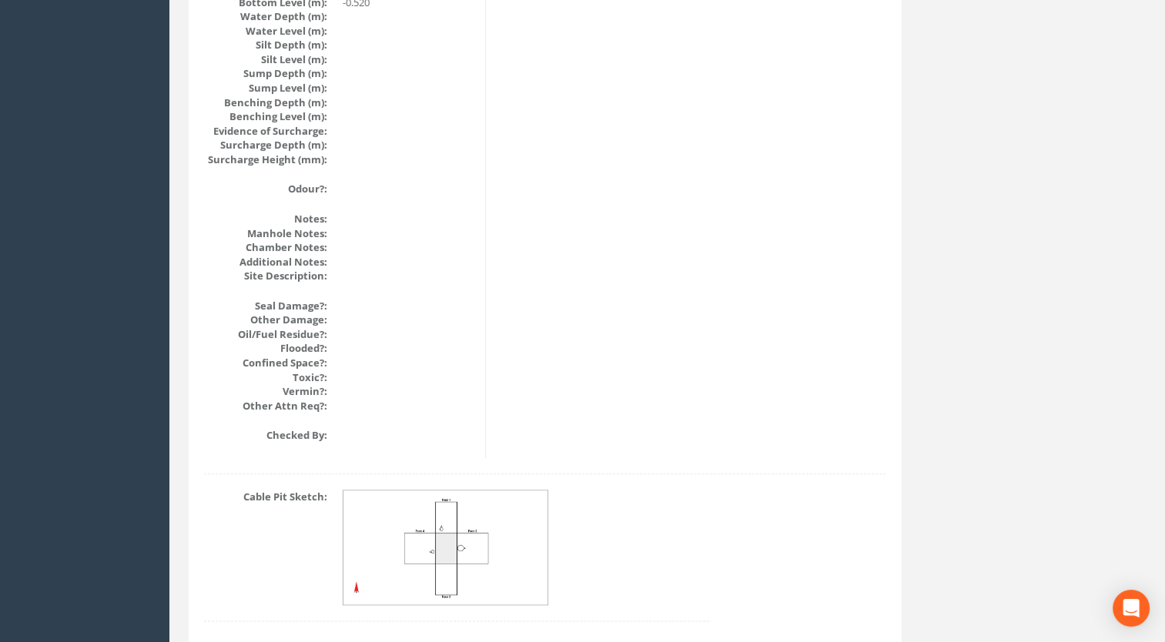
scroll to position [1732, 0]
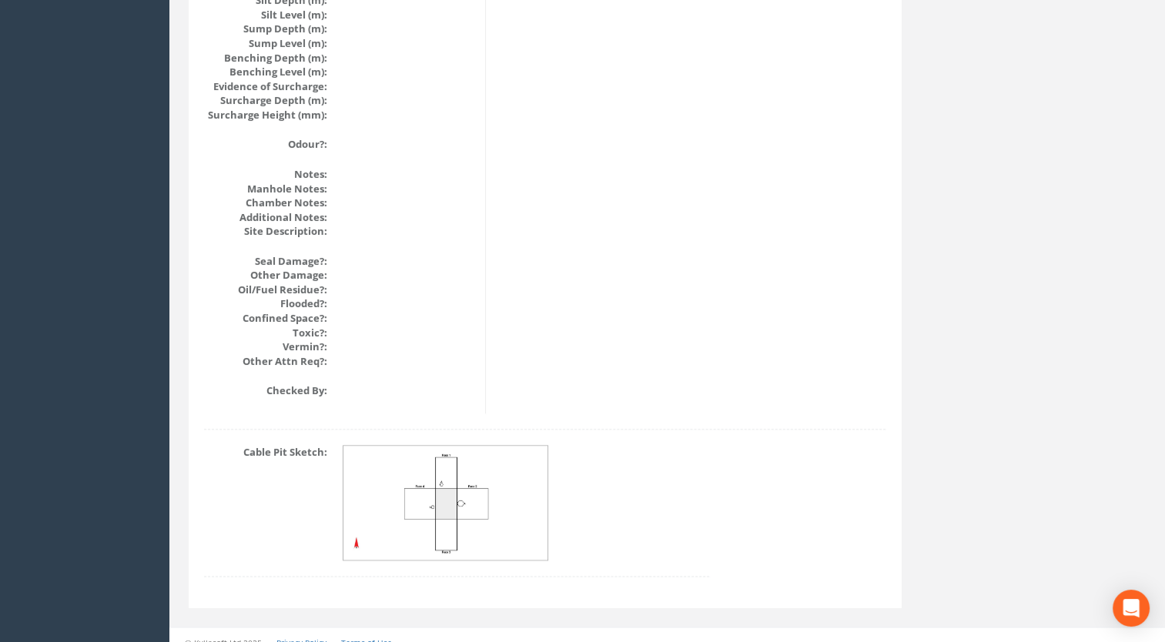
click at [477, 519] on img at bounding box center [446, 503] width 206 height 115
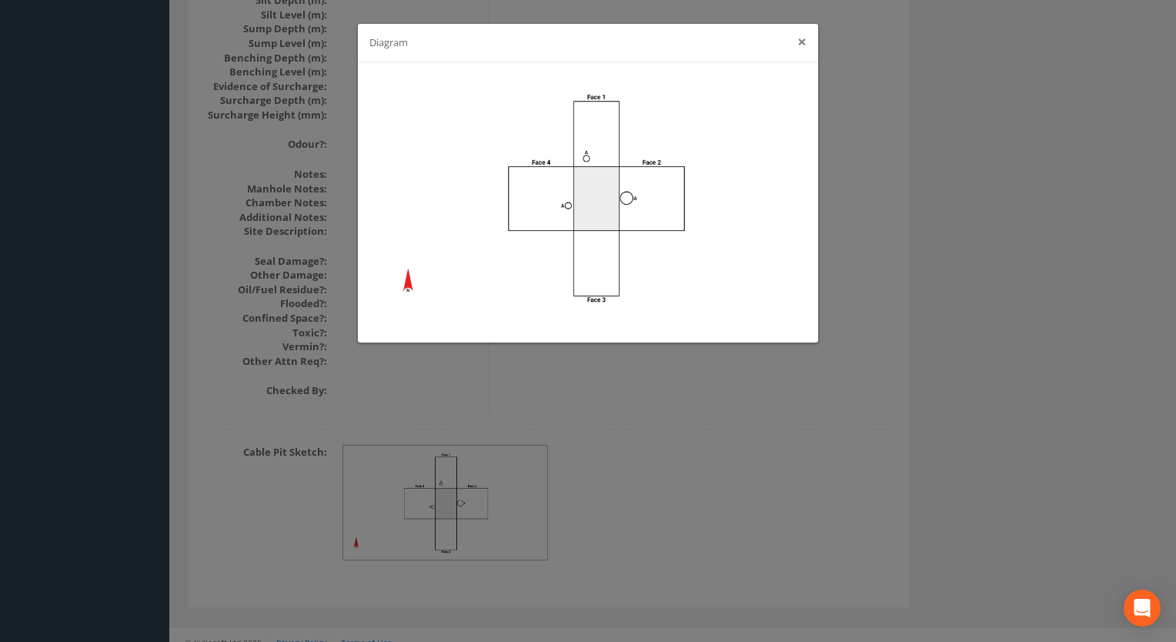
click at [805, 45] on button "×" at bounding box center [802, 42] width 9 height 16
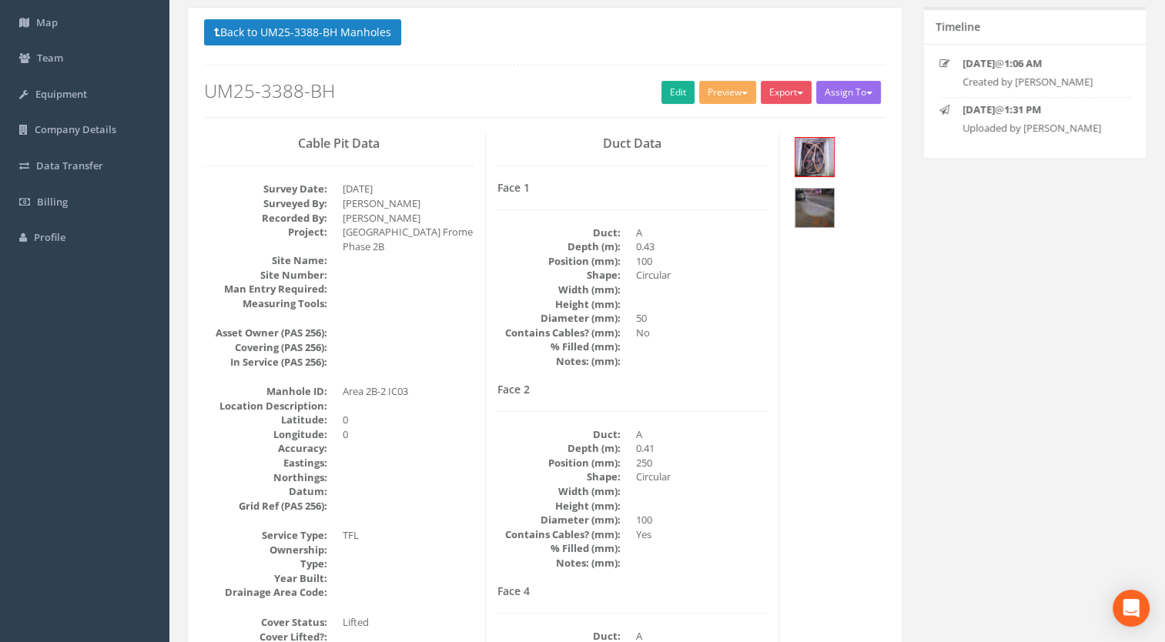
scroll to position [0, 0]
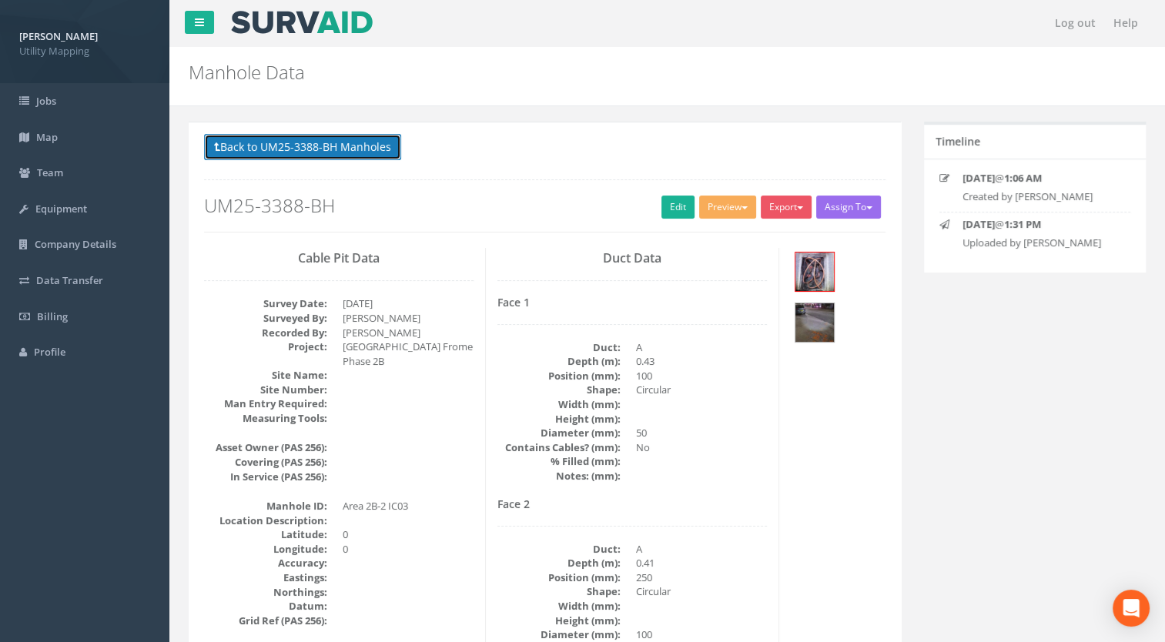
click at [371, 154] on button "Back to UM25-3388-BH Manholes" at bounding box center [302, 147] width 197 height 26
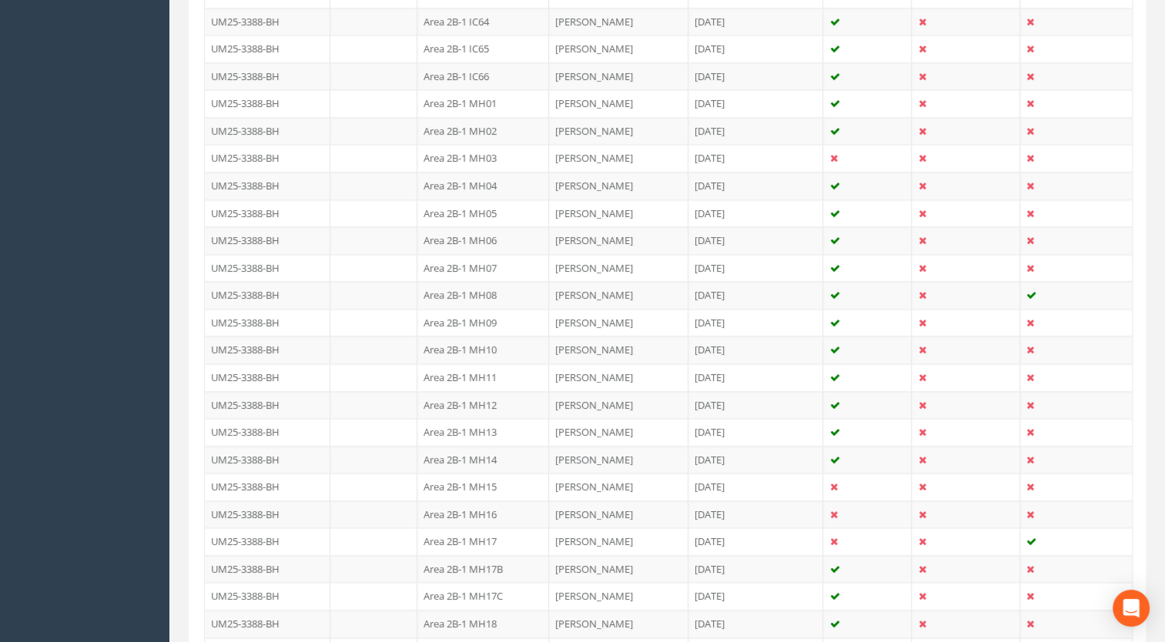
scroll to position [2663, 0]
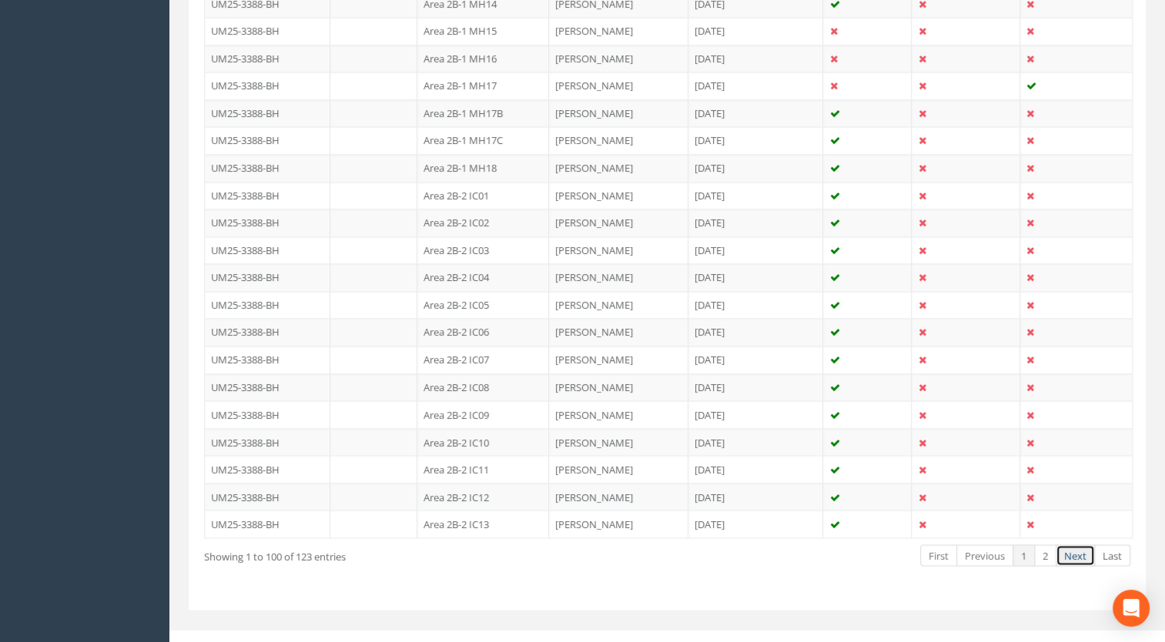
click at [1069, 547] on link "Next" at bounding box center [1075, 555] width 39 height 22
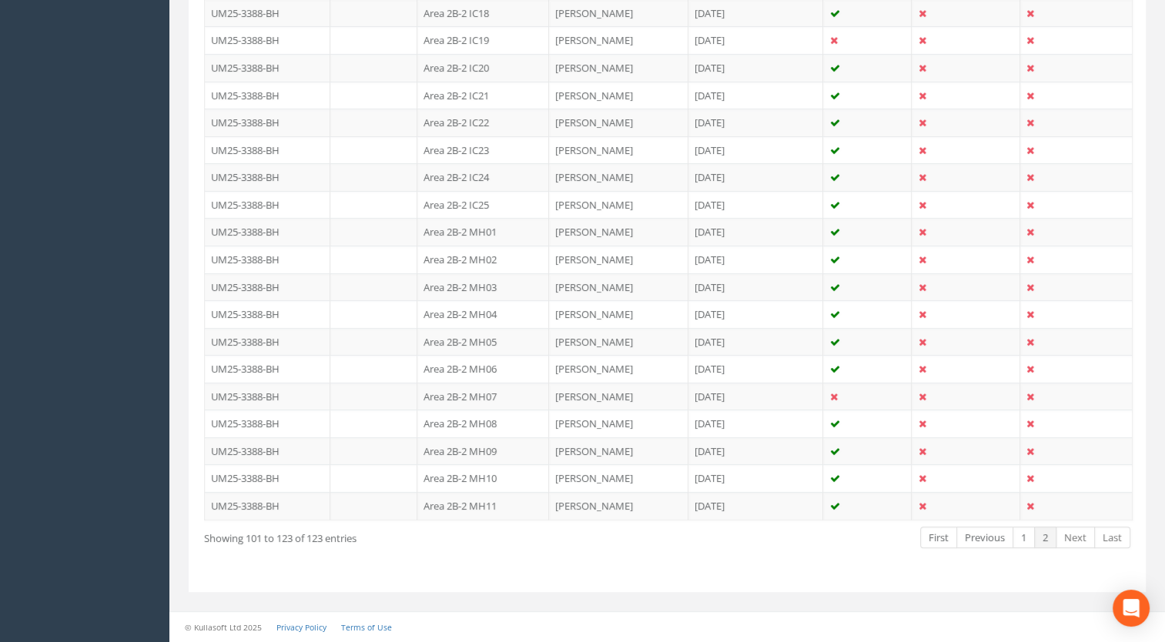
scroll to position [566, 0]
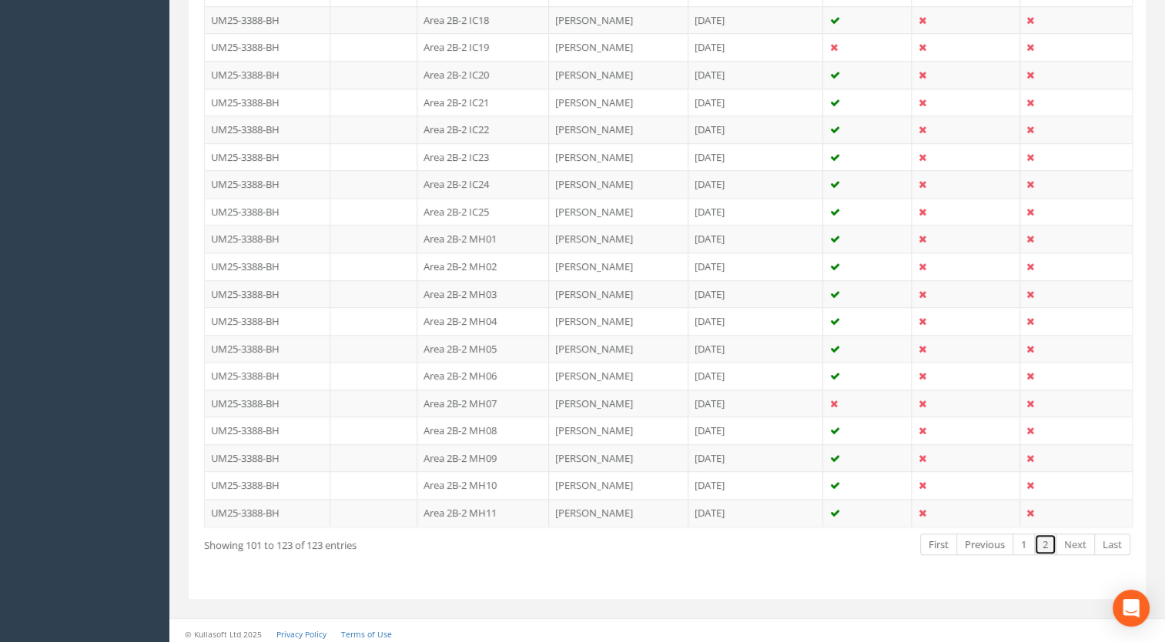
click at [1053, 544] on link "2" at bounding box center [1045, 545] width 22 height 22
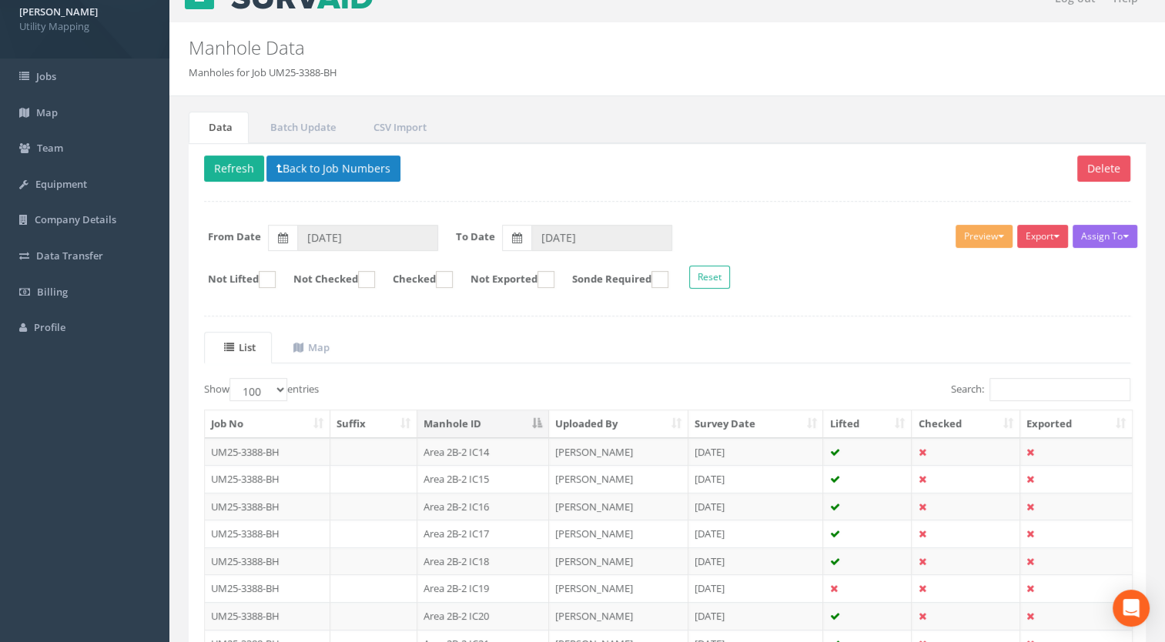
scroll to position [0, 0]
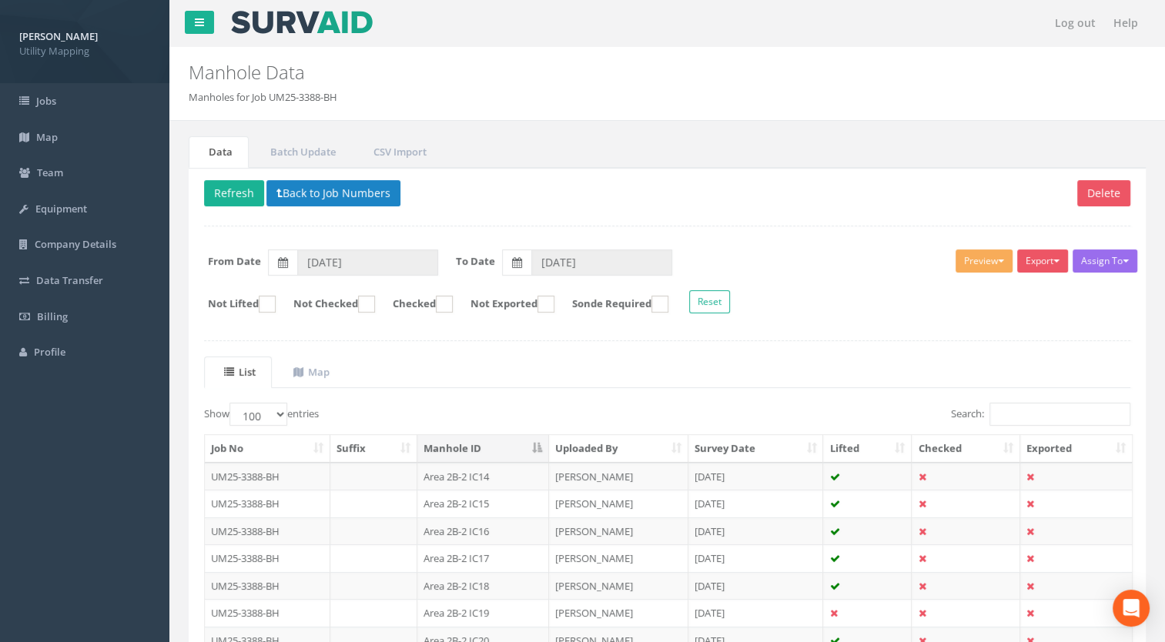
click at [459, 435] on th "Manhole ID" at bounding box center [483, 449] width 132 height 28
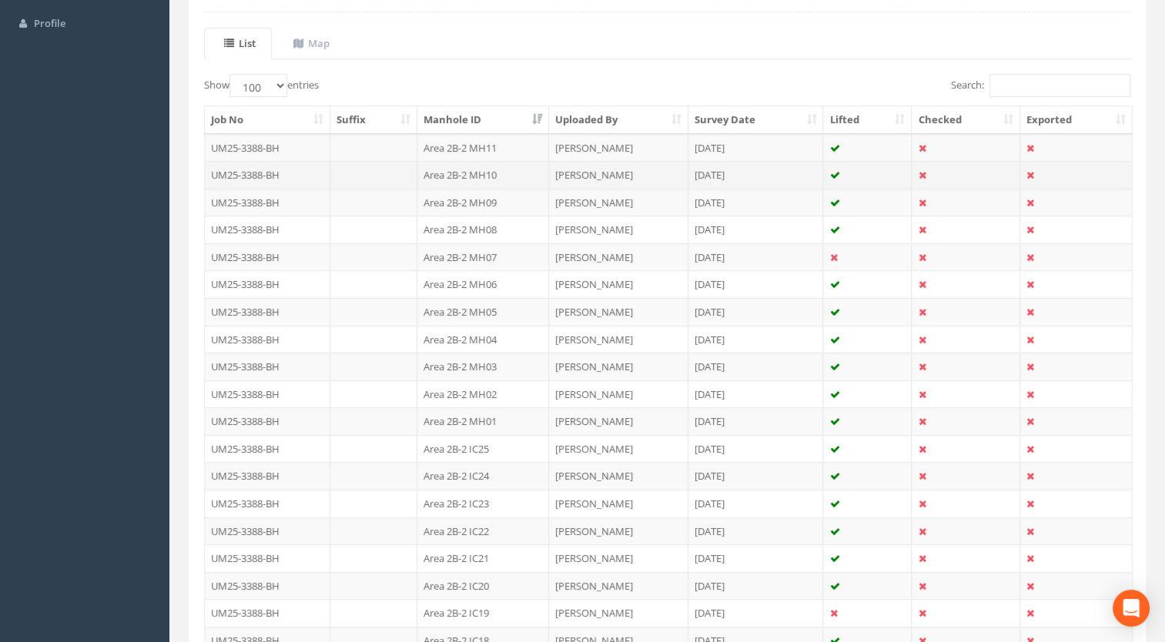
scroll to position [308, 0]
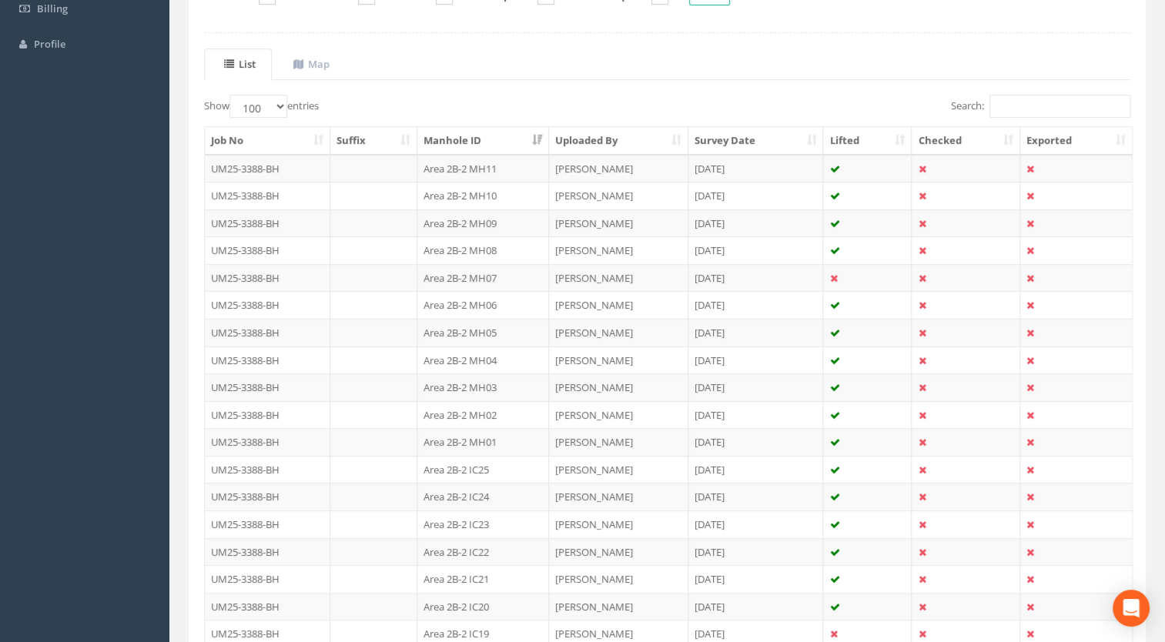
click at [476, 146] on th "Manhole ID" at bounding box center [483, 141] width 132 height 28
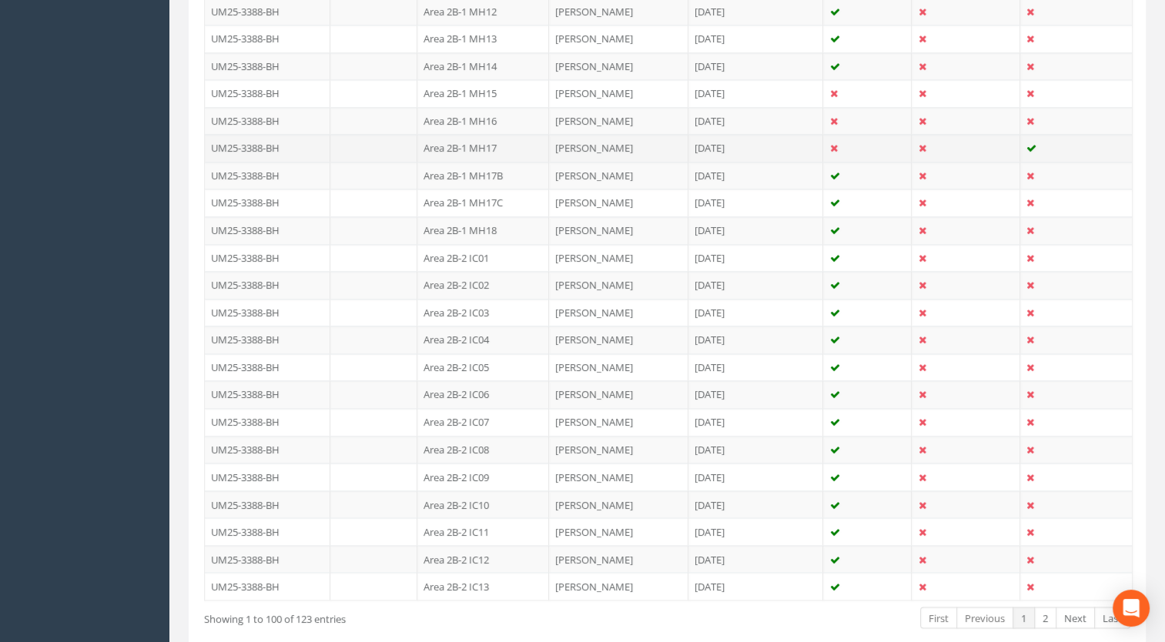
scroll to position [2663, 0]
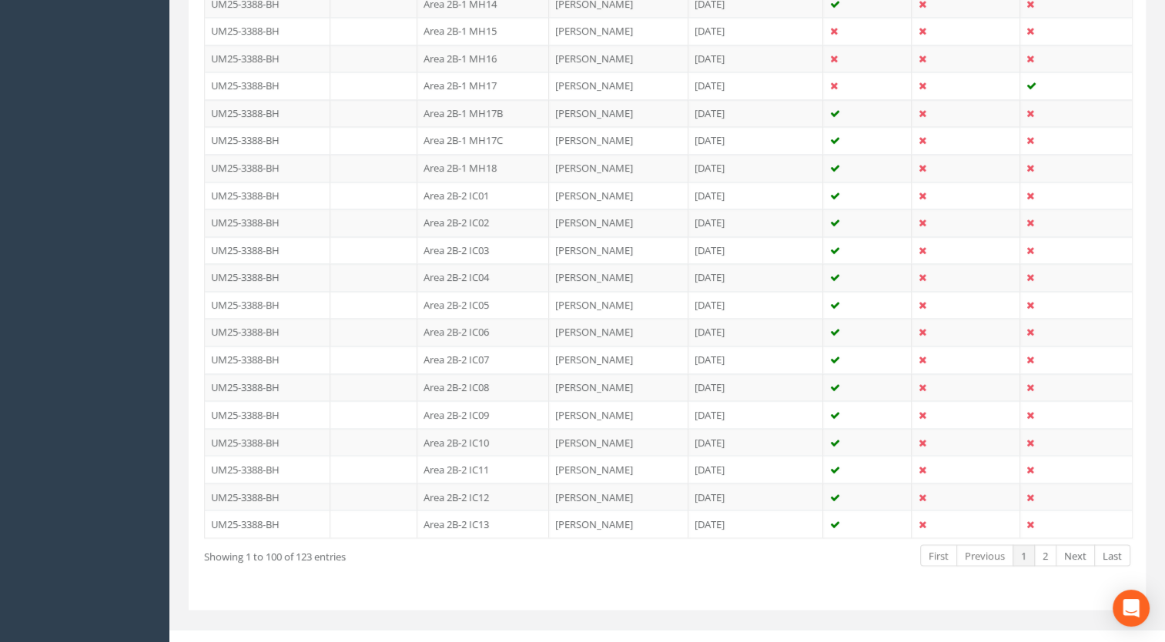
click at [1085, 544] on link "Next" at bounding box center [1075, 555] width 39 height 22
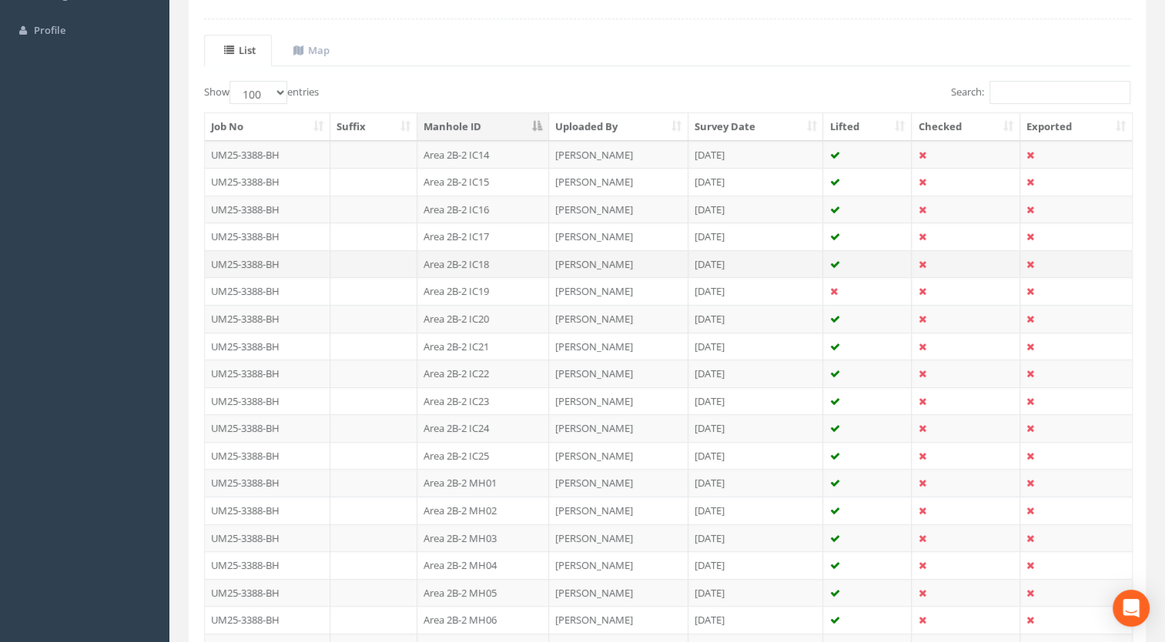
scroll to position [335, 0]
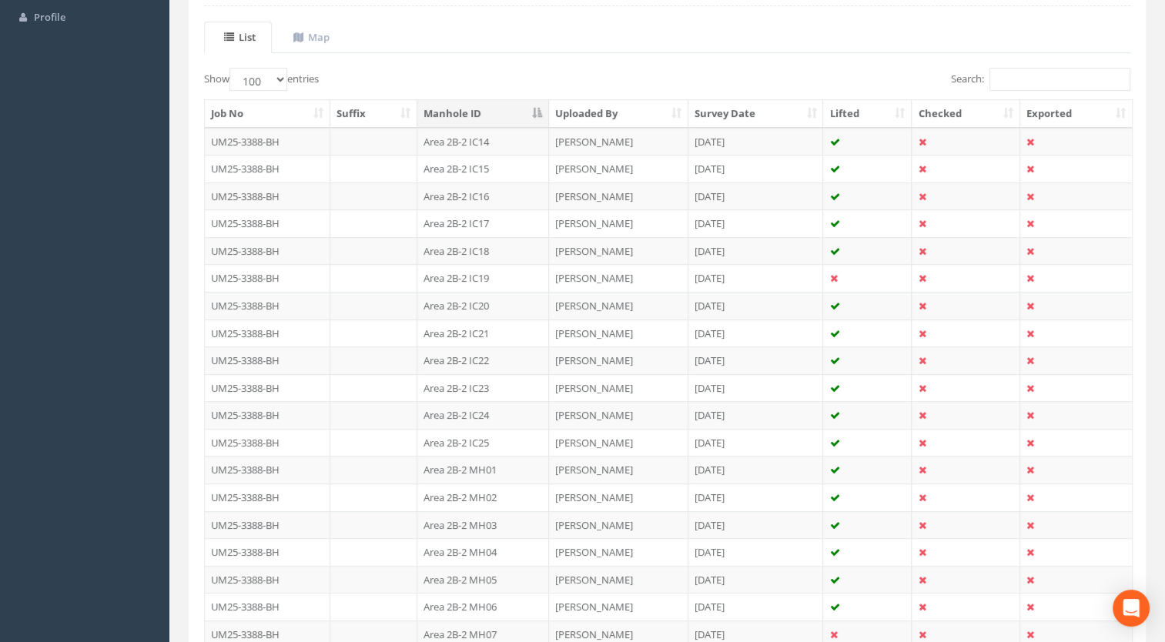
click at [491, 103] on th "Manhole ID" at bounding box center [483, 114] width 132 height 28
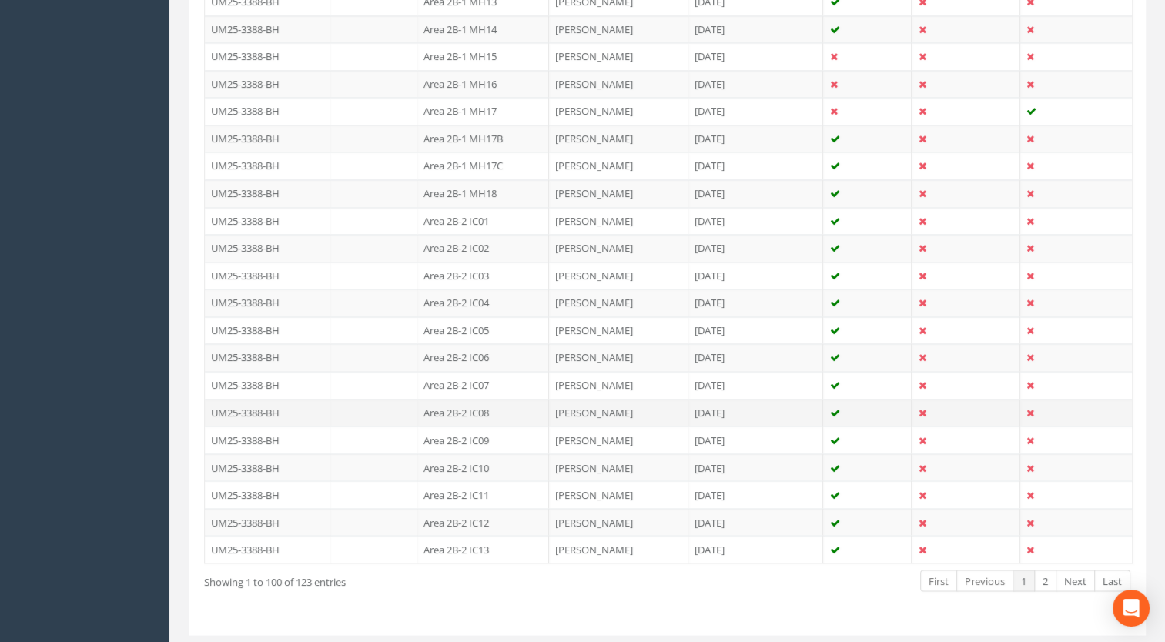
scroll to position [2663, 0]
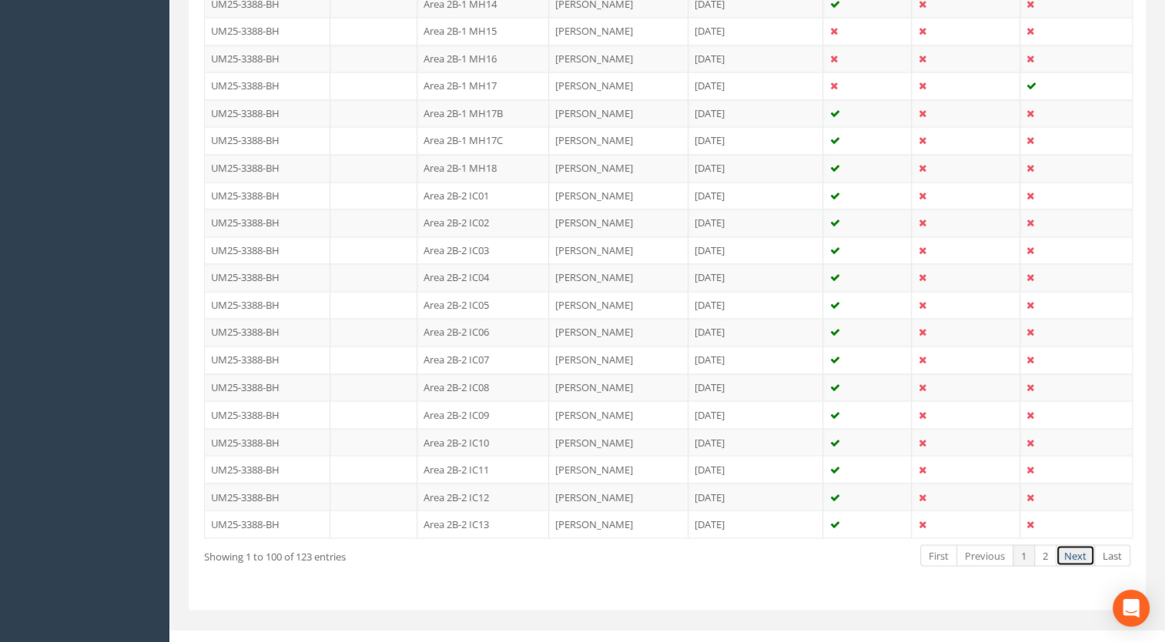
click at [1082, 544] on link "Next" at bounding box center [1075, 555] width 39 height 22
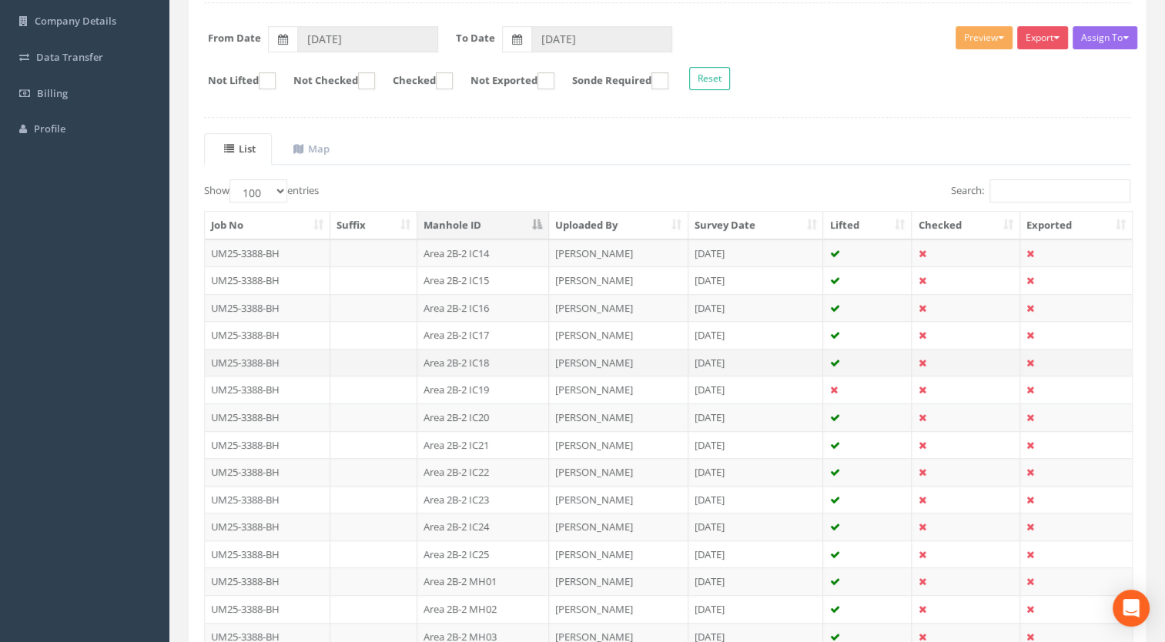
scroll to position [258, 0]
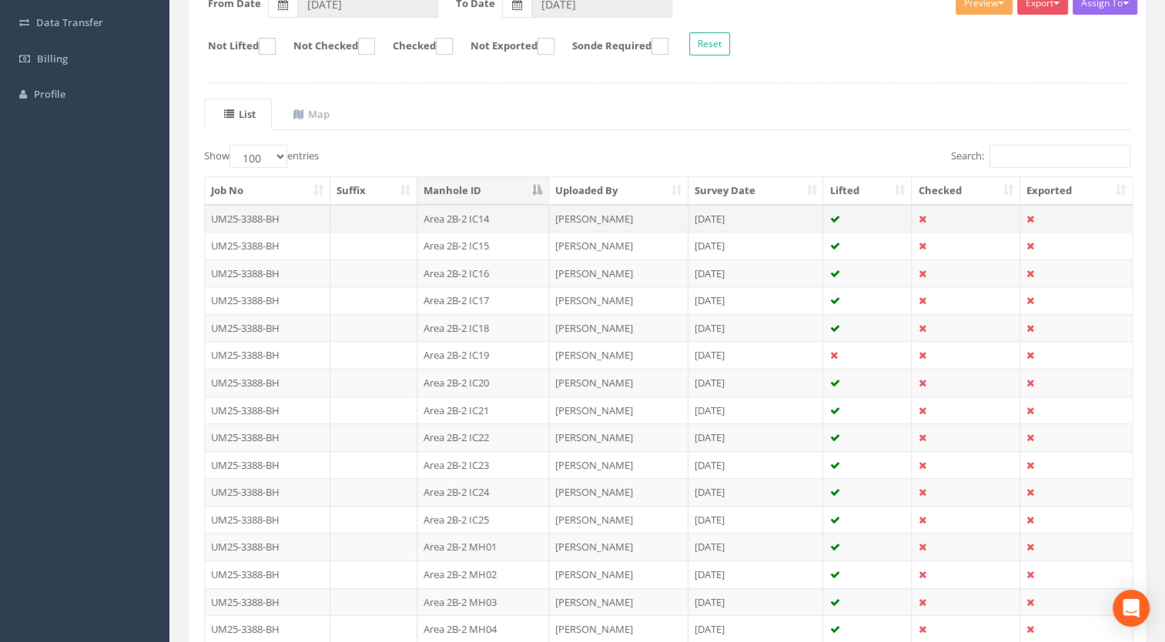
click at [497, 205] on td "Area 2B-2 IC14" at bounding box center [483, 219] width 132 height 28
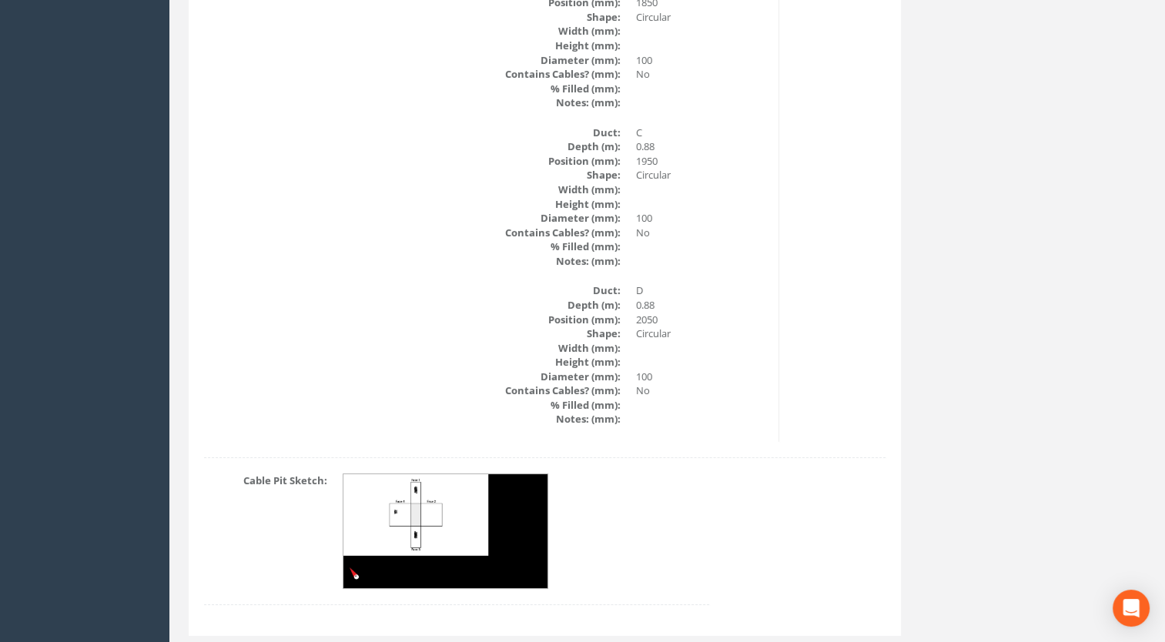
scroll to position [5729, 0]
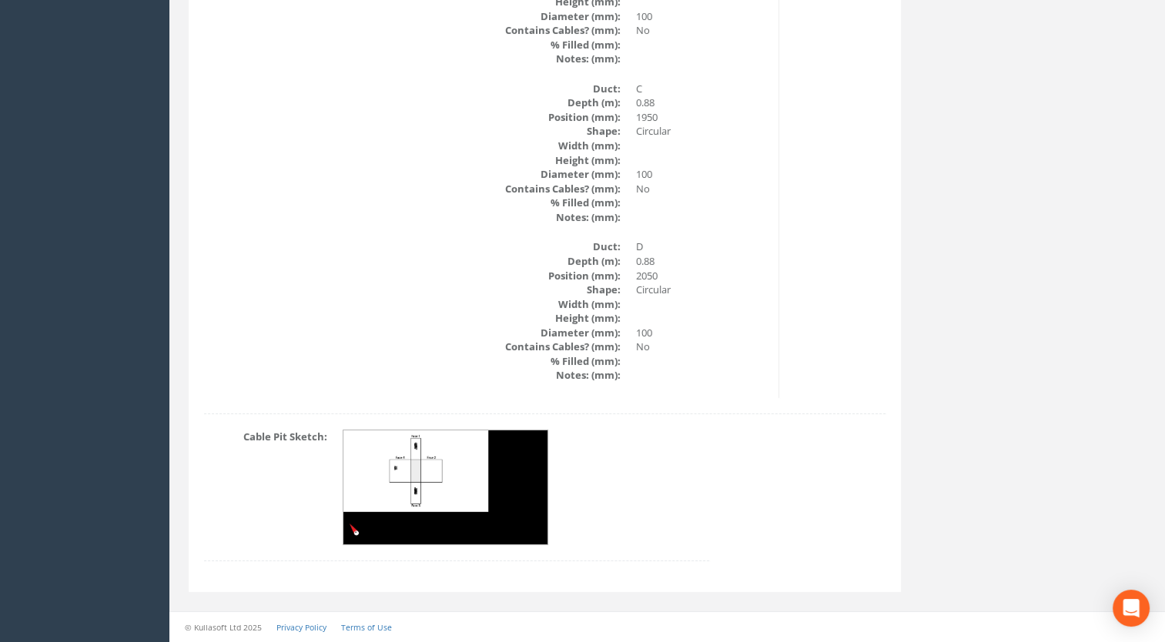
click at [430, 480] on img at bounding box center [446, 487] width 206 height 115
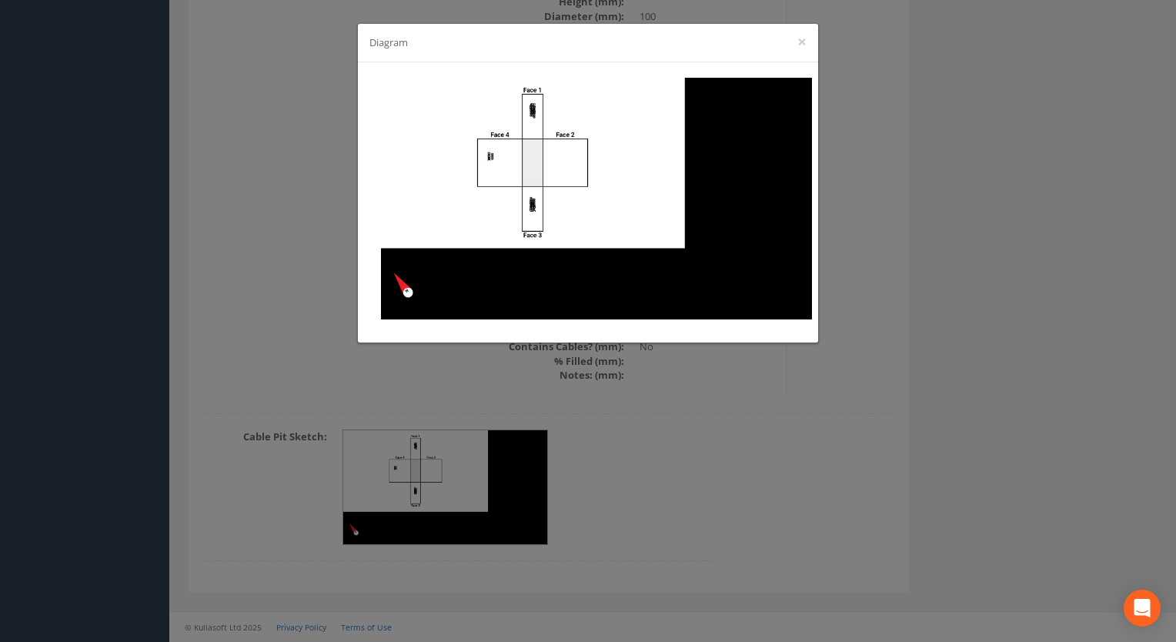
click at [638, 481] on div "Diagram ×" at bounding box center [588, 321] width 1176 height 642
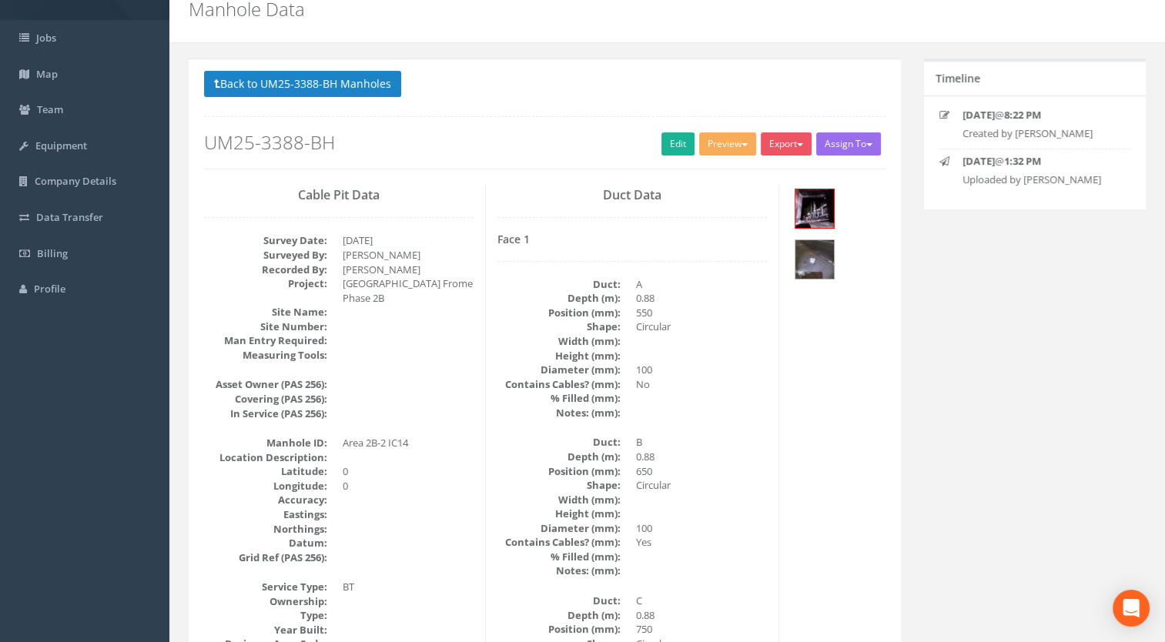
scroll to position [0, 0]
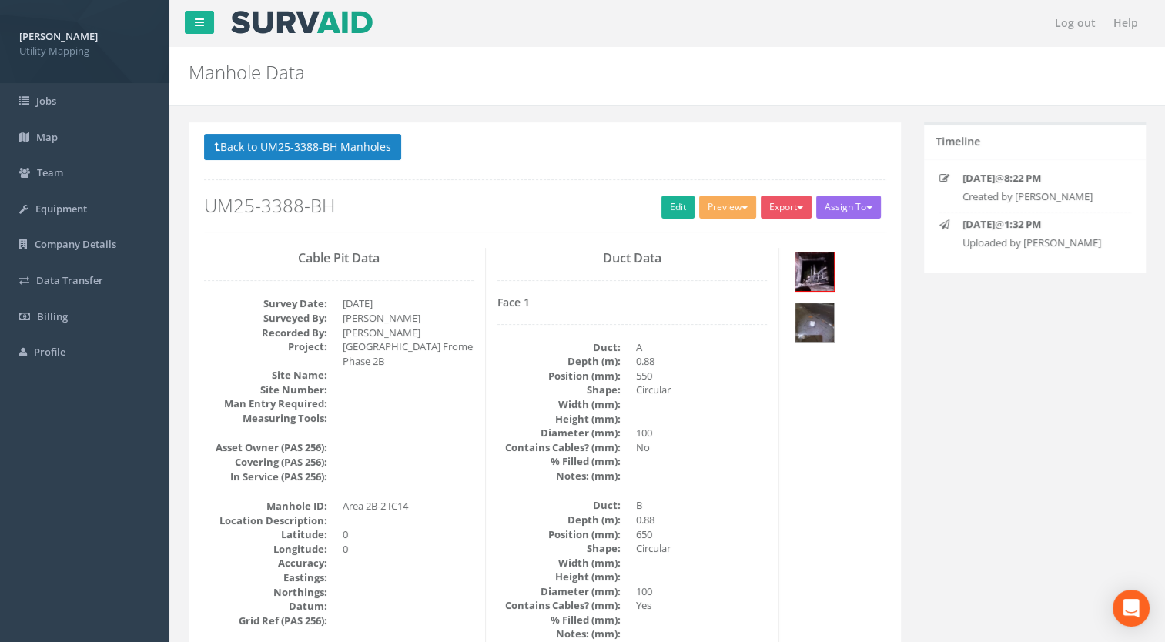
click at [333, 149] on button "Back to UM25-3388-BH Manholes" at bounding box center [302, 147] width 197 height 26
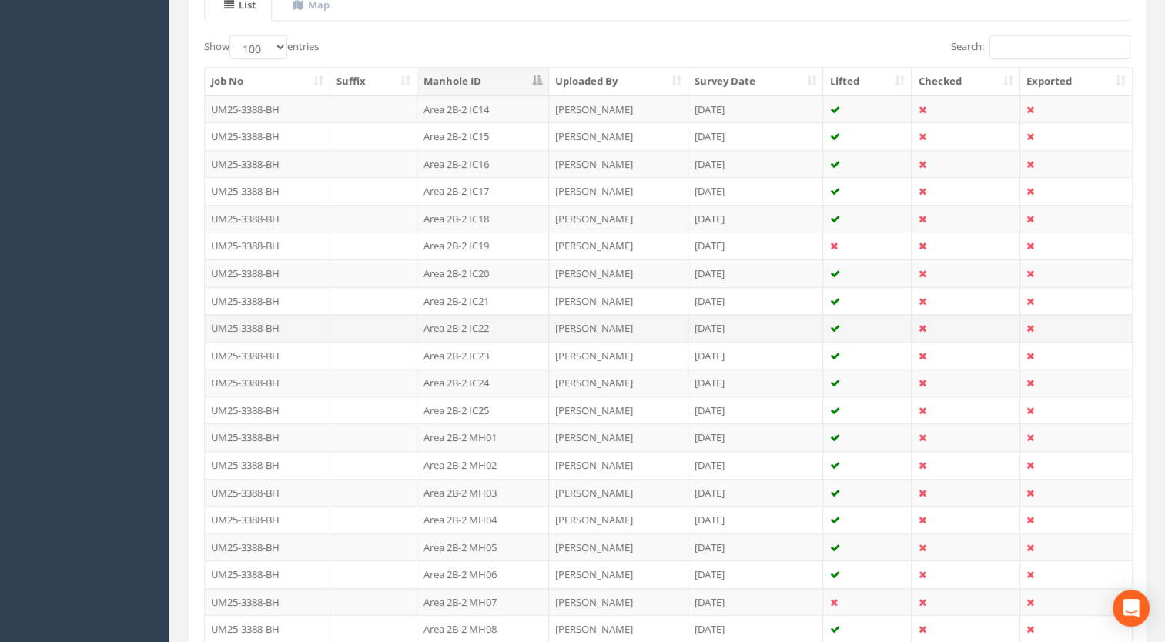
scroll to position [335, 0]
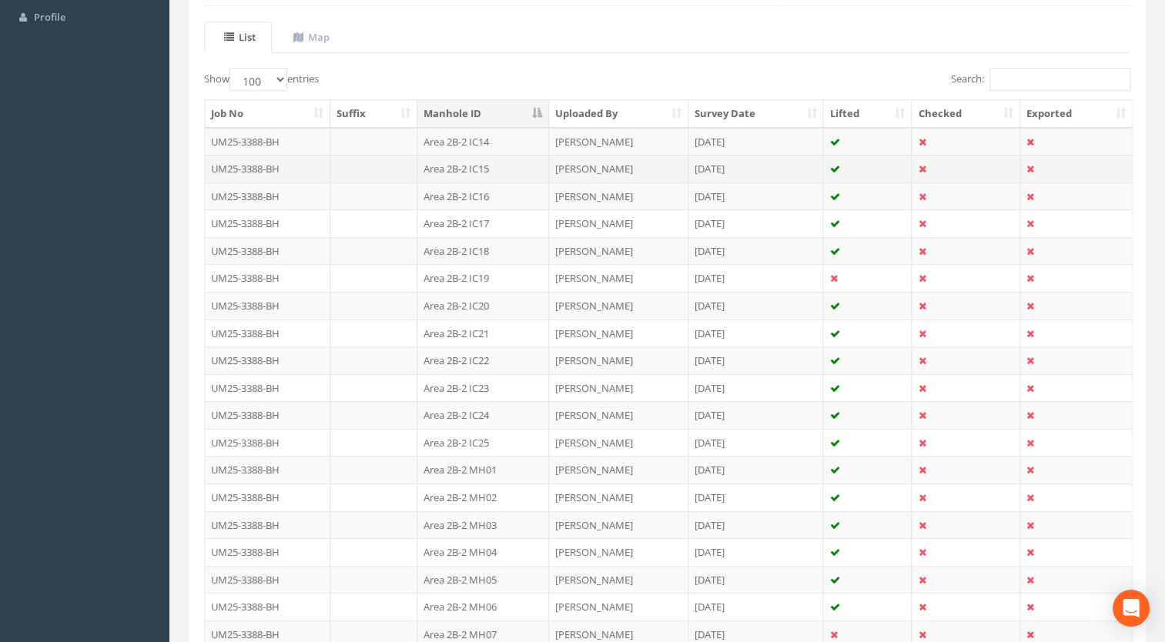
click at [498, 159] on td "Area 2B-2 IC15" at bounding box center [483, 169] width 132 height 28
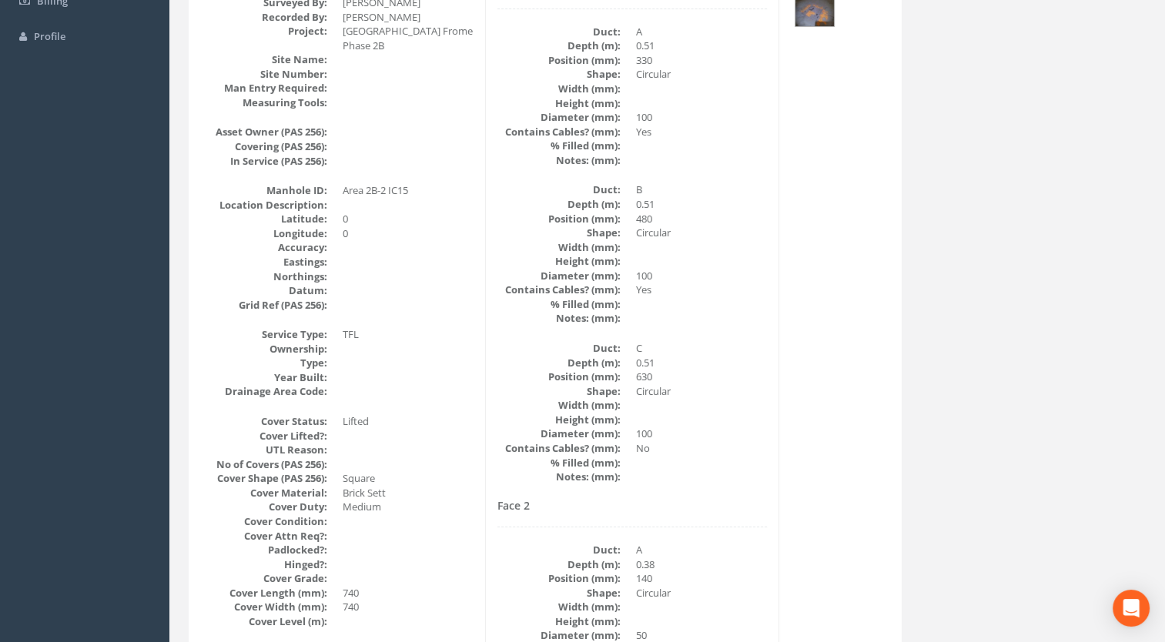
scroll to position [0, 0]
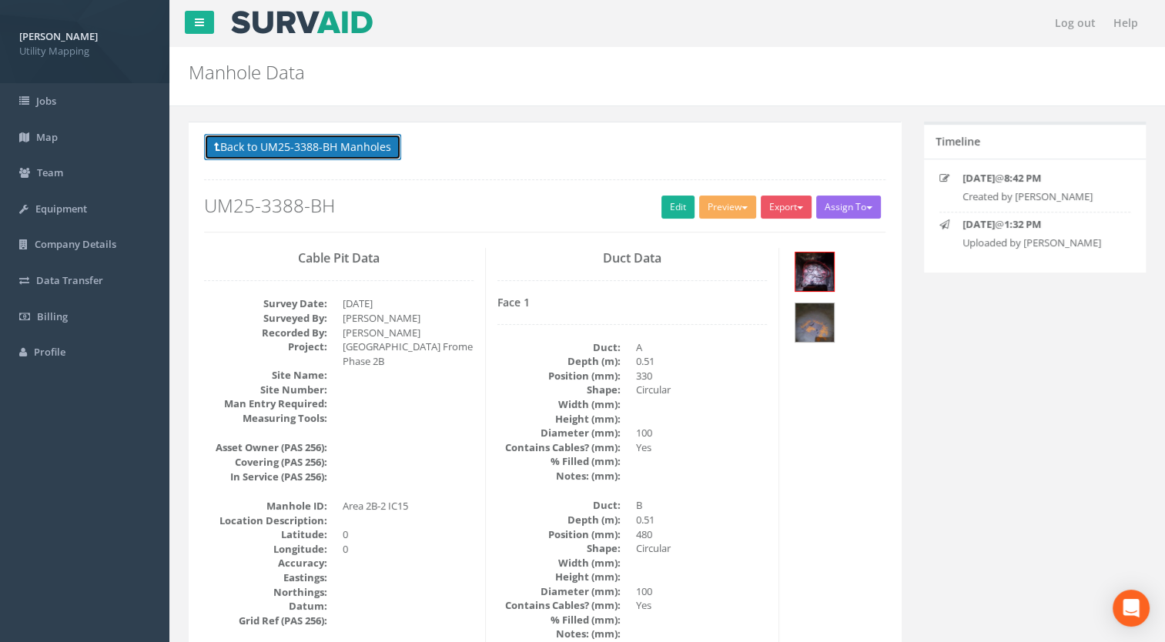
click at [377, 146] on button "Back to UM25-3388-BH Manholes" at bounding box center [302, 147] width 197 height 26
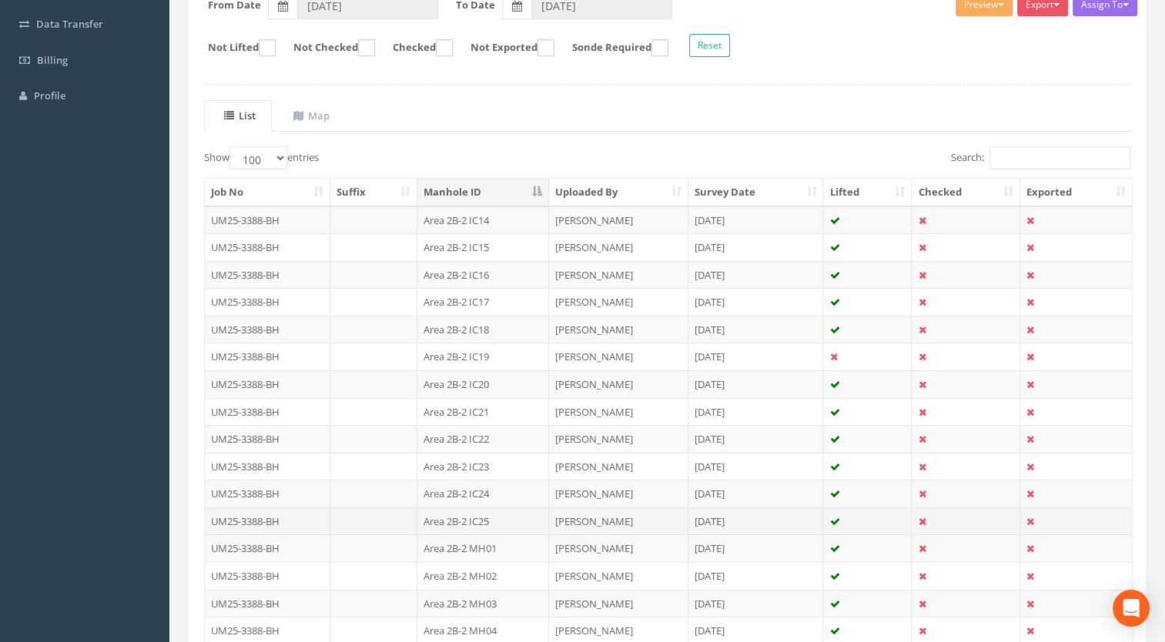
scroll to position [231, 0]
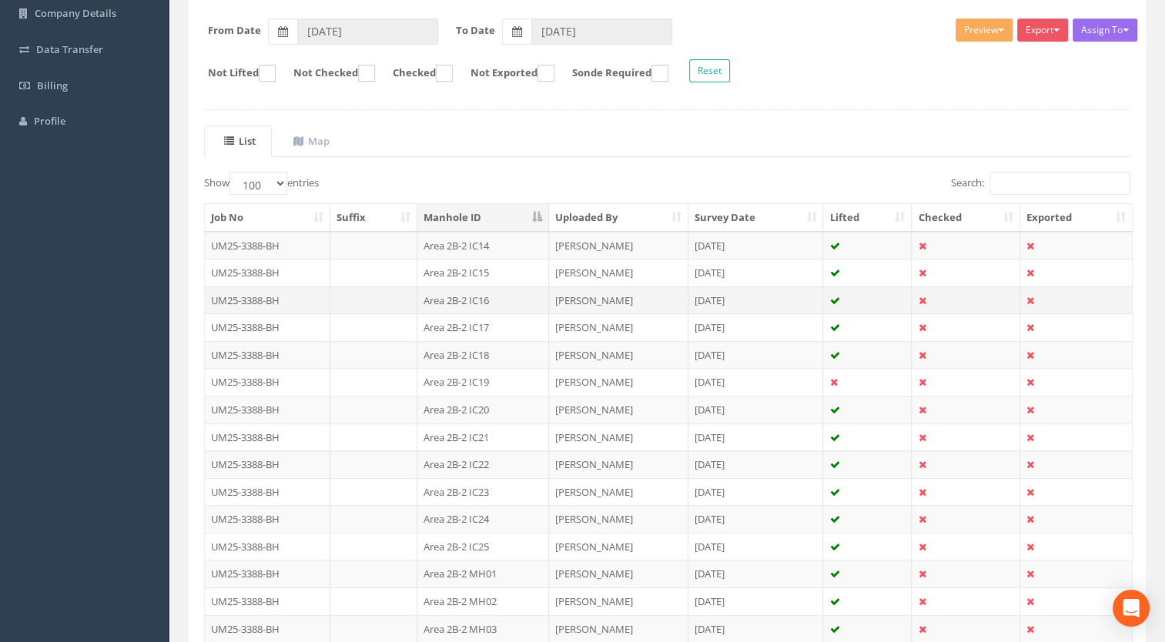
click at [486, 301] on td "Area 2B-2 IC16" at bounding box center [483, 300] width 132 height 28
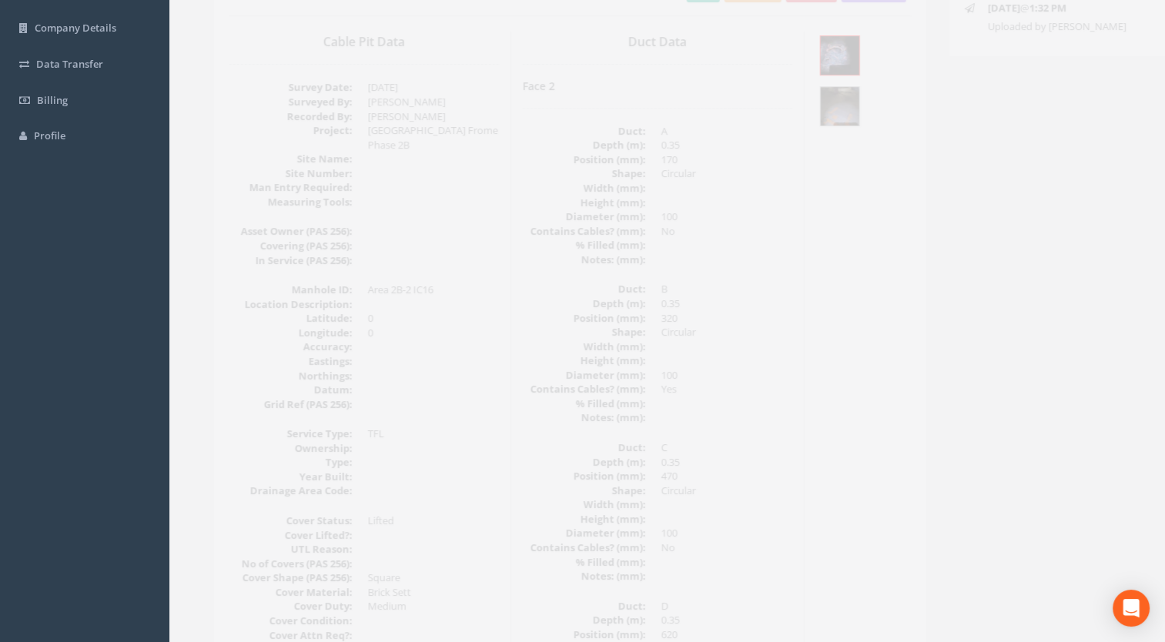
scroll to position [80, 0]
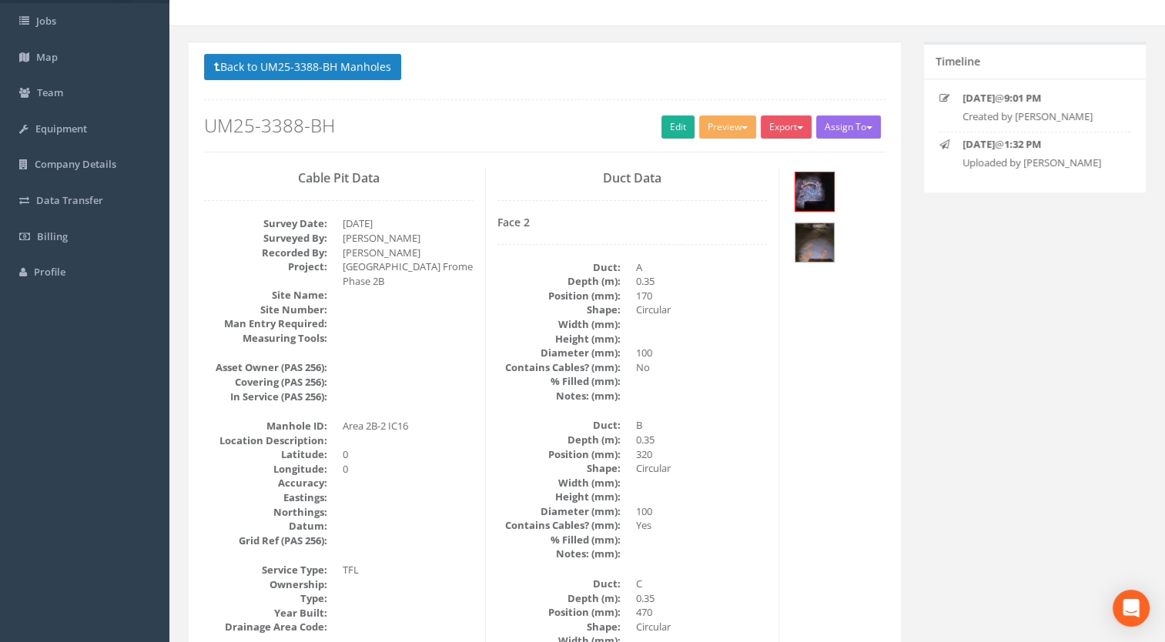
click at [360, 107] on div "Back to UM25-3388-BH Manholes Back to Map Assign To [PERSON_NAME] Land Surveyor…" at bounding box center [544, 103] width 681 height 98
click at [355, 69] on button "Back to UM25-3388-BH Manholes" at bounding box center [302, 67] width 197 height 26
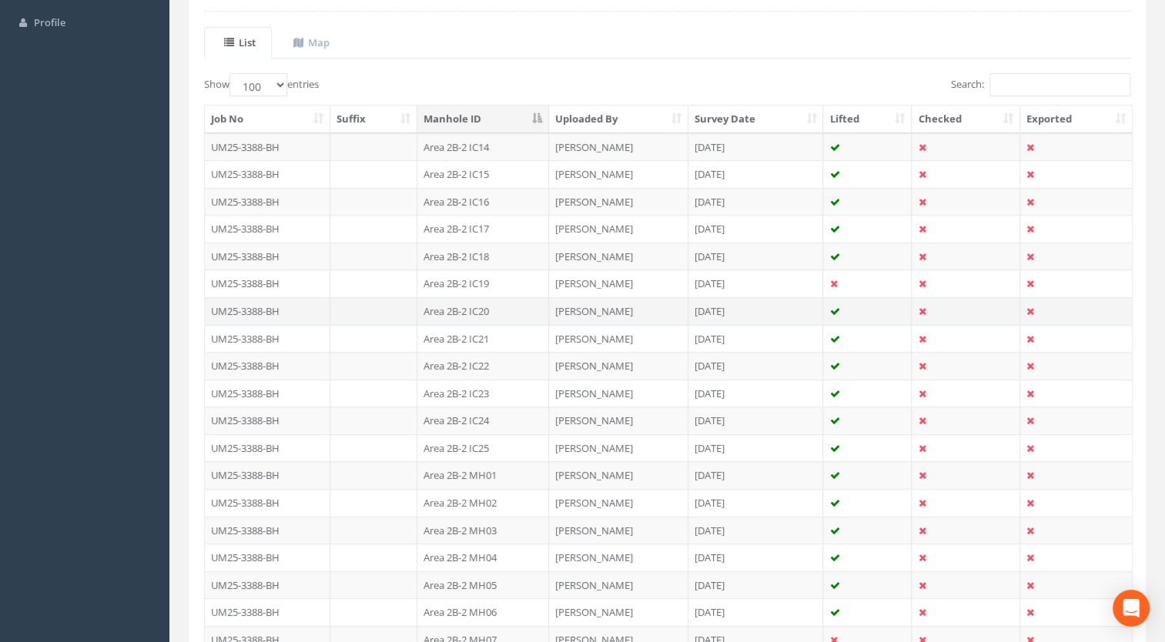
scroll to position [311, 0]
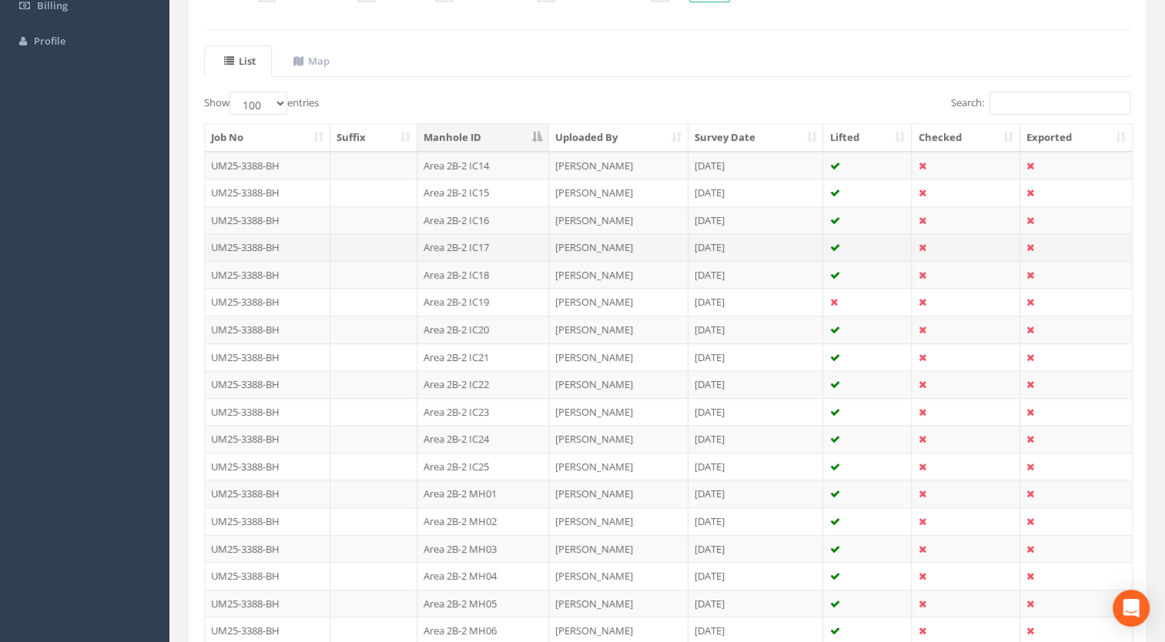
click at [493, 241] on td "Area 2B-2 IC17" at bounding box center [483, 247] width 132 height 28
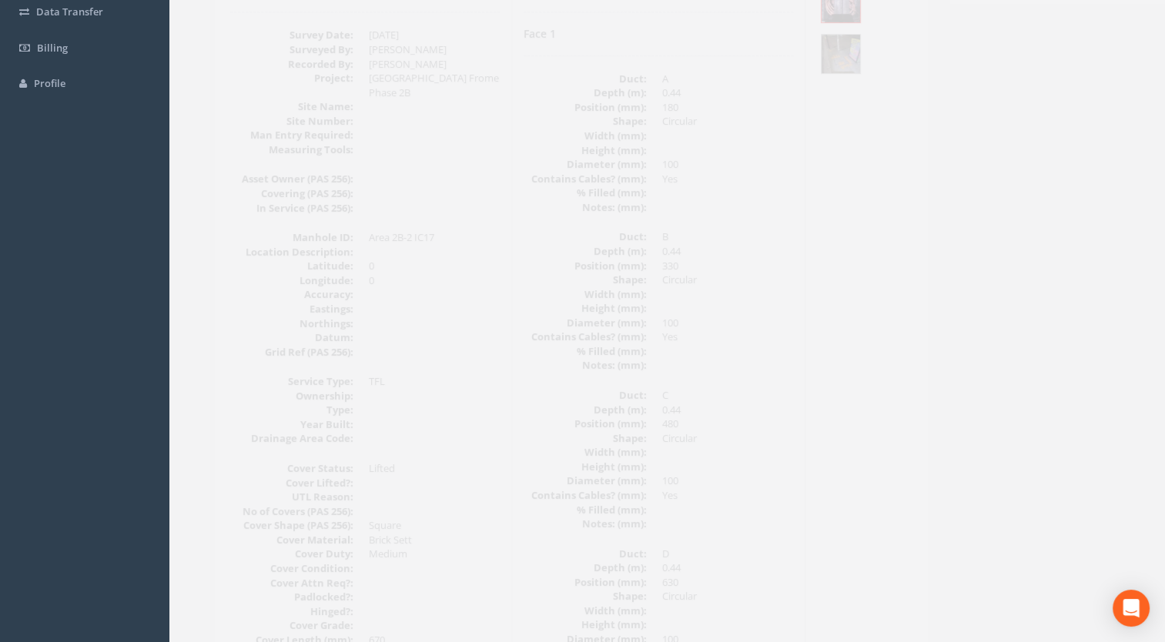
scroll to position [0, 0]
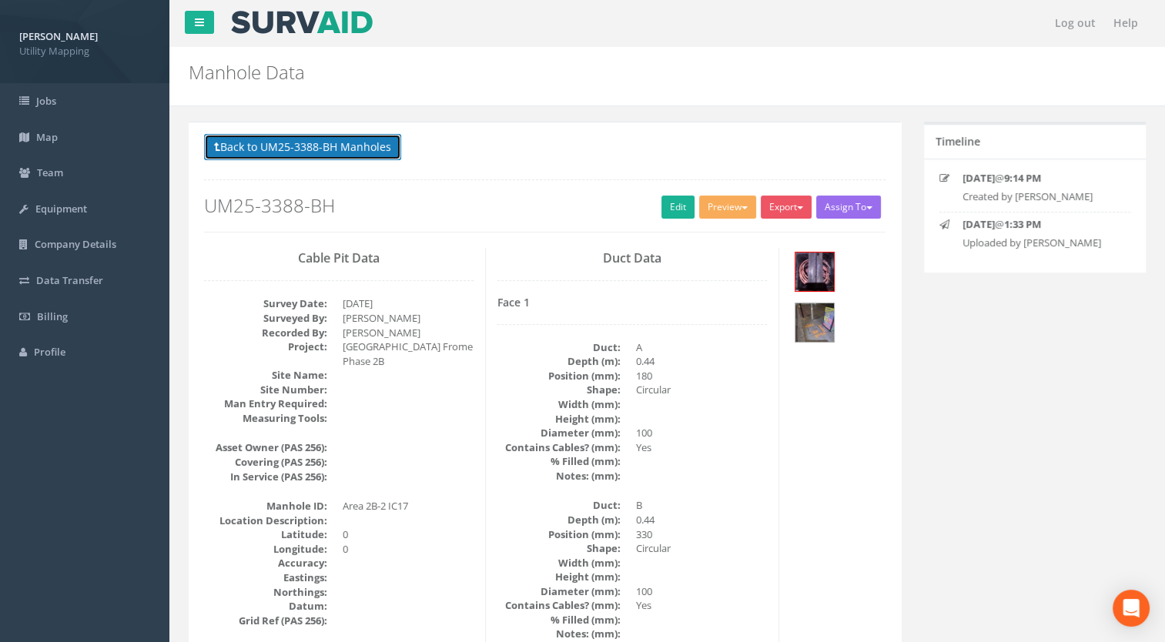
click at [367, 143] on button "Back to UM25-3388-BH Manholes" at bounding box center [302, 147] width 197 height 26
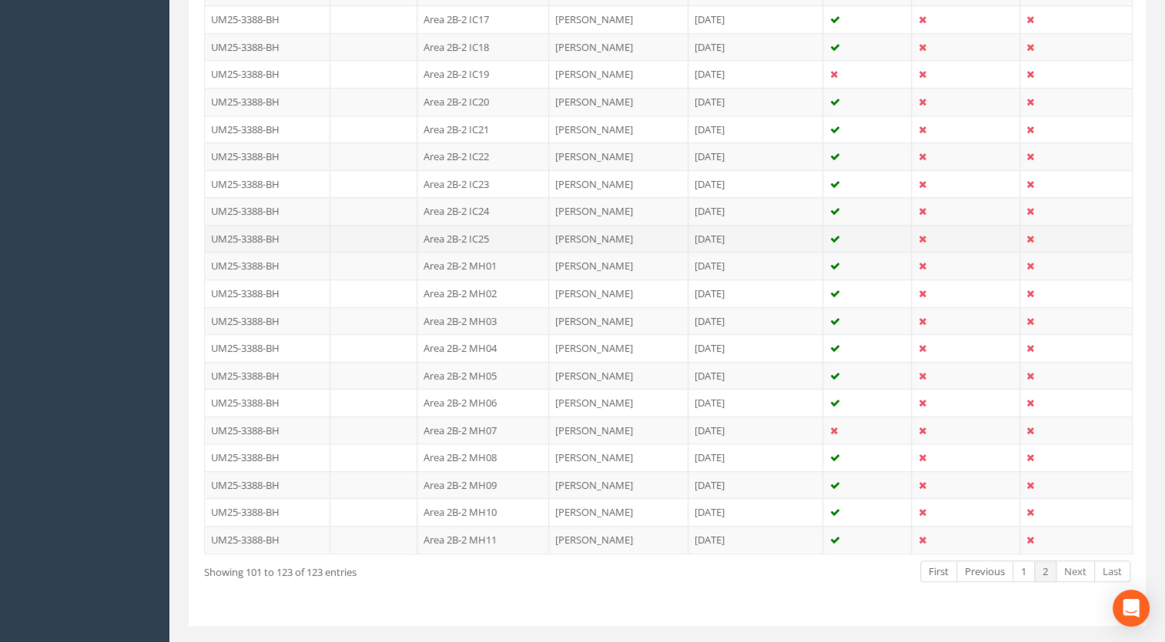
scroll to position [566, 0]
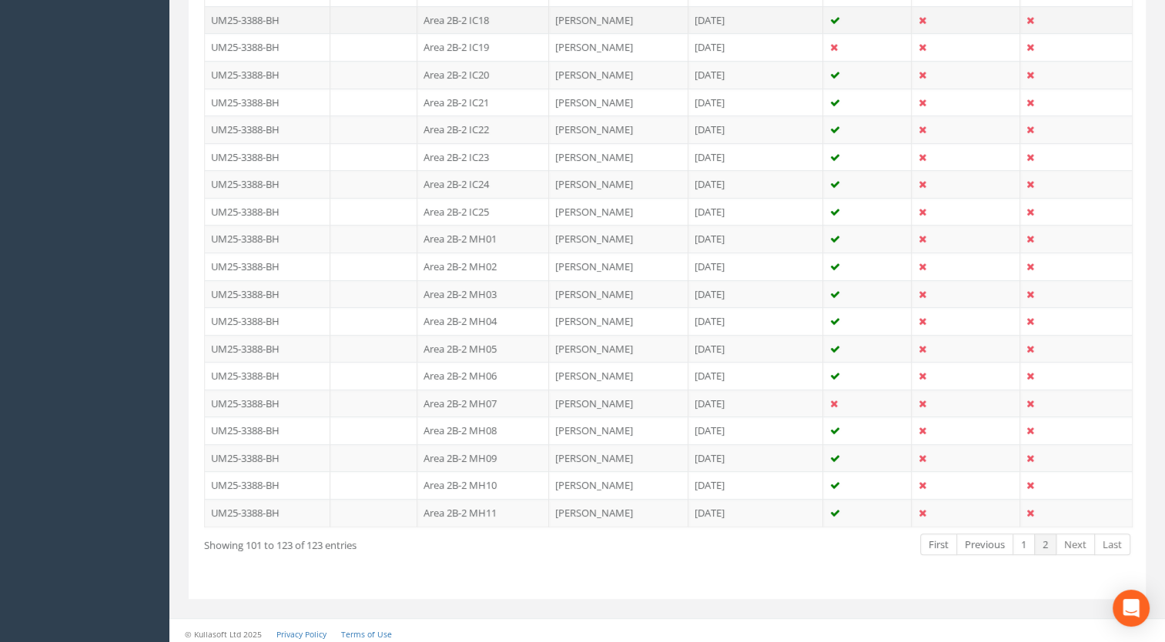
click at [501, 20] on td "Area 2B-2 IC18" at bounding box center [483, 20] width 132 height 28
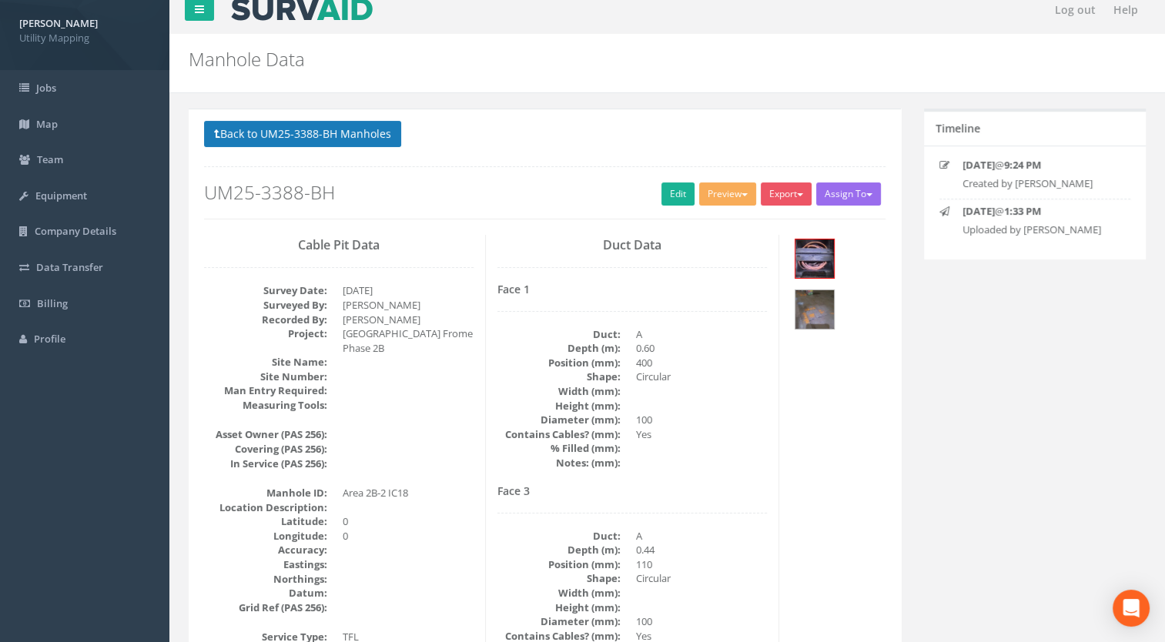
scroll to position [0, 0]
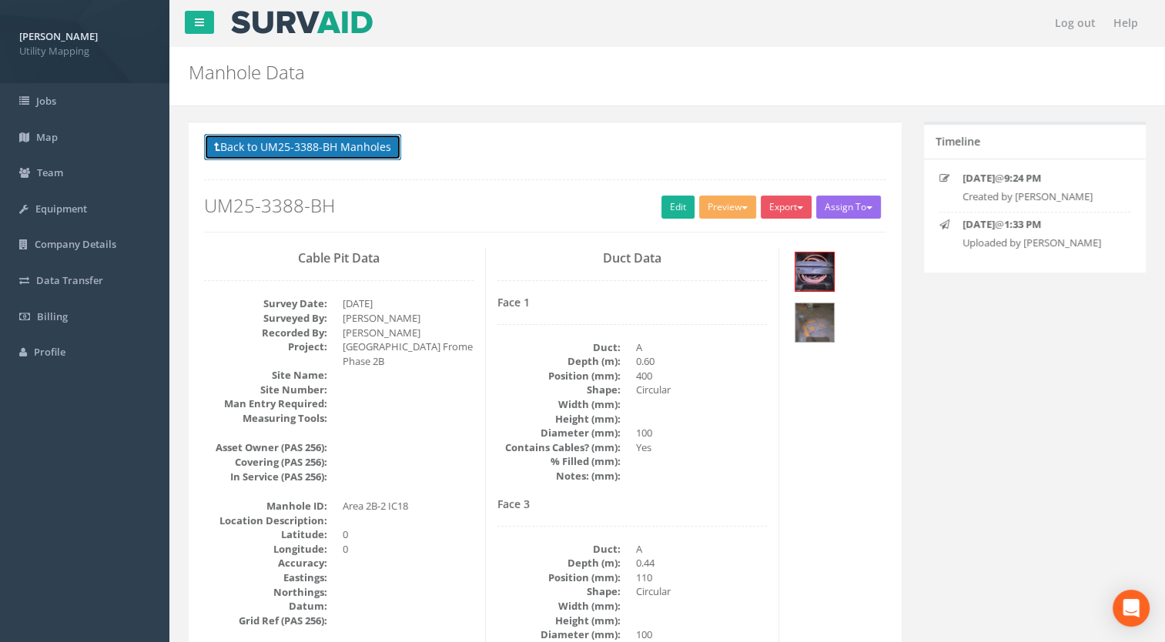
click at [365, 137] on button "Back to UM25-3388-BH Manholes" at bounding box center [302, 147] width 197 height 26
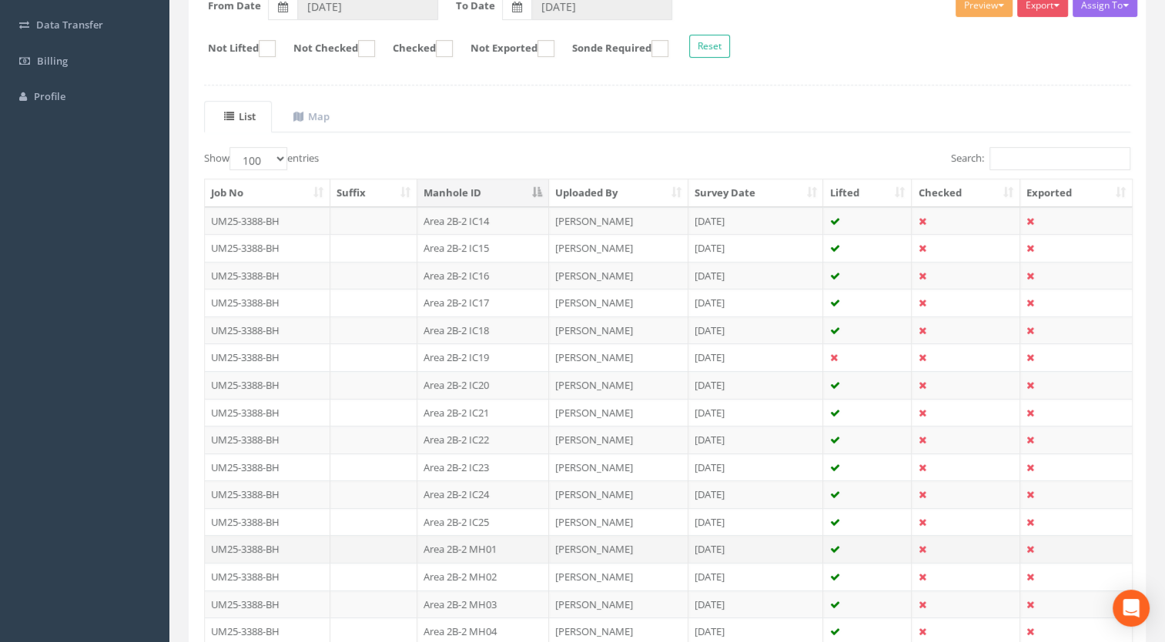
scroll to position [462, 0]
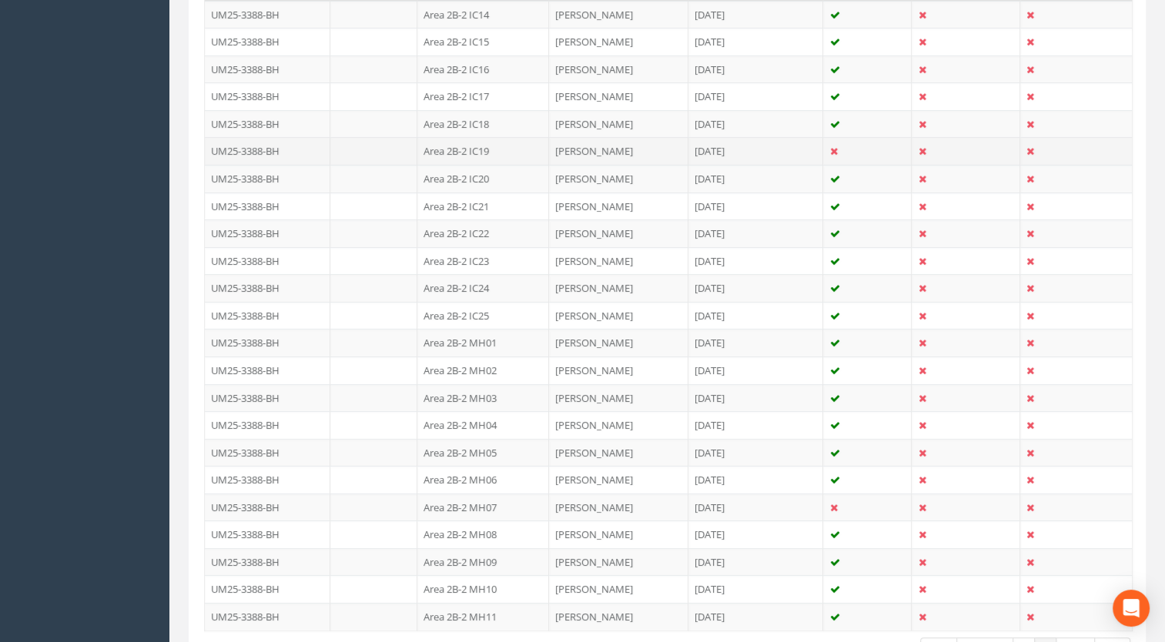
click at [488, 149] on td "Area 2B-2 IC19" at bounding box center [483, 151] width 132 height 28
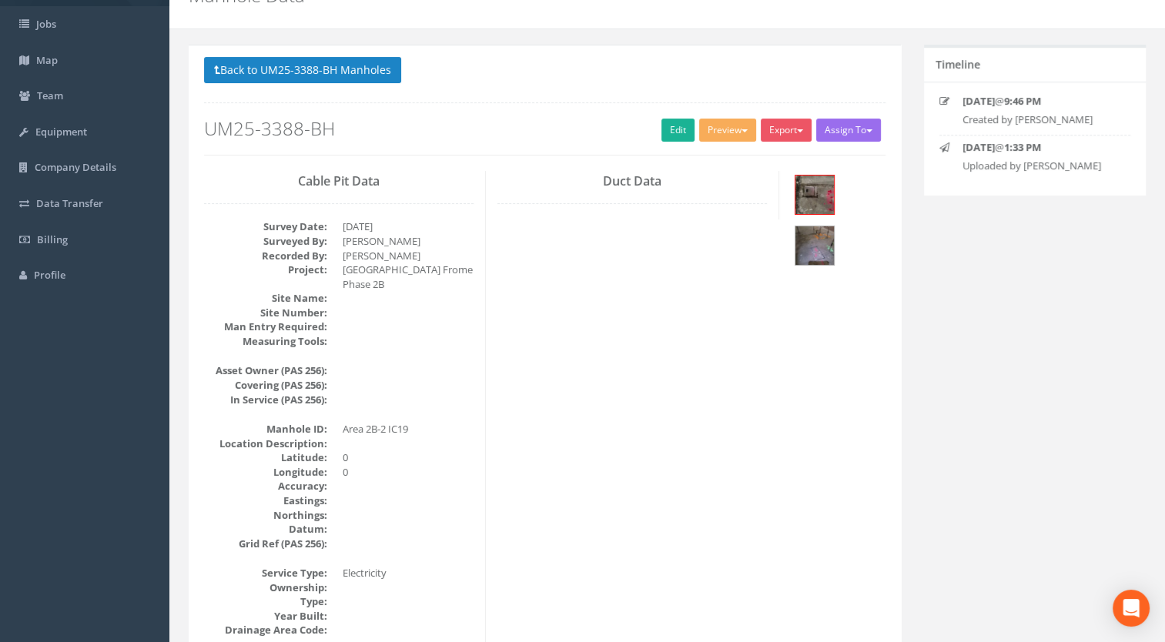
scroll to position [0, 0]
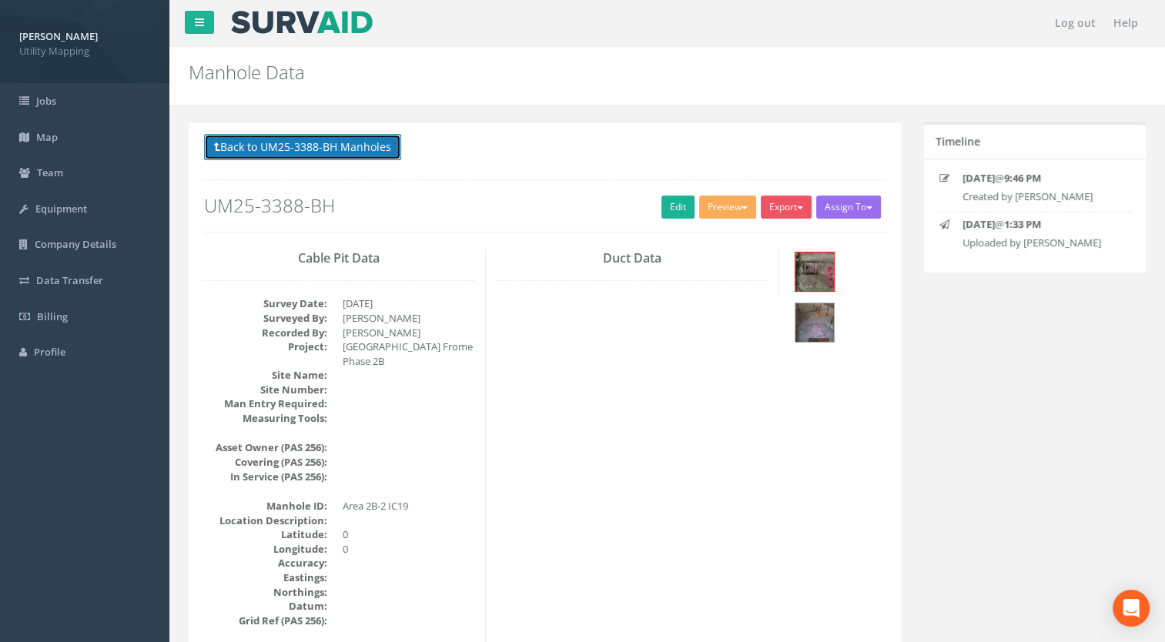
click at [345, 137] on button "Back to UM25-3388-BH Manholes" at bounding box center [302, 147] width 197 height 26
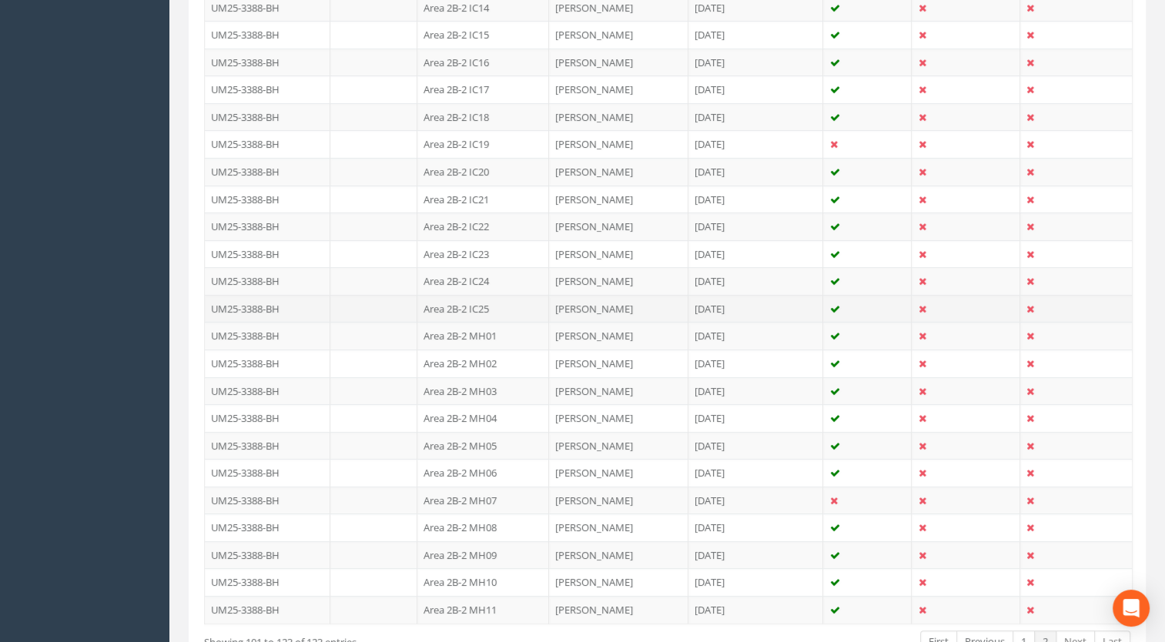
scroll to position [412, 0]
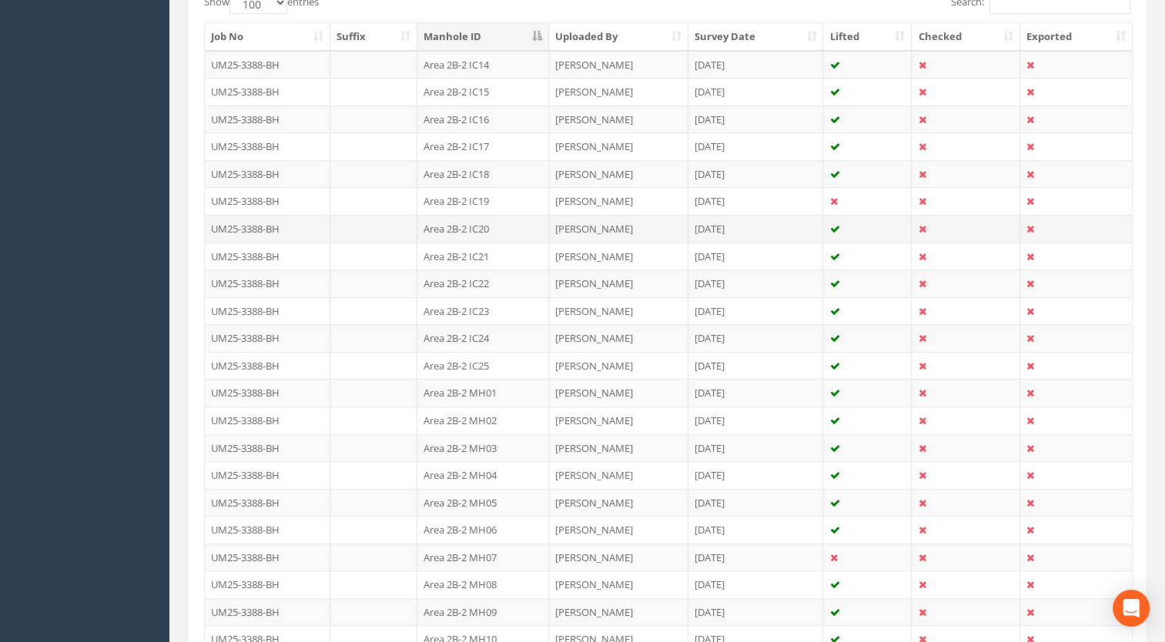
click at [484, 219] on td "Area 2B-2 IC20" at bounding box center [483, 229] width 132 height 28
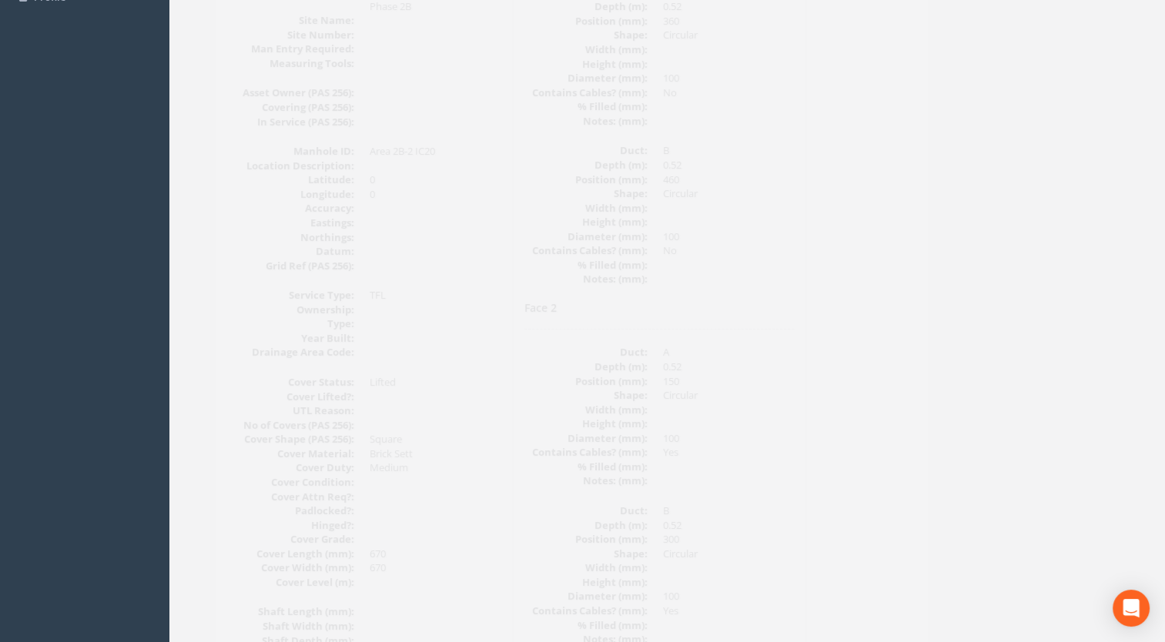
scroll to position [124, 0]
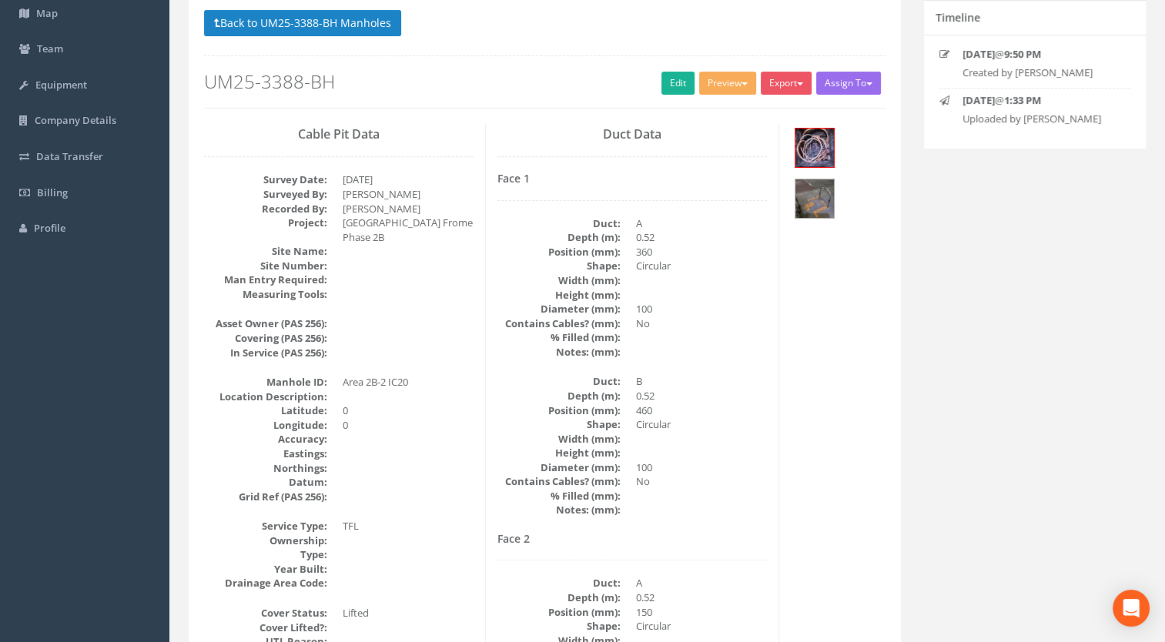
click at [266, 43] on div "Back to UM25-3388-BH Manholes Back to Map Assign To [PERSON_NAME] Land Surveyor…" at bounding box center [544, 59] width 681 height 98
click at [353, 23] on button "Back to UM25-3388-BH Manholes" at bounding box center [302, 23] width 197 height 26
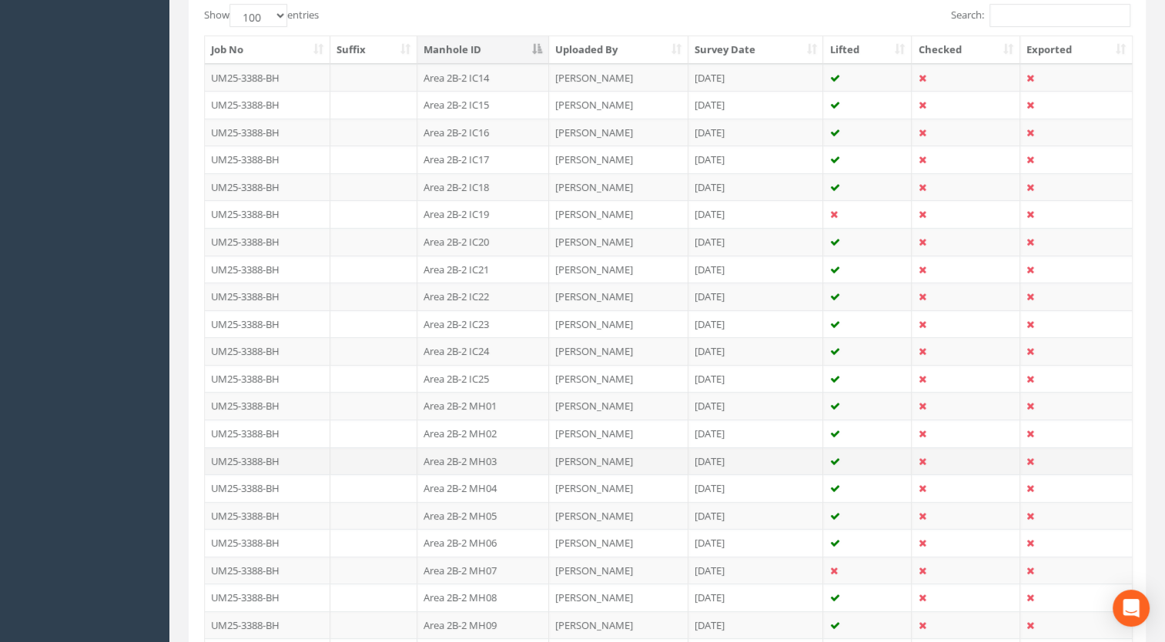
scroll to position [509, 0]
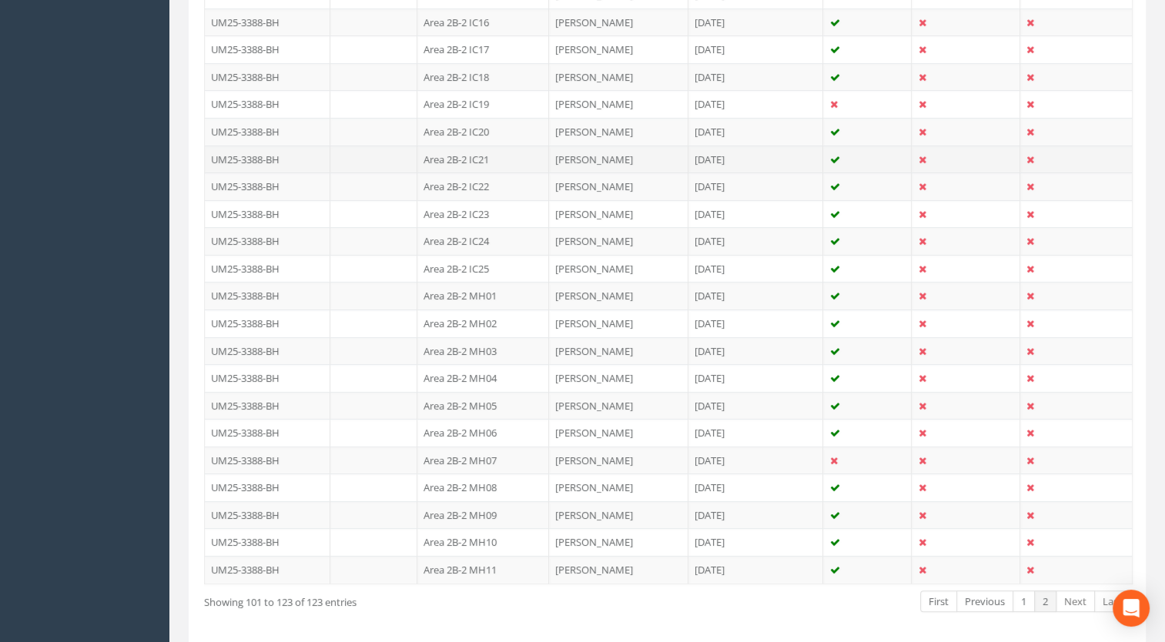
click at [486, 166] on td "Area 2B-2 IC21" at bounding box center [483, 160] width 132 height 28
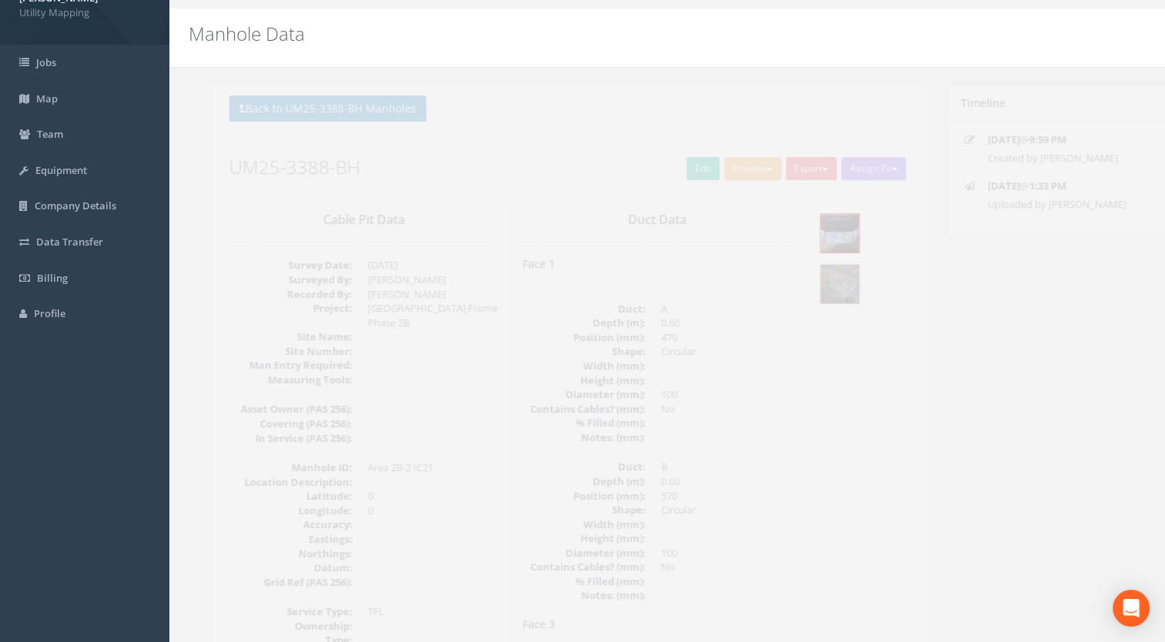
scroll to position [0, 0]
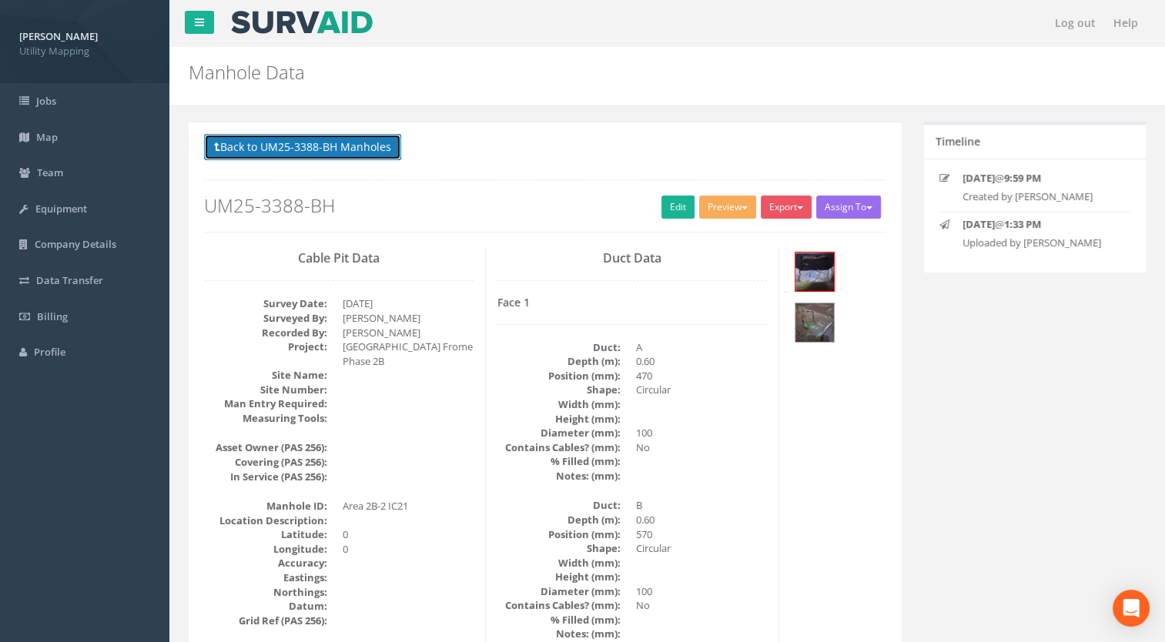
click at [306, 135] on button "Back to UM25-3388-BH Manholes" at bounding box center [302, 147] width 197 height 26
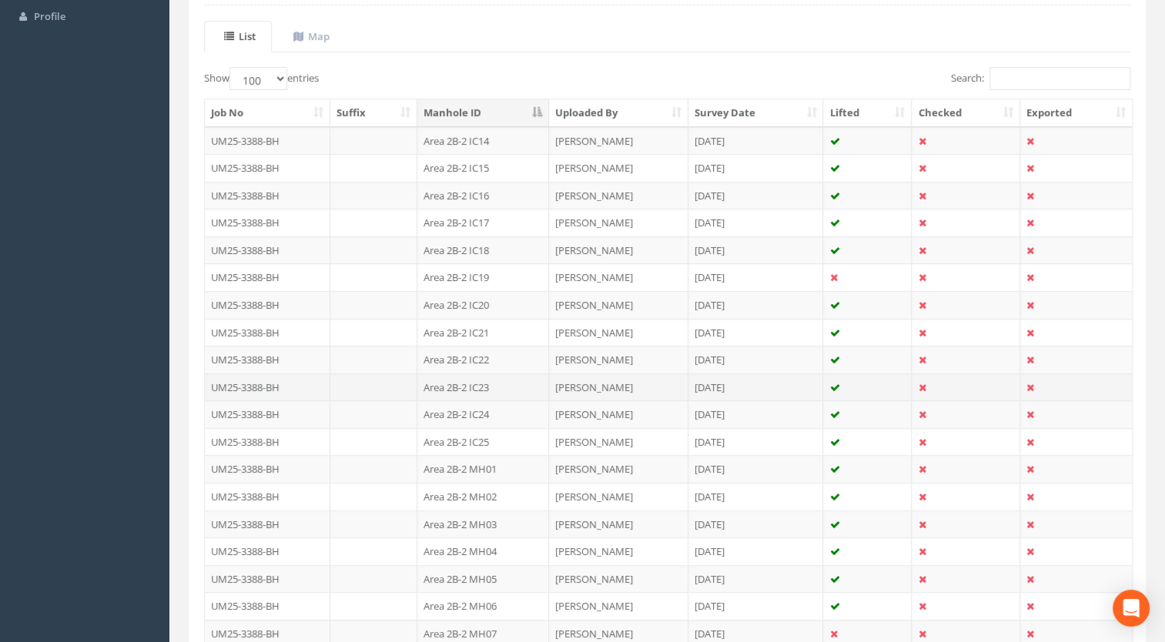
scroll to position [335, 0]
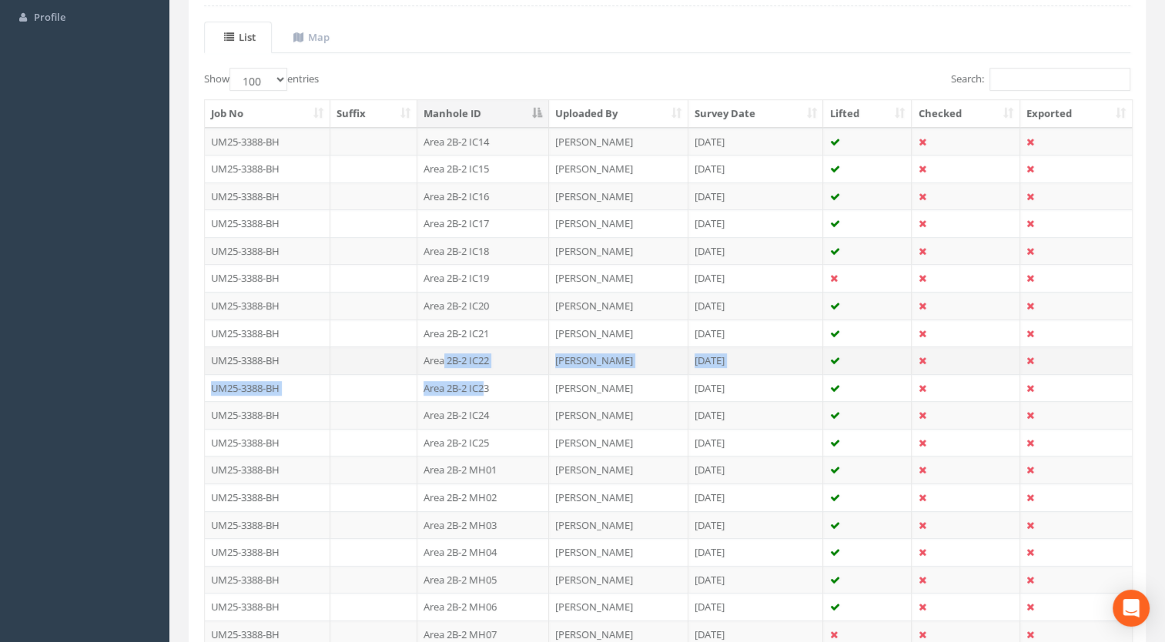
drag, startPoint x: 485, startPoint y: 378, endPoint x: 440, endPoint y: 353, distance: 51.4
click at [440, 353] on tbody "UM25-3388-BH Area 2B-2 IC14 [PERSON_NAME] [DATE] UM25-3388-BH Area 2B-2 IC15 [P…" at bounding box center [668, 443] width 927 height 630
drag, startPoint x: 440, startPoint y: 353, endPoint x: 433, endPoint y: 355, distance: 8.0
click at [433, 354] on td "Area 2B-2 IC22" at bounding box center [483, 360] width 132 height 28
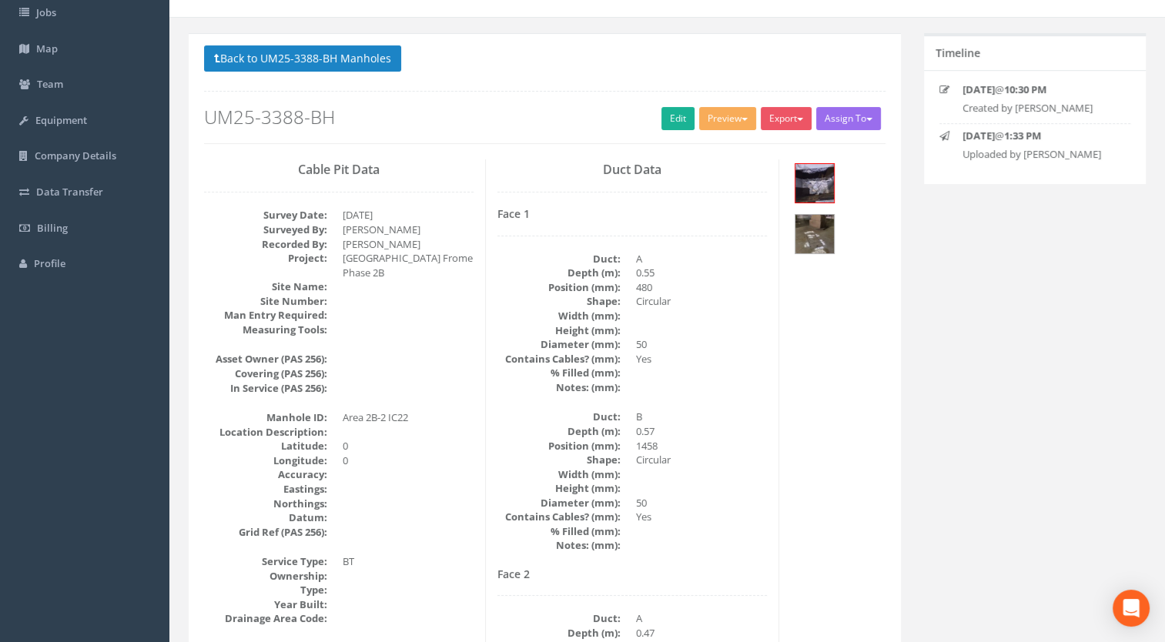
scroll to position [86, 0]
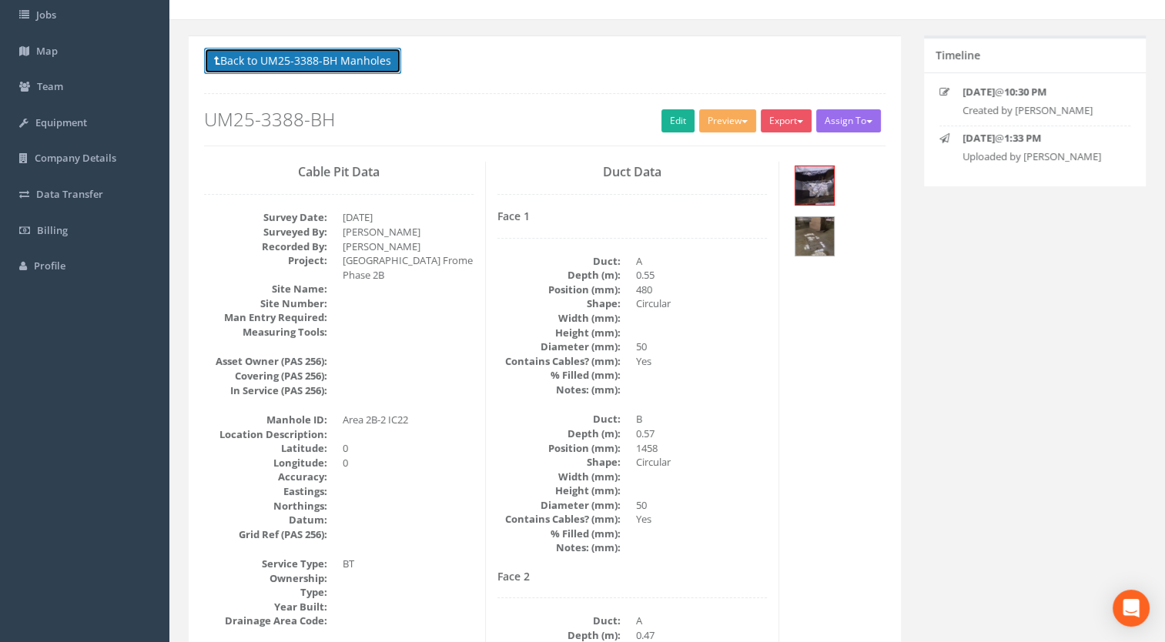
click at [383, 53] on button "Back to UM25-3388-BH Manholes" at bounding box center [302, 61] width 197 height 26
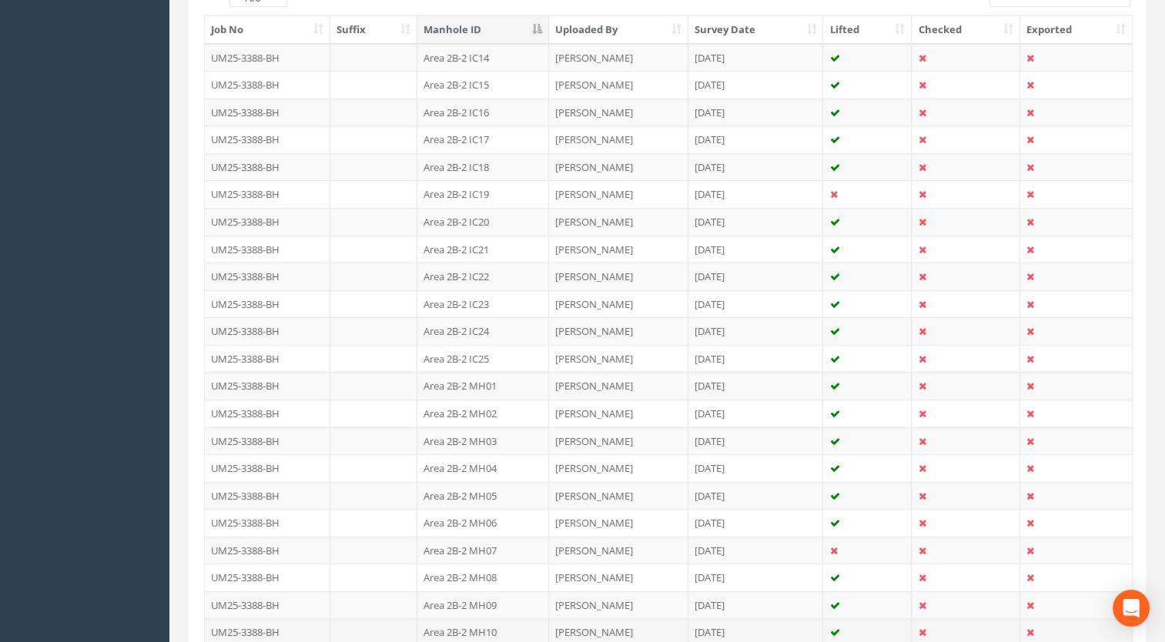
scroll to position [566, 0]
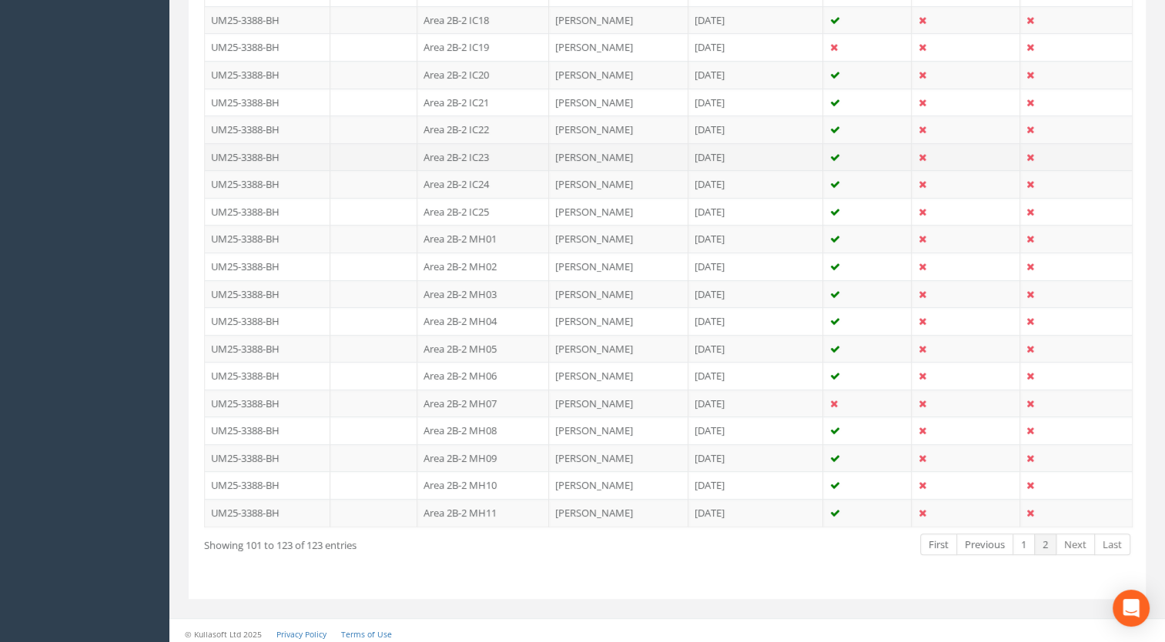
click at [496, 157] on td "Area 2B-2 IC23" at bounding box center [483, 157] width 132 height 28
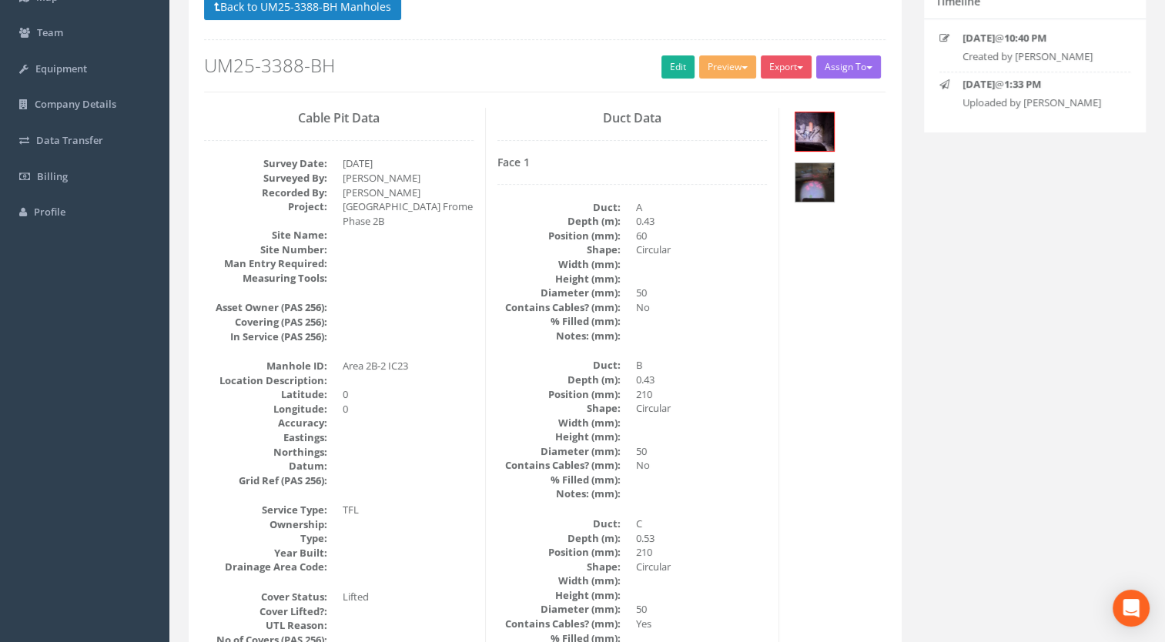
scroll to position [231, 0]
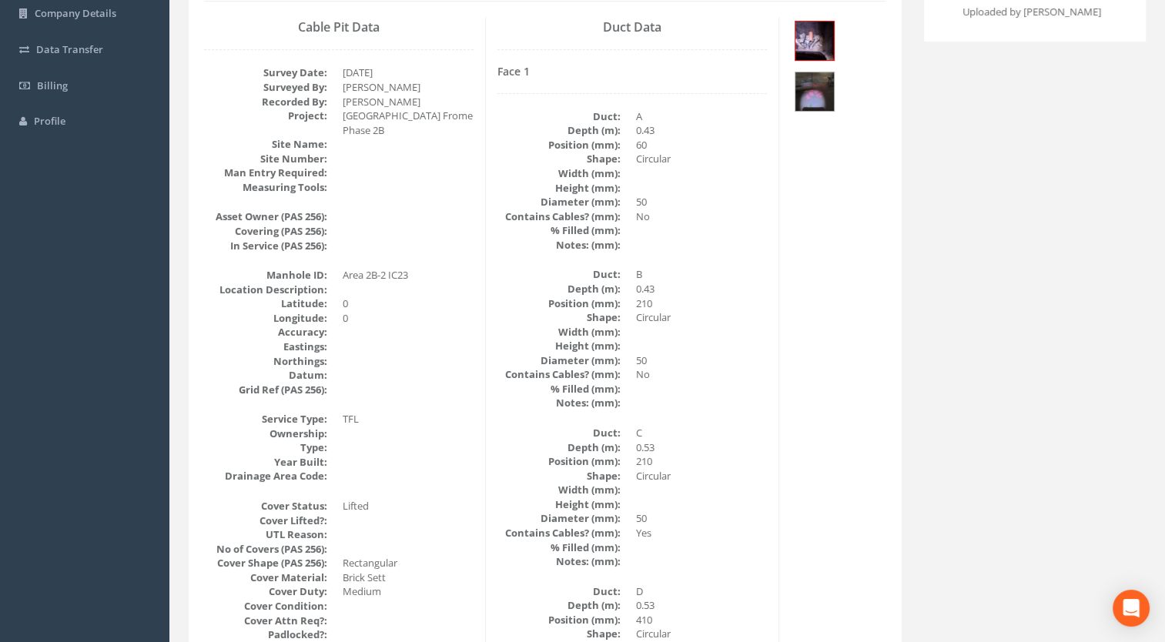
click at [792, 43] on div at bounding box center [838, 68] width 94 height 102
click at [807, 41] on img at bounding box center [814, 41] width 38 height 38
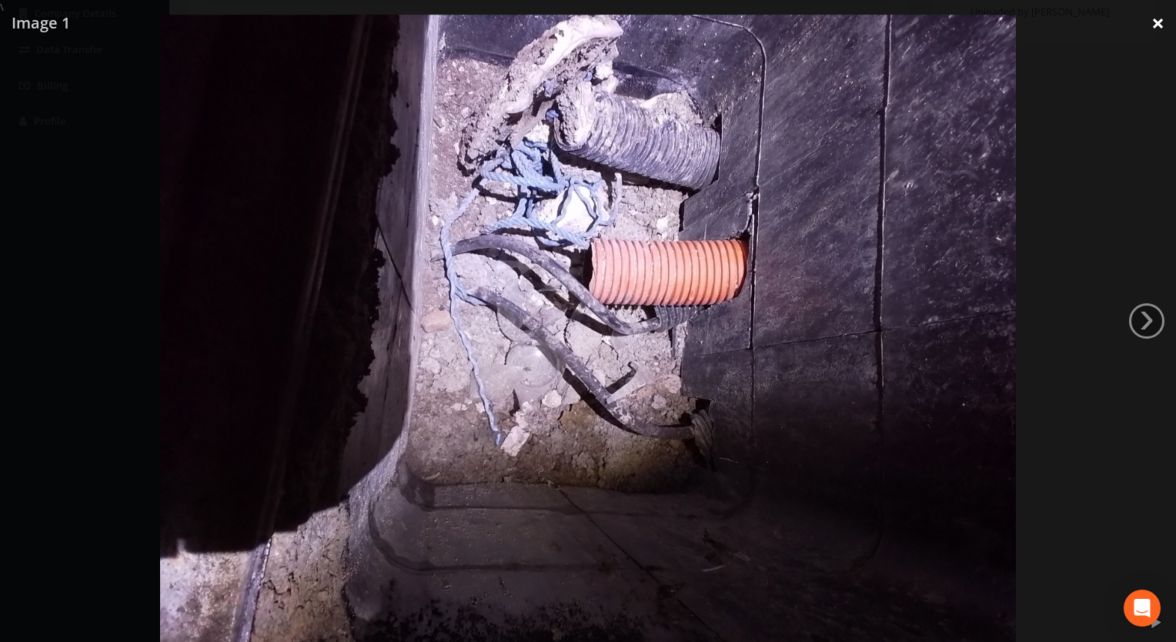
click at [1164, 26] on link "×" at bounding box center [1158, 23] width 36 height 46
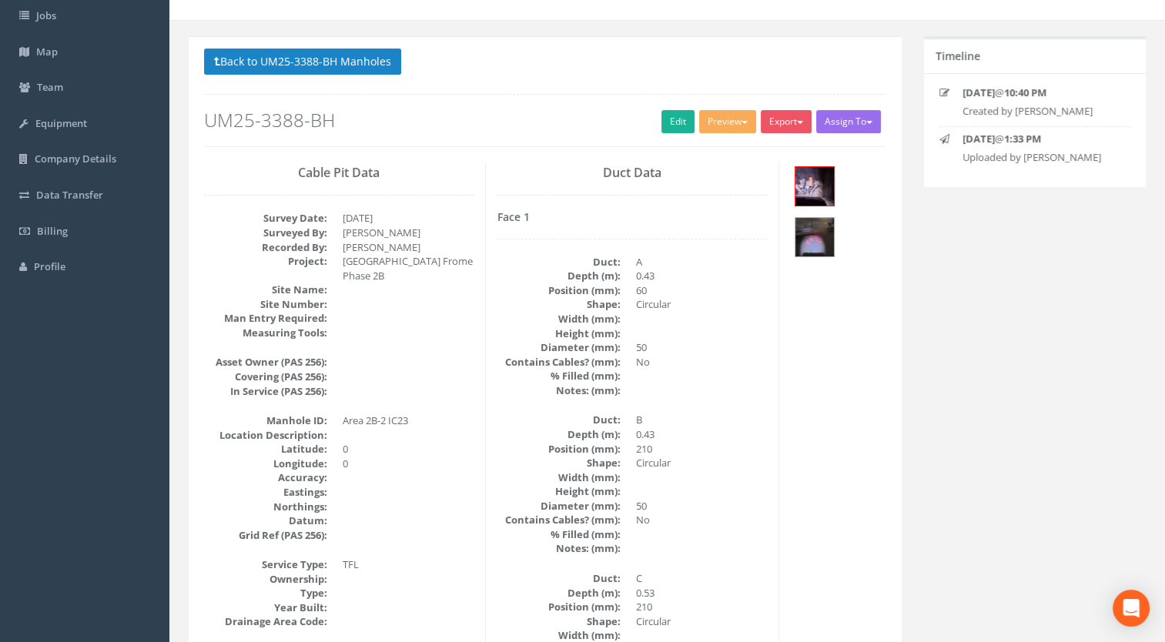
scroll to position [0, 0]
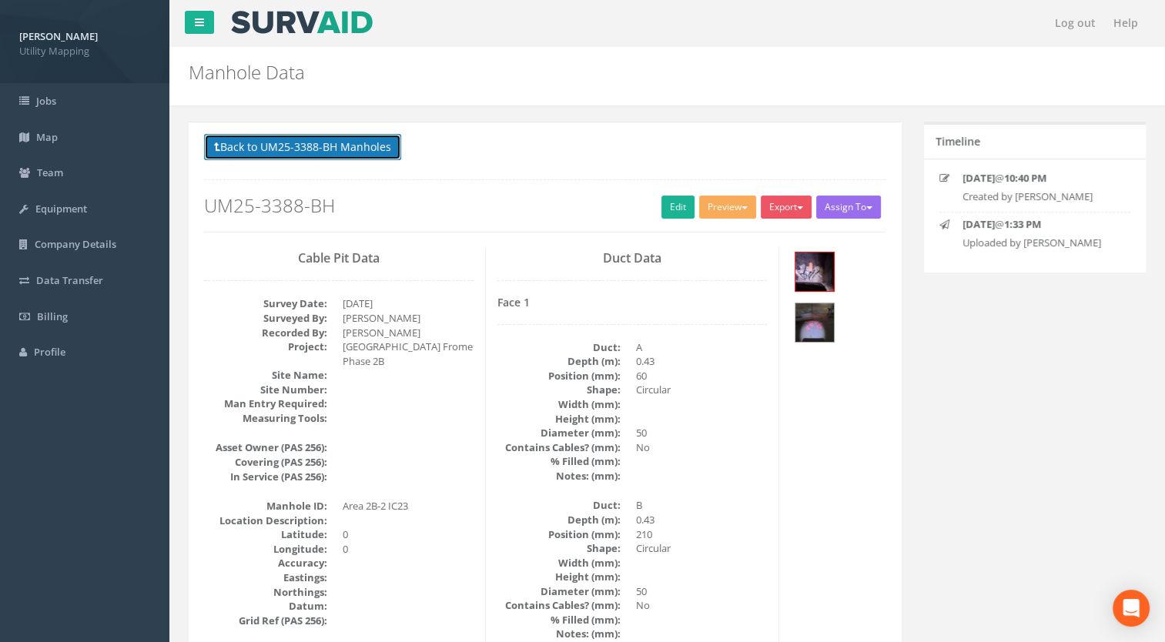
click at [353, 136] on button "Back to UM25-3388-BH Manholes" at bounding box center [302, 147] width 197 height 26
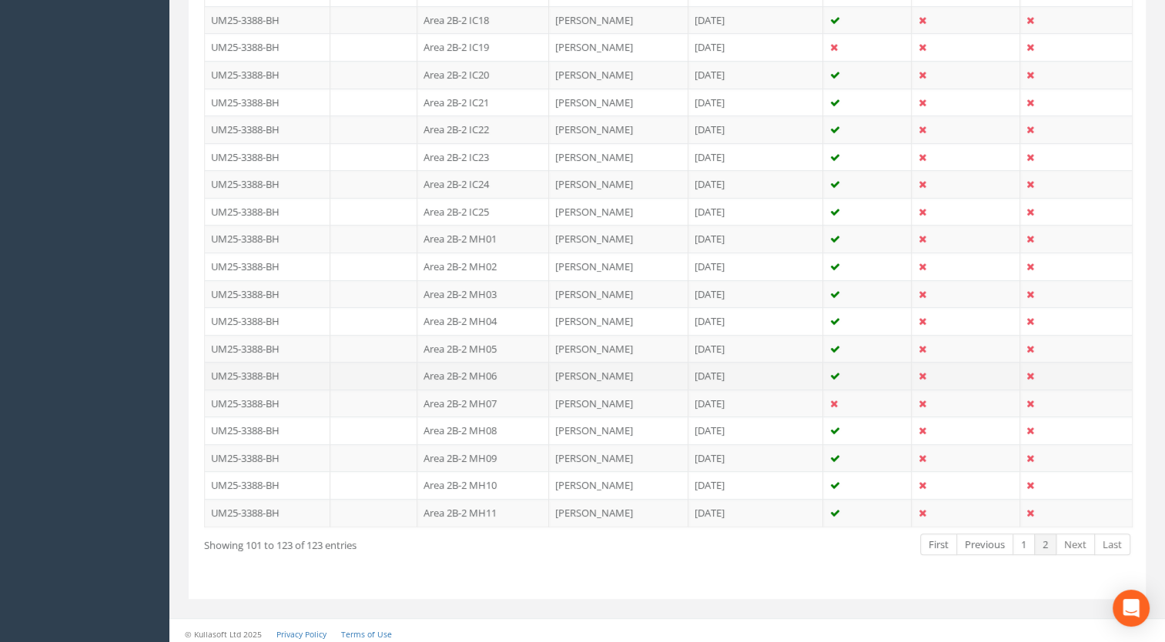
scroll to position [412, 0]
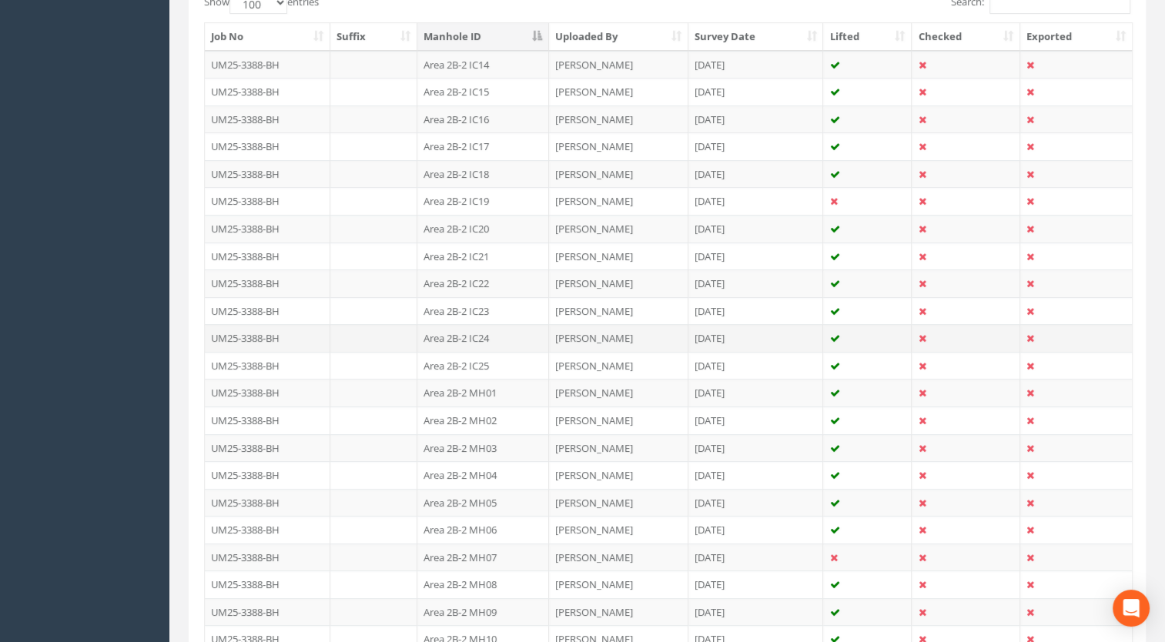
click at [494, 333] on td "Area 2B-2 IC24" at bounding box center [483, 338] width 132 height 28
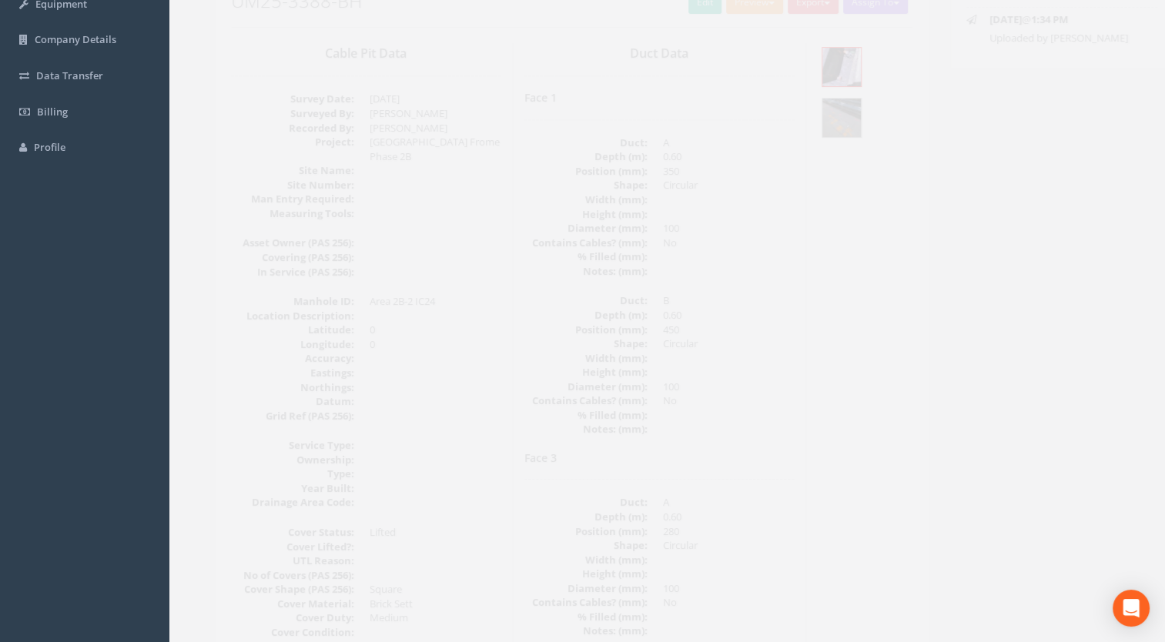
scroll to position [115, 0]
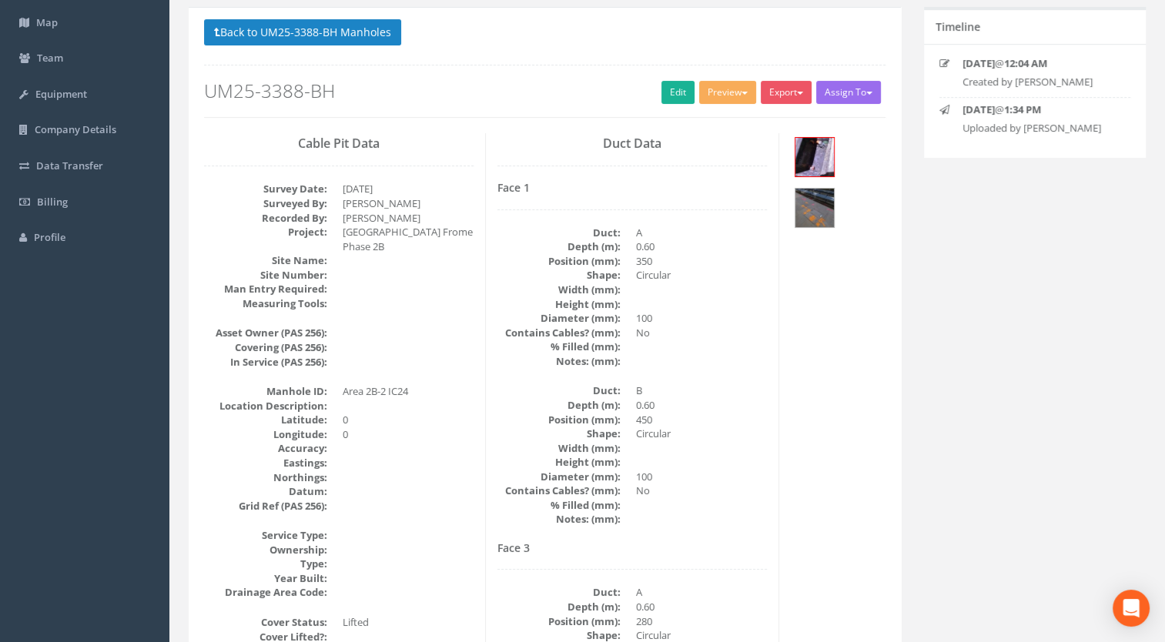
click at [366, 47] on p "Back to UM25-3388-BH Manholes Back to Map" at bounding box center [544, 34] width 681 height 30
click at [367, 42] on button "Back to UM25-3388-BH Manholes" at bounding box center [302, 32] width 197 height 26
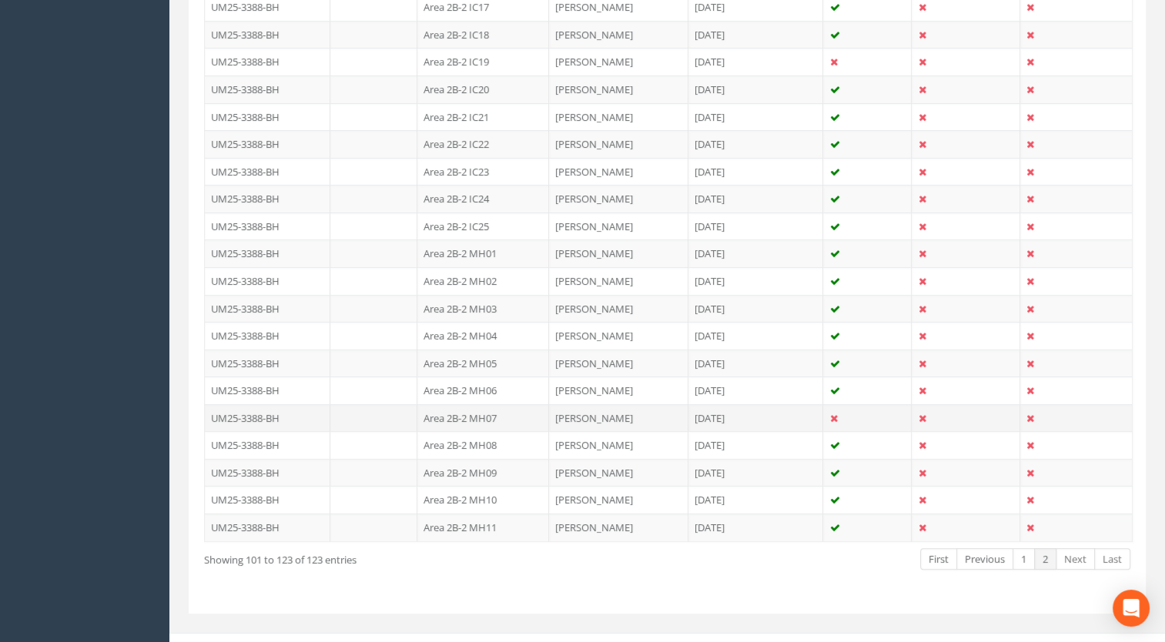
scroll to position [566, 0]
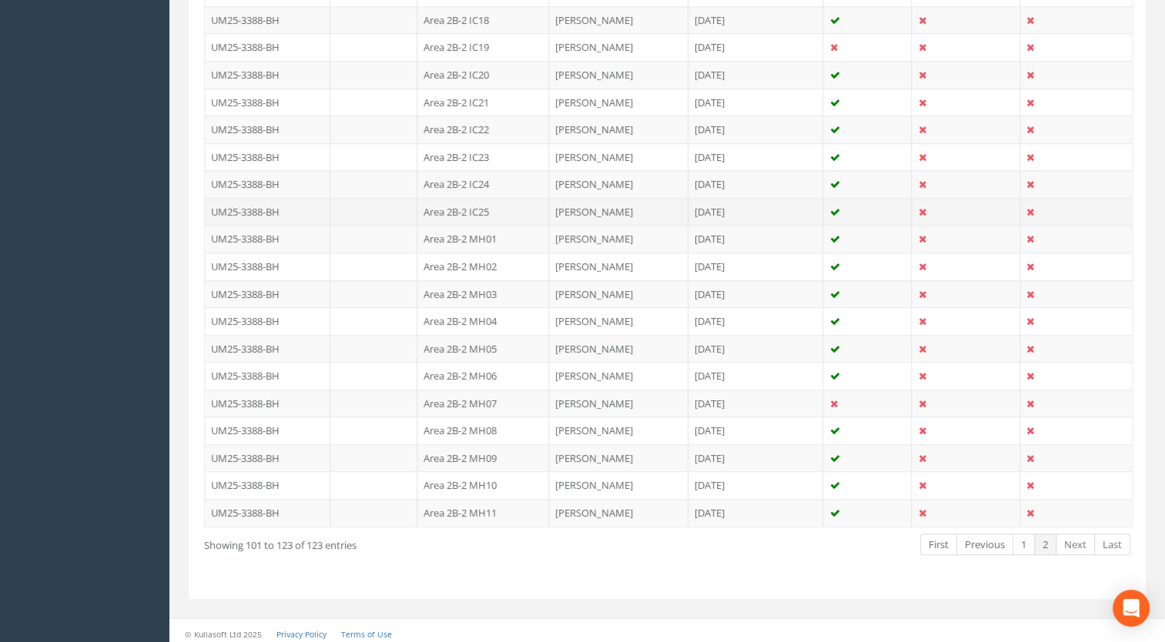
click at [478, 210] on td "Area 2B-2 IC25" at bounding box center [483, 212] width 132 height 28
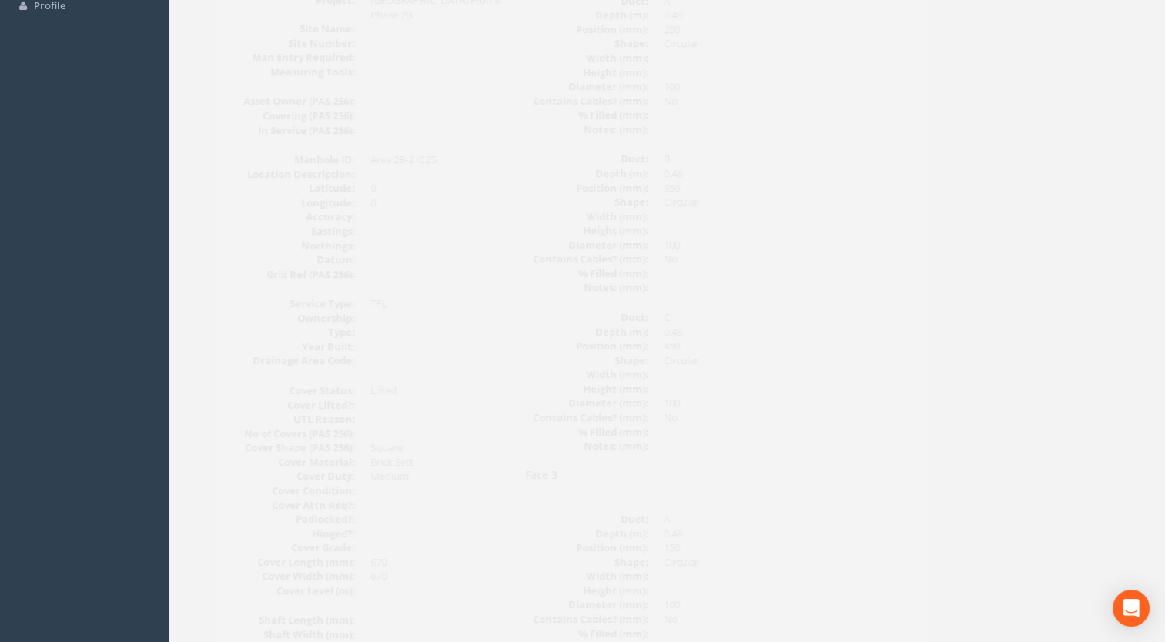
scroll to position [269, 0]
